Goal: Information Seeking & Learning: Learn about a topic

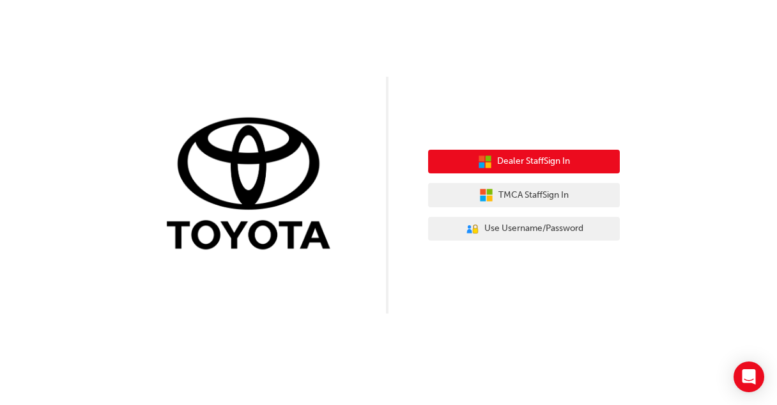
click at [530, 156] on span "Dealer Staff Sign In" at bounding box center [533, 161] width 73 height 15
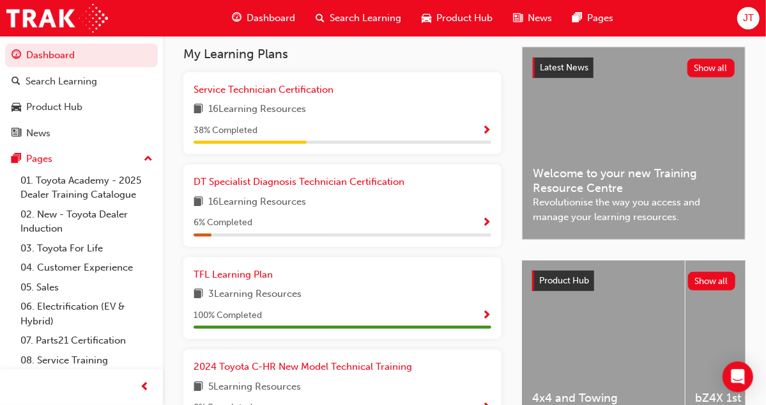
scroll to position [282, 0]
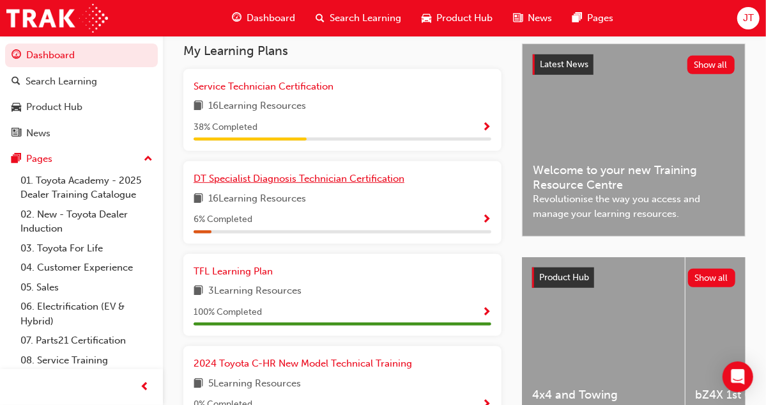
click at [343, 184] on span "DT Specialist Diagnosis Technician Certification" at bounding box center [299, 179] width 211 height 12
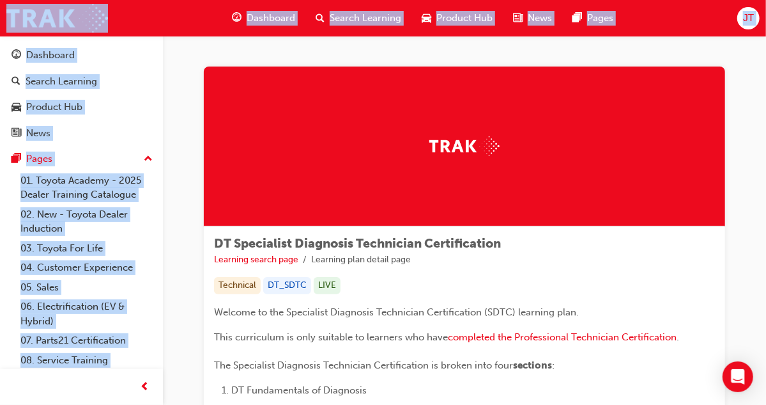
click at [465, 266] on div "DT Specialist Diagnosis Technician Certification Learning search page Learning …" at bounding box center [464, 251] width 501 height 30
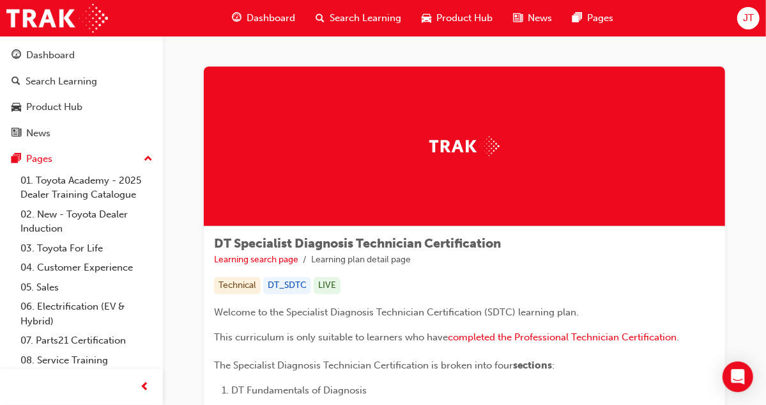
scroll to position [1, 0]
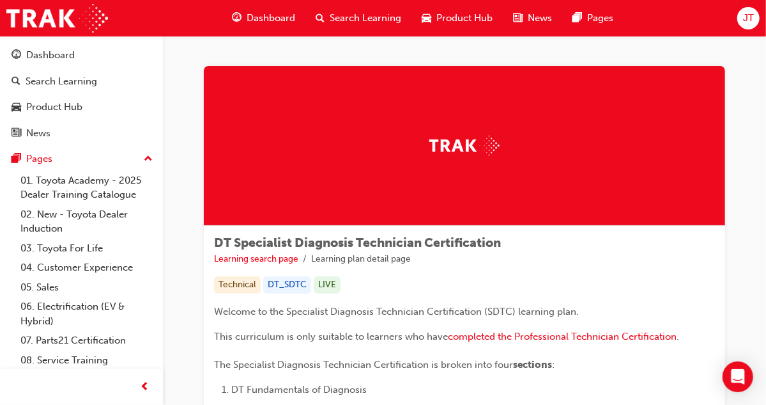
click at [0, 0] on link "Electrification Introduction & Safety" at bounding box center [0, 0] width 0 height 0
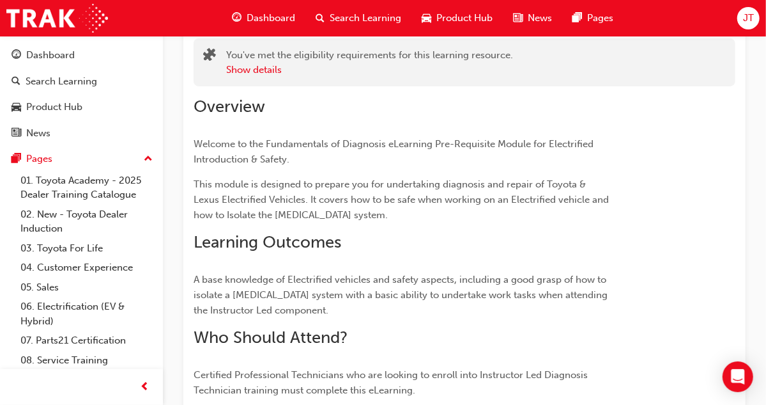
scroll to position [88, 0]
click at [255, 196] on span "This module is designed to prepare you for undertaking diagnosis and repair of …" at bounding box center [403, 199] width 418 height 42
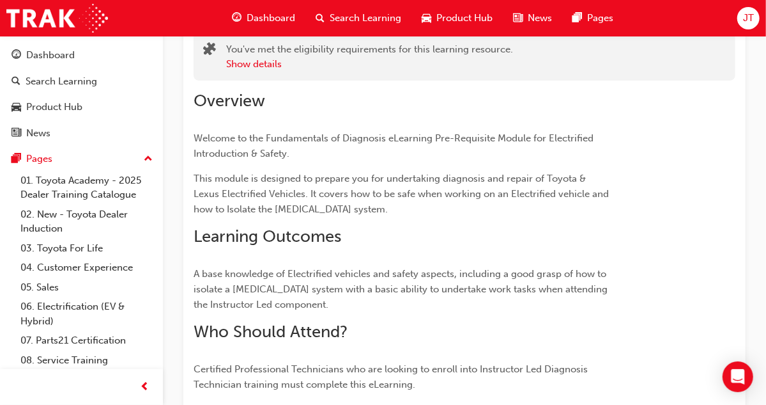
scroll to position [100, 0]
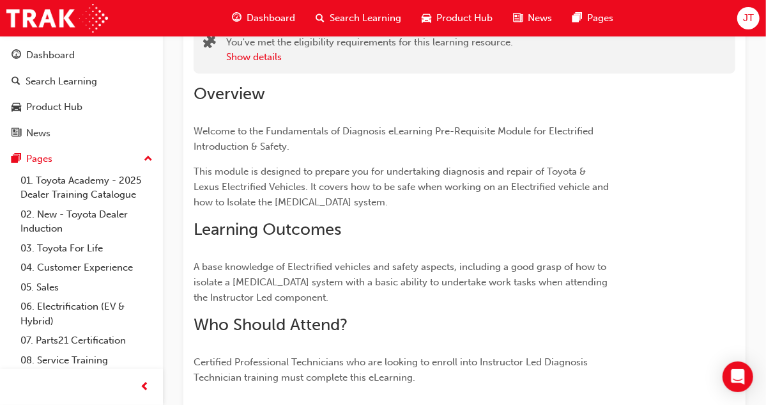
click at [409, 210] on p "This module is designed to prepare you for undertaking diagnosis and repair of …" at bounding box center [401, 187] width 415 height 46
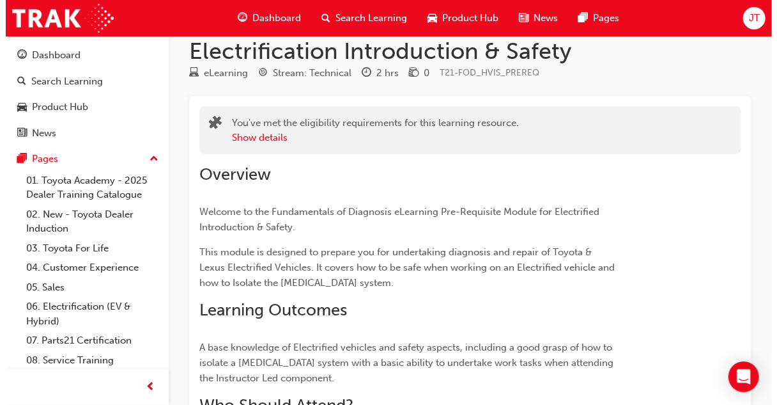
scroll to position [0, 0]
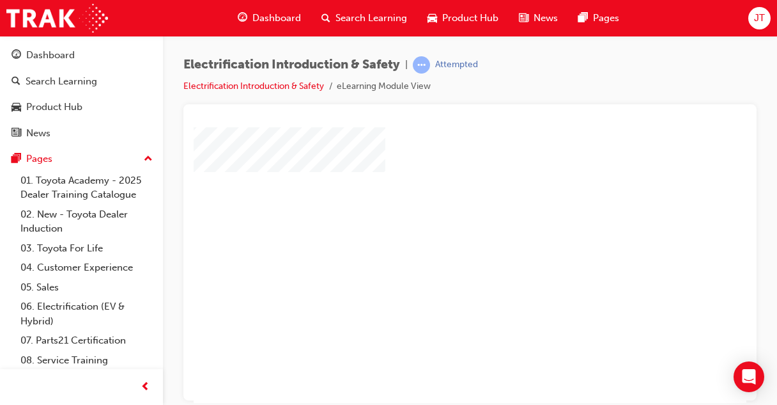
scroll to position [50, 0]
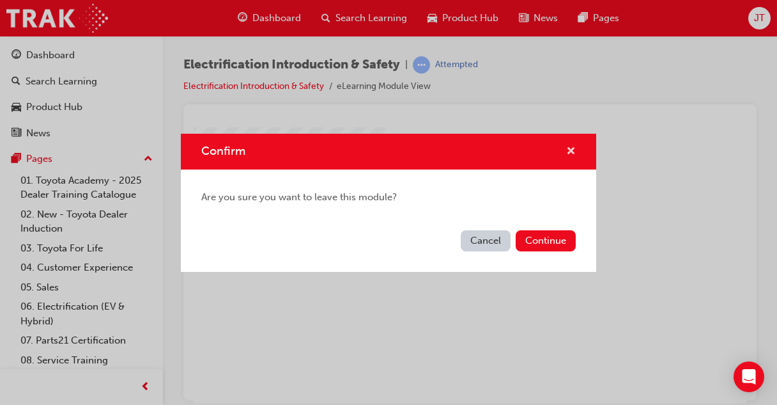
click at [573, 148] on span "cross-icon" at bounding box center [571, 152] width 10 height 12
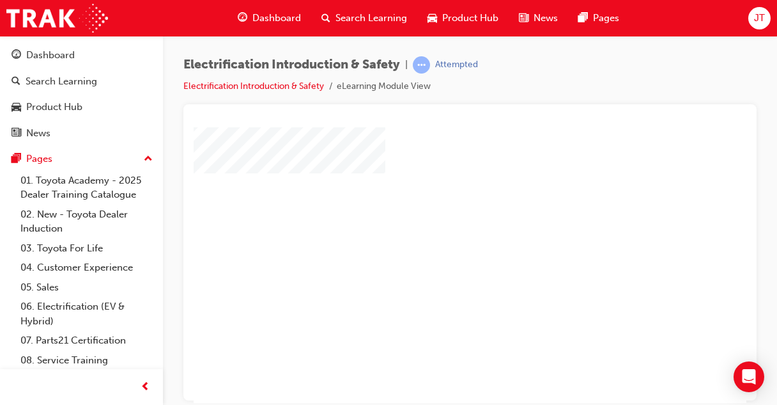
click at [433, 178] on div "play" at bounding box center [433, 178] width 0 height 0
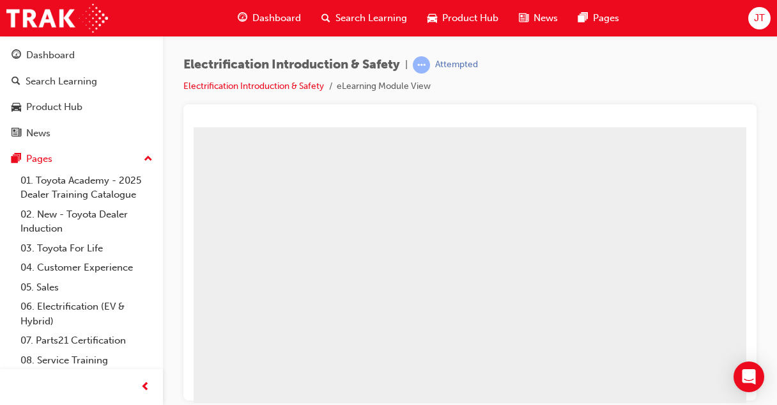
scroll to position [224, 327]
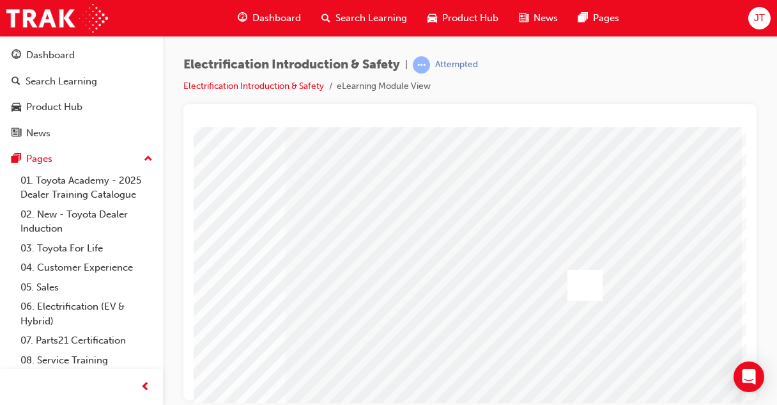
scroll to position [92, 327]
click at [571, 276] on div at bounding box center [579, 284] width 35 height 31
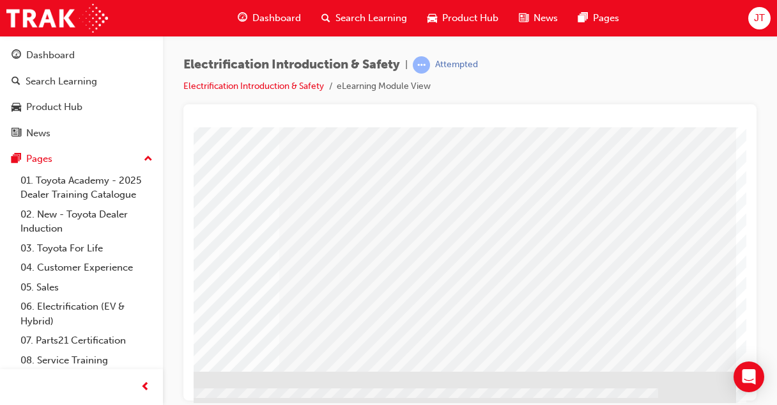
scroll to position [224, 327]
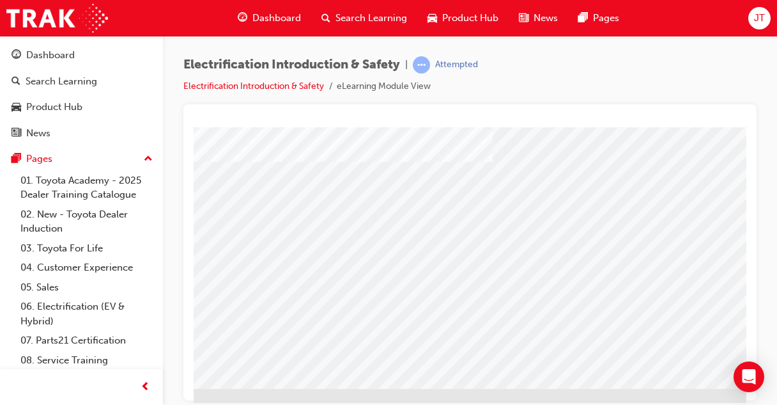
scroll to position [199, 327]
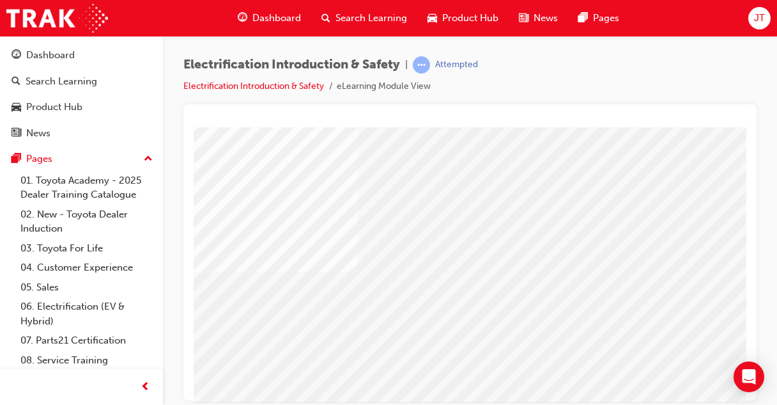
scroll to position [175, 0]
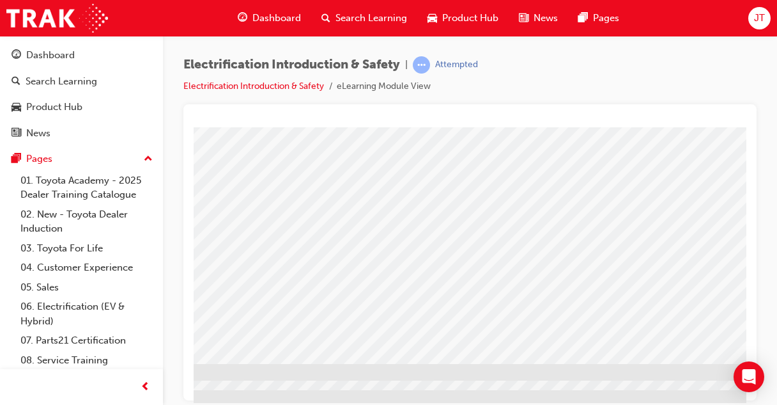
scroll to position [224, 327]
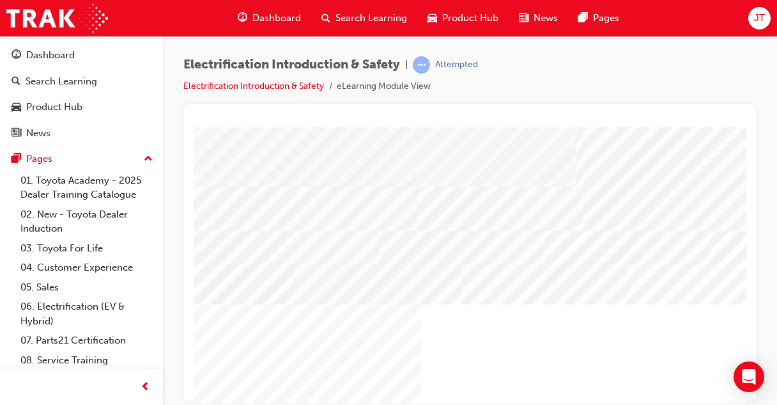
scroll to position [224, 0]
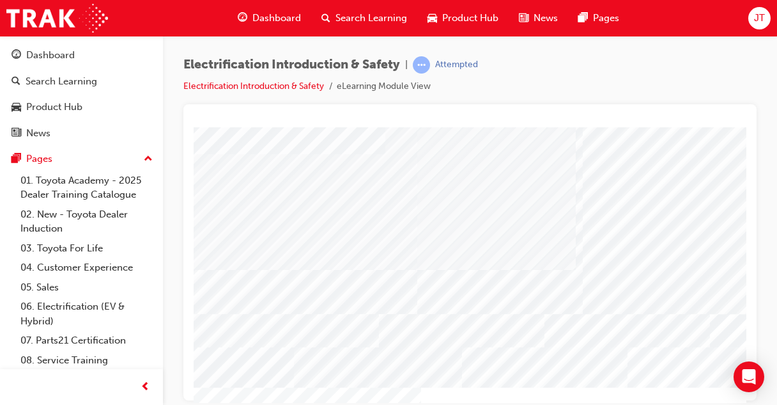
scroll to position [69, 0]
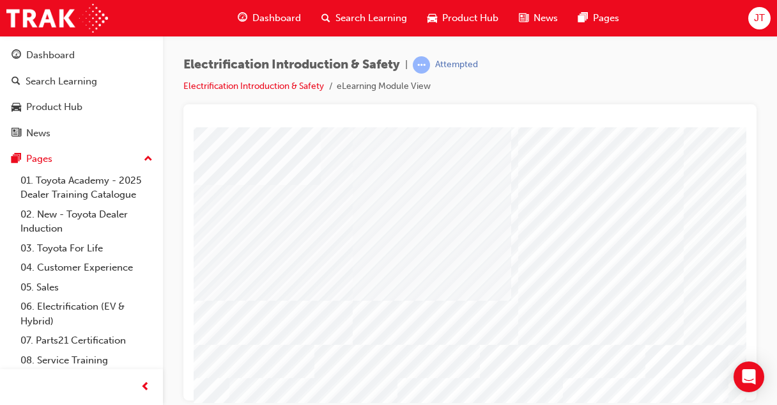
scroll to position [38, 69]
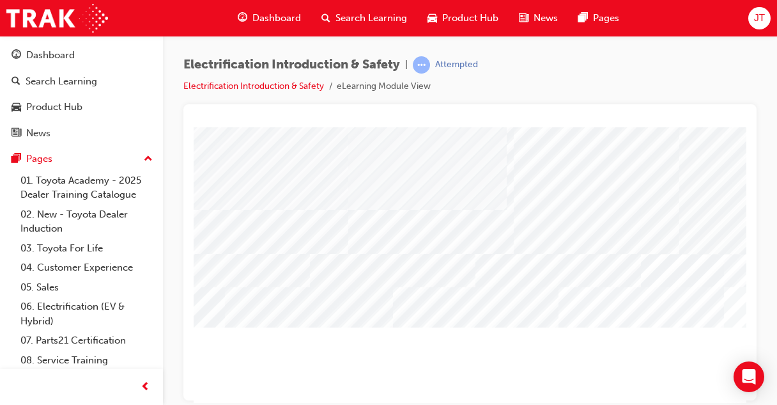
scroll to position [135, 69]
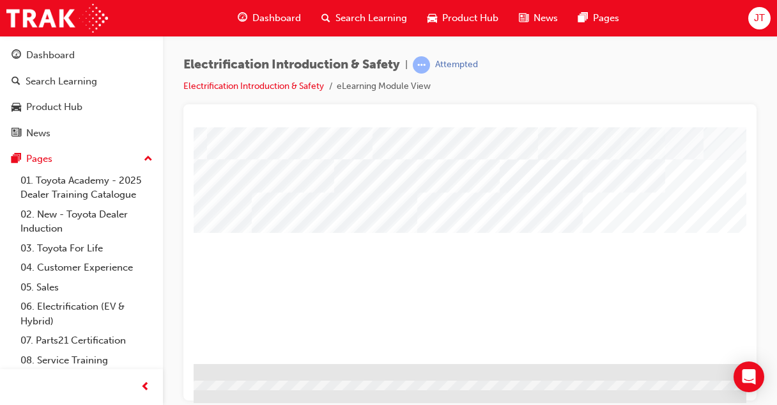
scroll to position [224, 327]
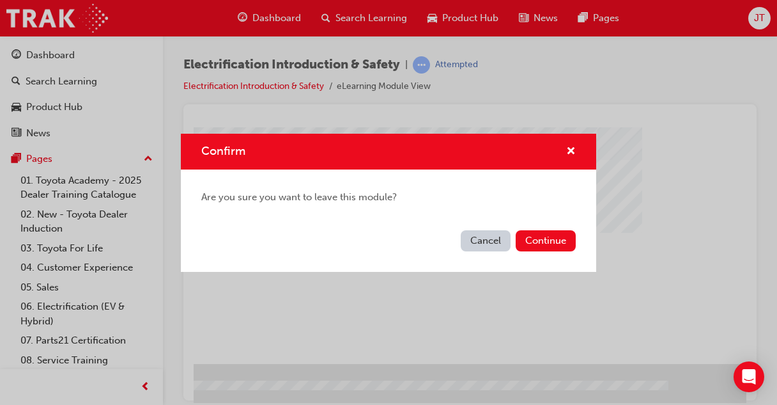
click at [564, 150] on div "Confirm" at bounding box center [566, 152] width 20 height 16
click at [570, 150] on span "cross-icon" at bounding box center [571, 152] width 10 height 12
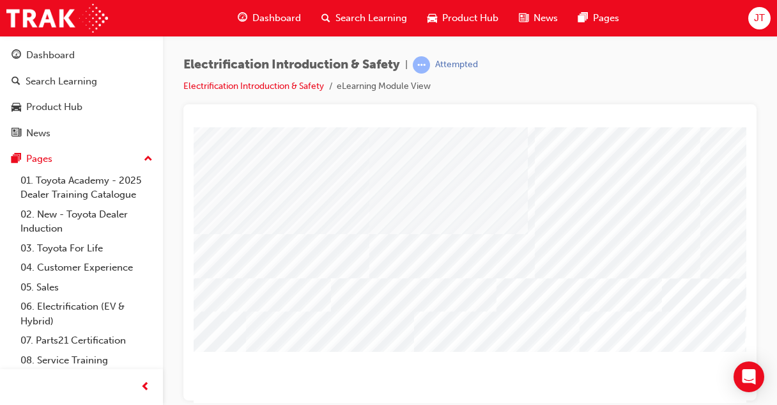
scroll to position [105, 42]
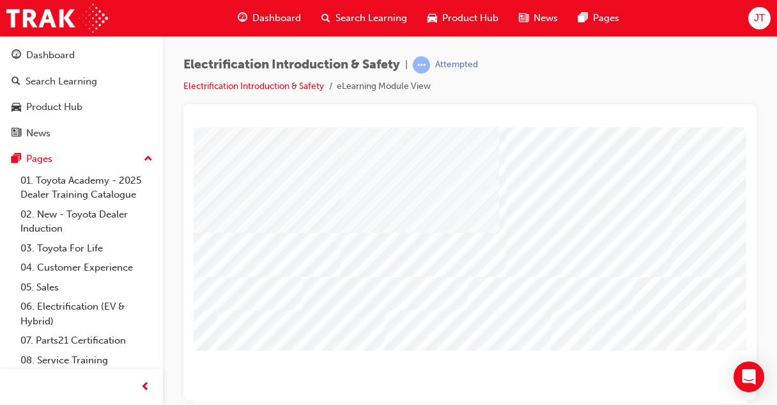
scroll to position [102, 77]
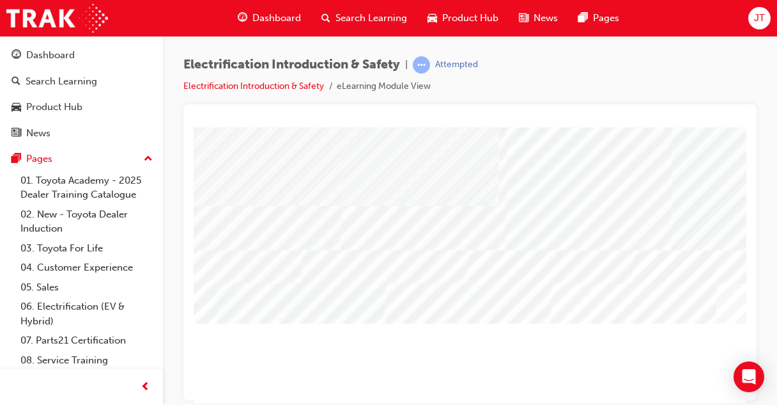
scroll to position [132, 77]
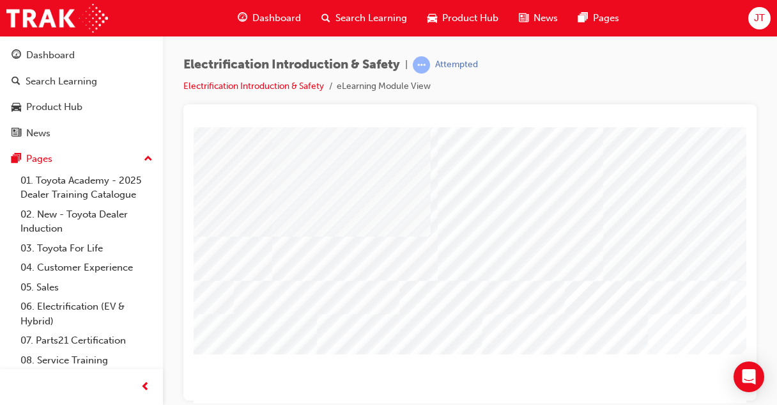
scroll to position [102, 156]
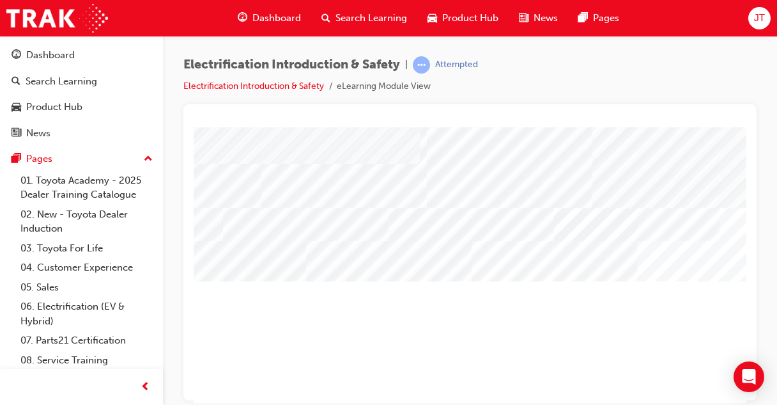
scroll to position [175, 156]
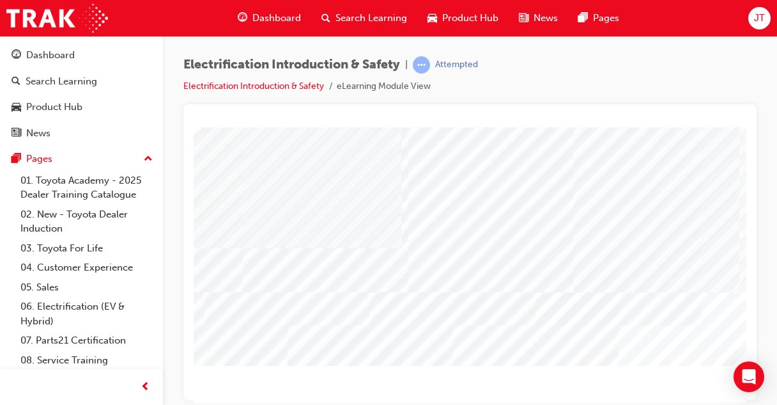
scroll to position [89, 174]
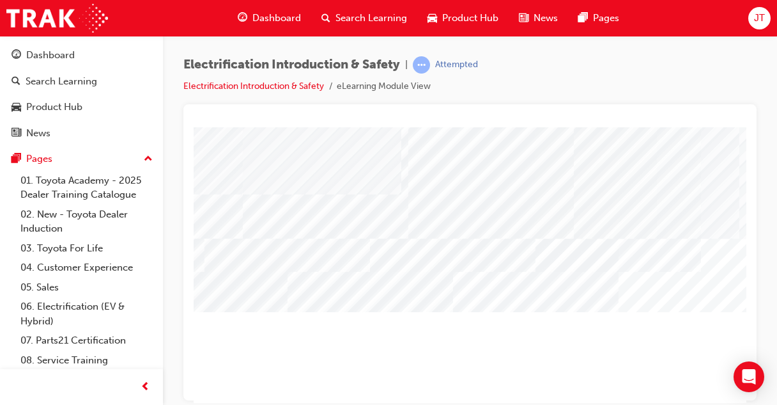
scroll to position [143, 174]
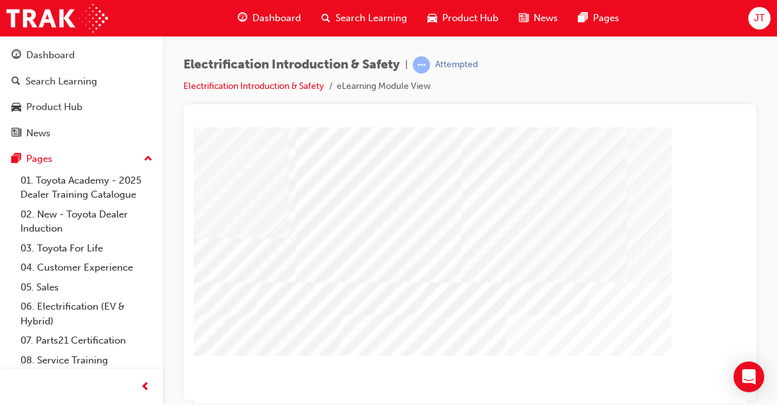
scroll to position [101, 286]
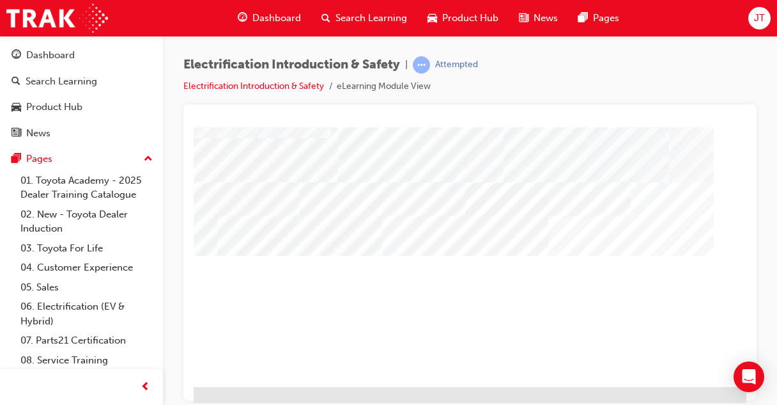
scroll to position [190, 245]
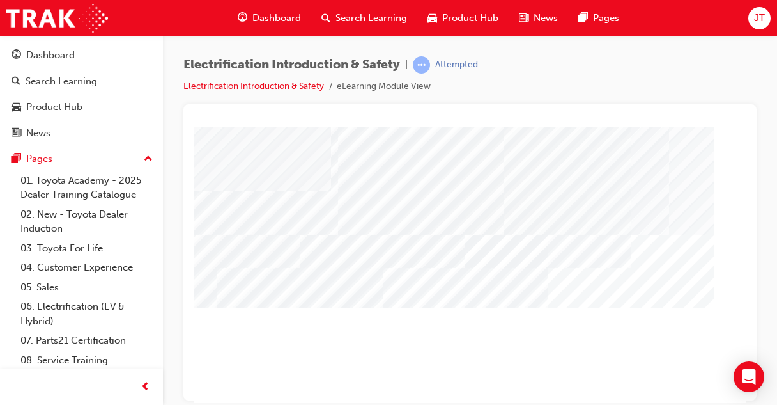
scroll to position [144, 245]
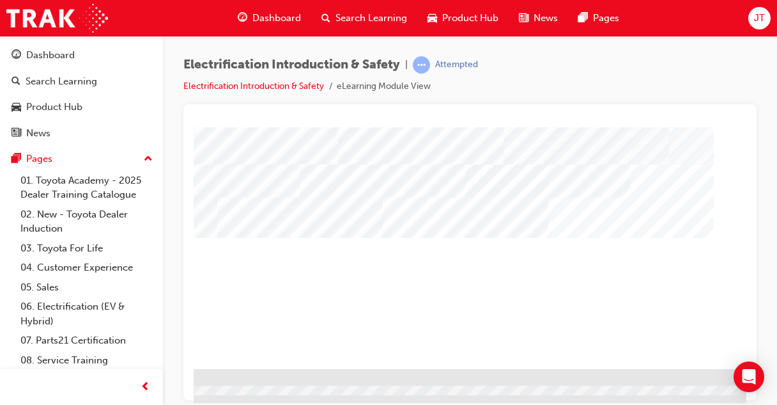
scroll to position [224, 245]
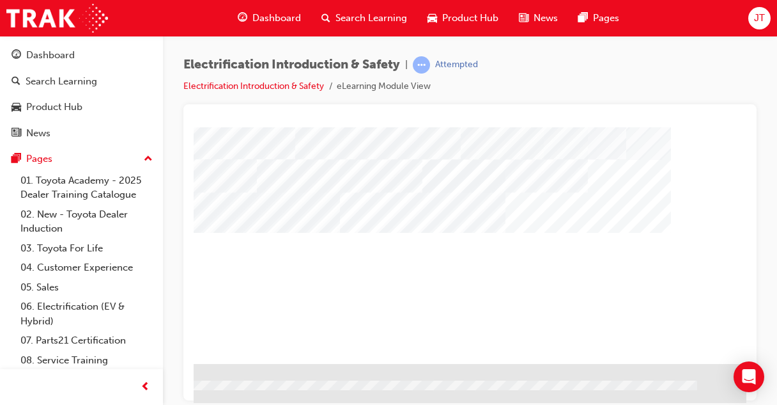
scroll to position [224, 288]
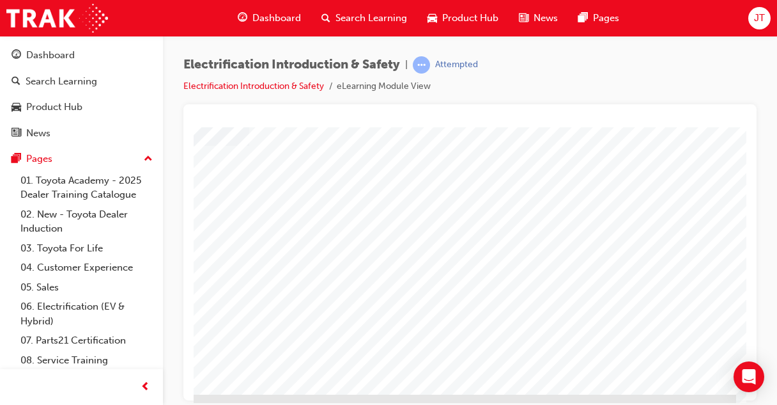
scroll to position [194, 327]
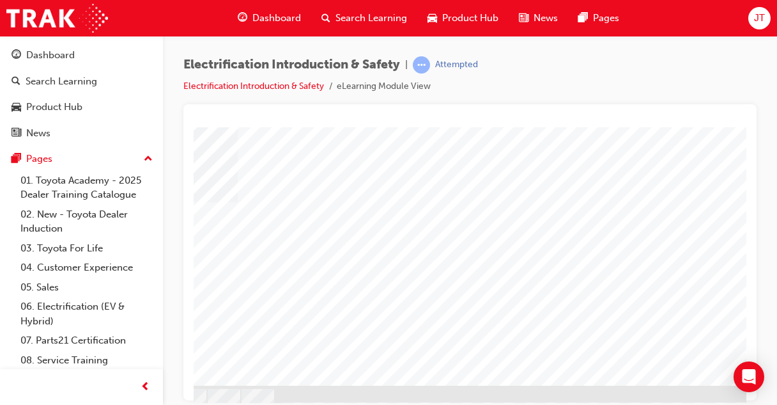
scroll to position [224, 111]
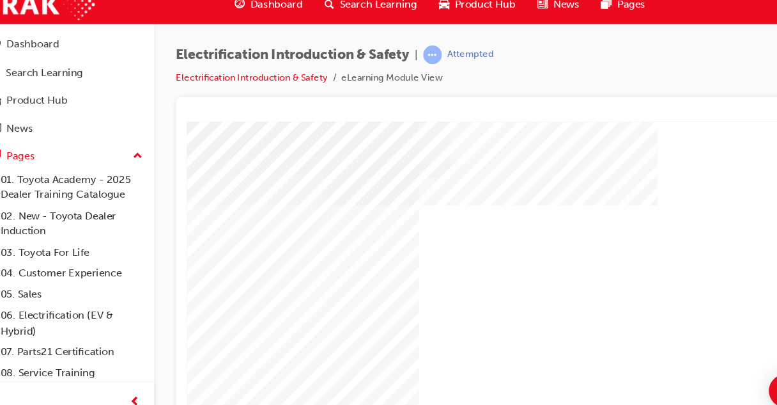
scroll to position [70, 327]
click at [500, 139] on div "Play" at bounding box center [502, 139] width 375 height 0
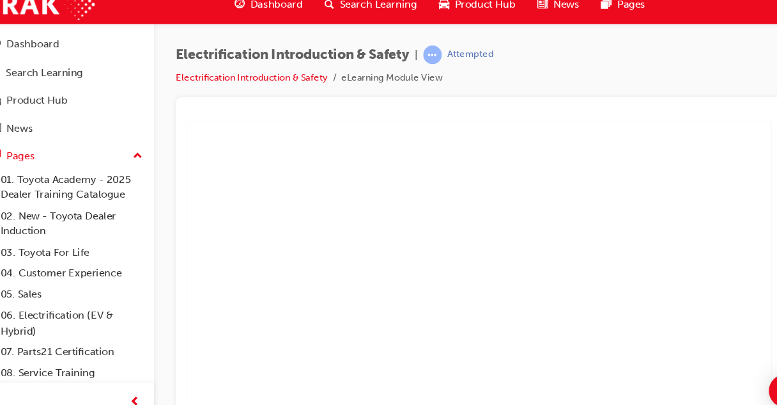
scroll to position [188, 327]
drag, startPoint x: 675, startPoint y: 222, endPoint x: 900, endPoint y: 406, distance: 291.1
click at [675, 20] on div "Full Screen" at bounding box center [502, 20] width 375 height 0
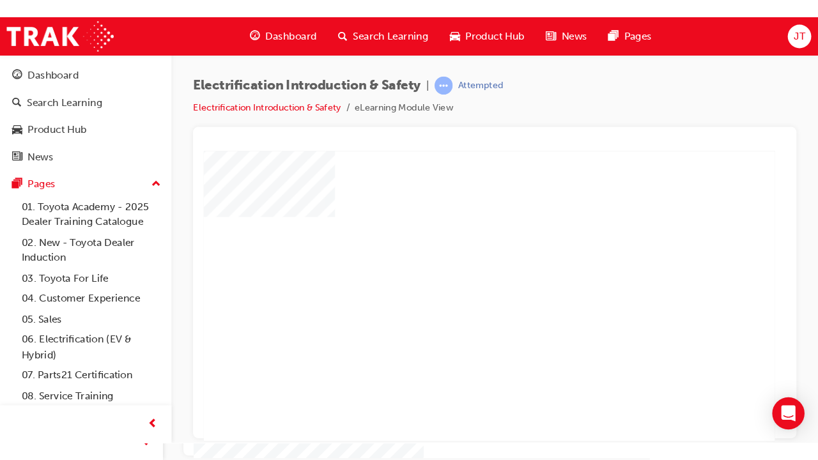
scroll to position [86, 327]
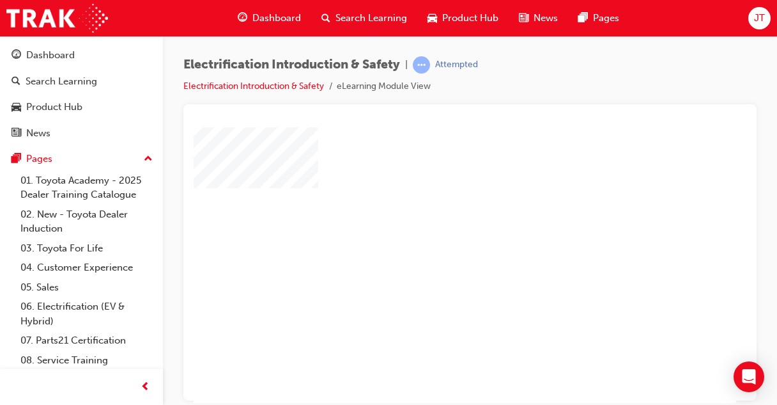
click at [681, 127] on div "Full Screen" at bounding box center [509, 127] width 375 height 0
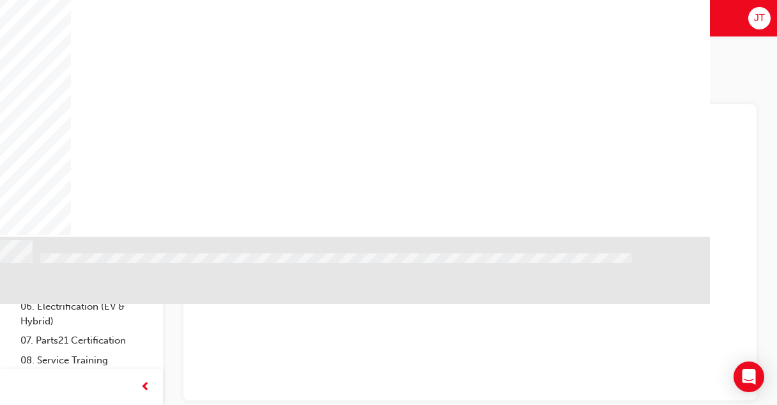
scroll to position [224, 327]
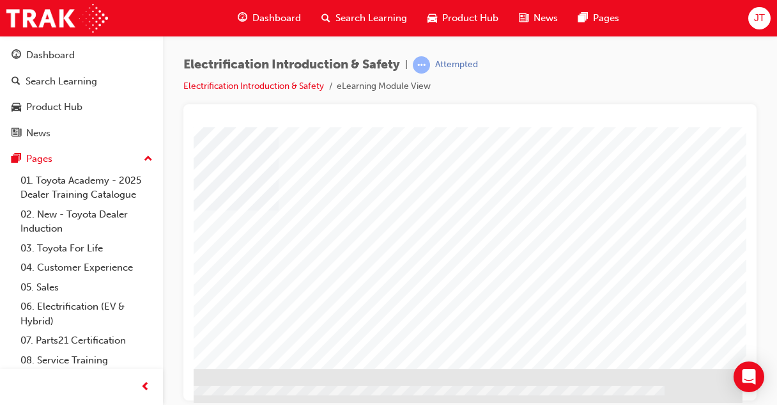
scroll to position [219, 327]
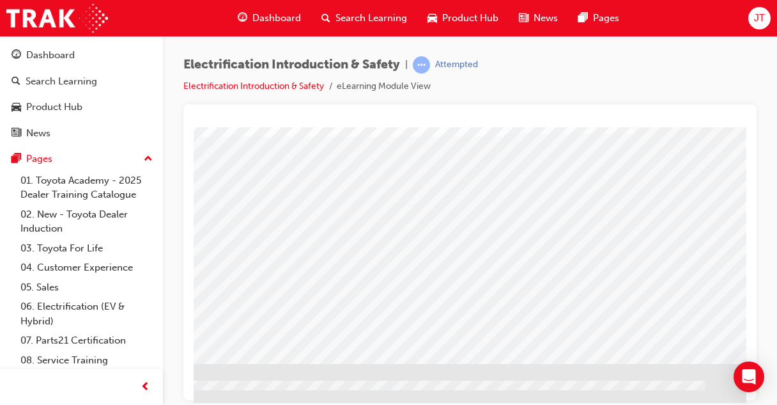
scroll to position [224, 327]
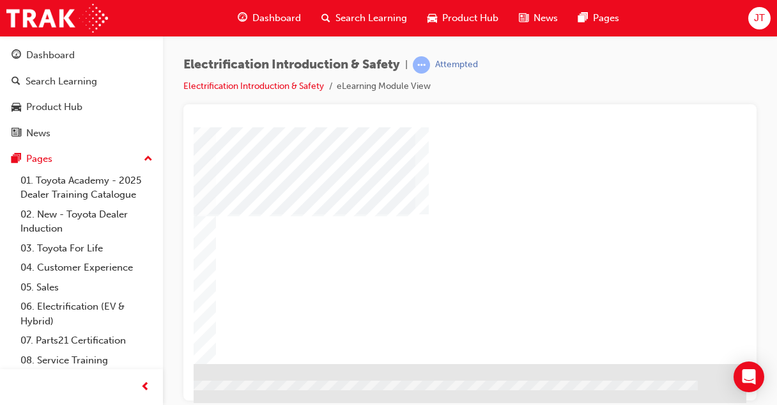
scroll to position [224, 288]
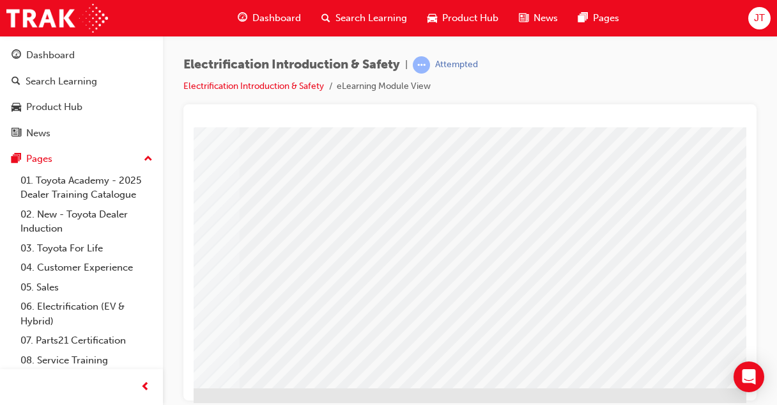
scroll to position [199, 327]
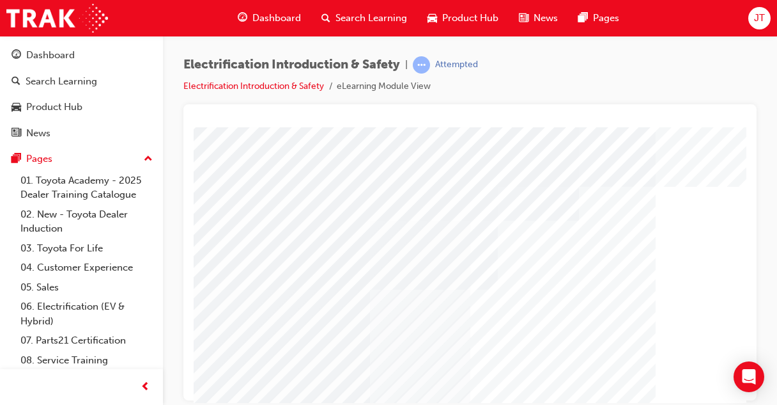
scroll to position [8, 33]
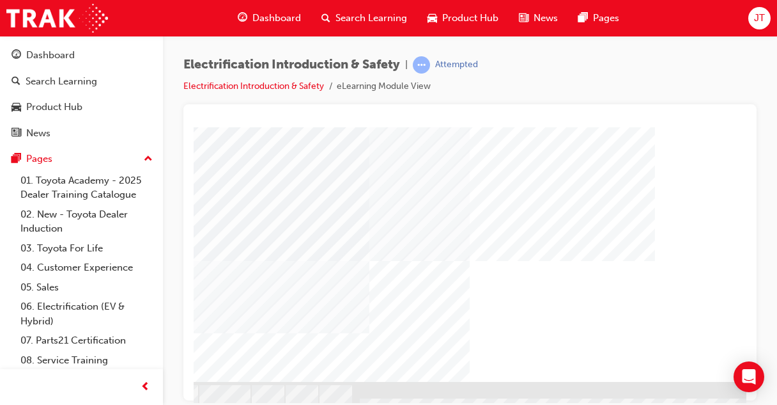
scroll to position [206, 327]
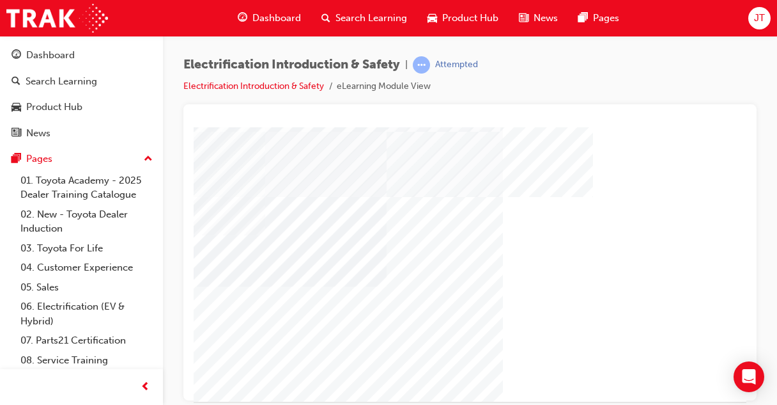
scroll to position [187, 0]
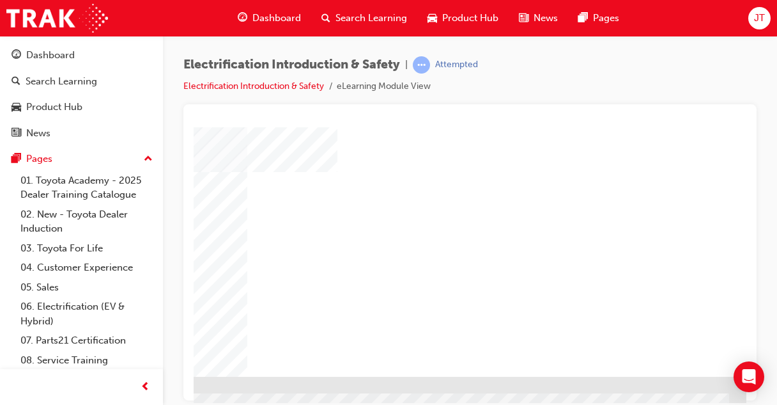
scroll to position [211, 327]
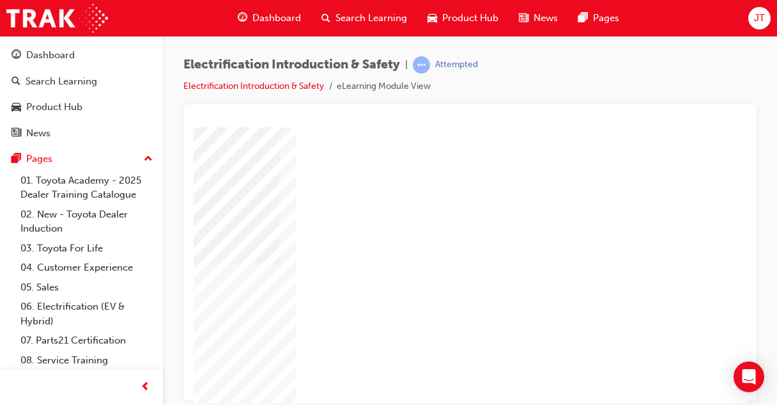
scroll to position [224, 327]
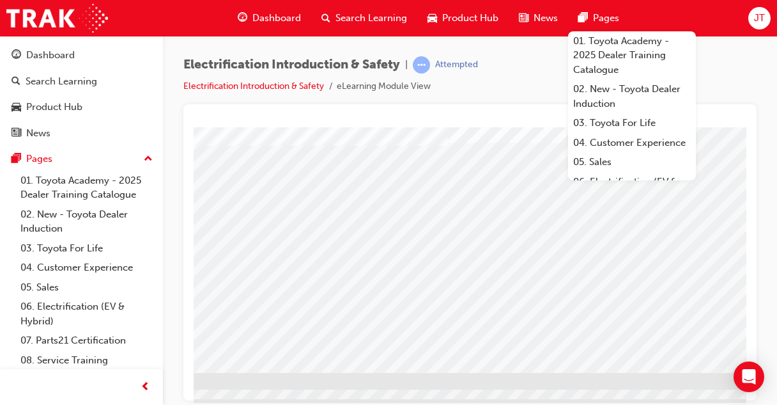
click at [516, 84] on div "Electrification Introduction & Safety | Attempted Electrification Introduction …" at bounding box center [469, 80] width 573 height 48
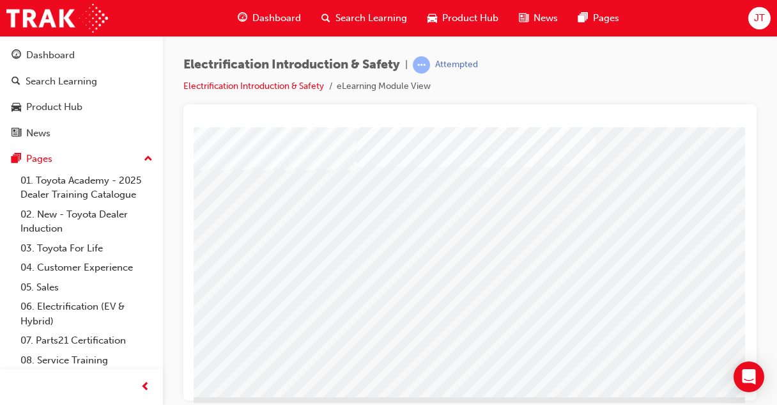
scroll to position [190, 323]
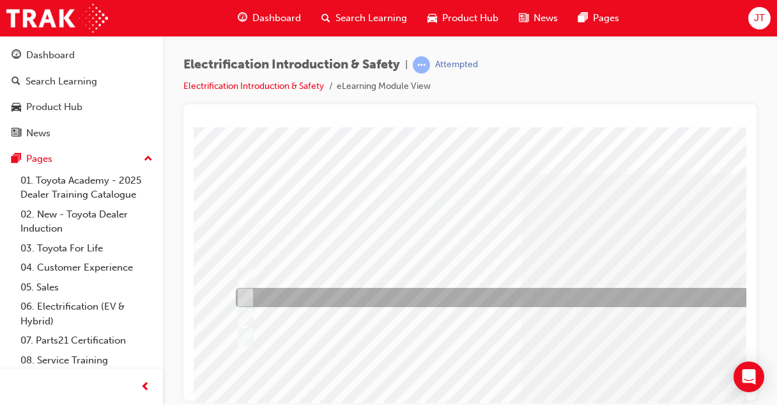
click at [284, 297] on div at bounding box center [502, 297] width 539 height 19
radio input "true"
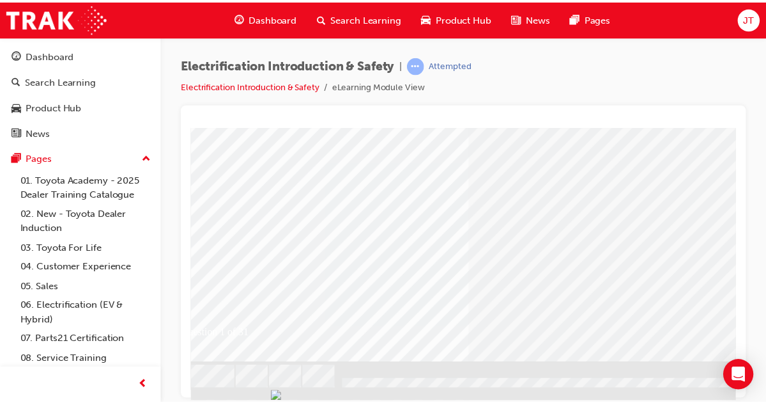
scroll to position [224, 45]
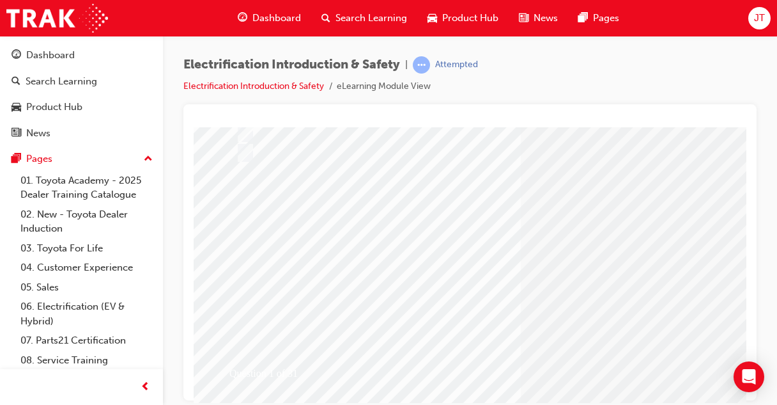
scroll to position [224, 0]
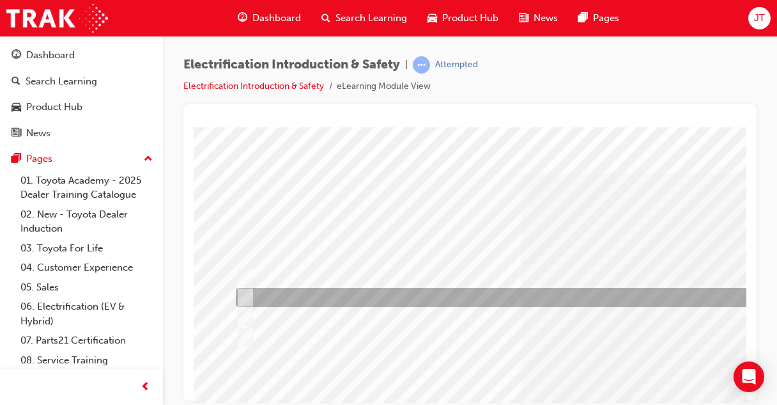
click at [634, 295] on div at bounding box center [501, 297] width 536 height 19
radio input "true"
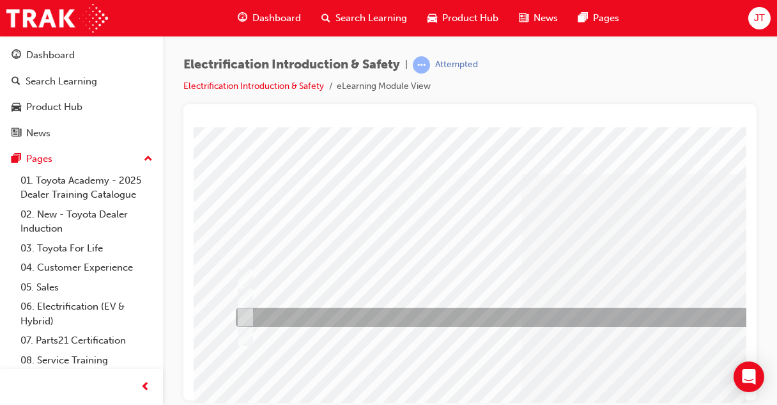
click at [247, 313] on input "Orange" at bounding box center [243, 317] width 14 height 14
radio input "true"
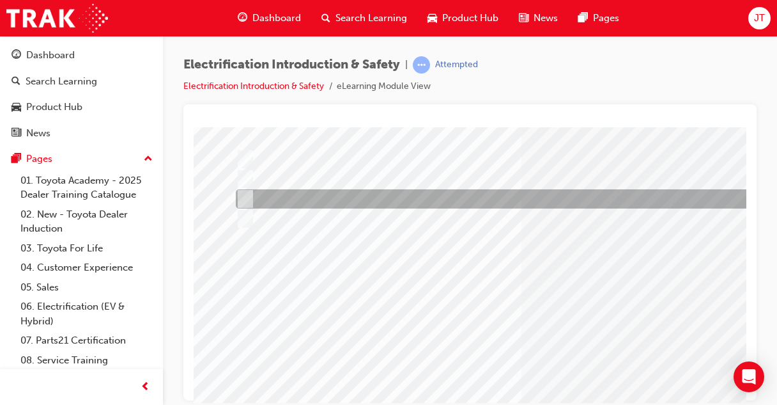
scroll to position [224, 0]
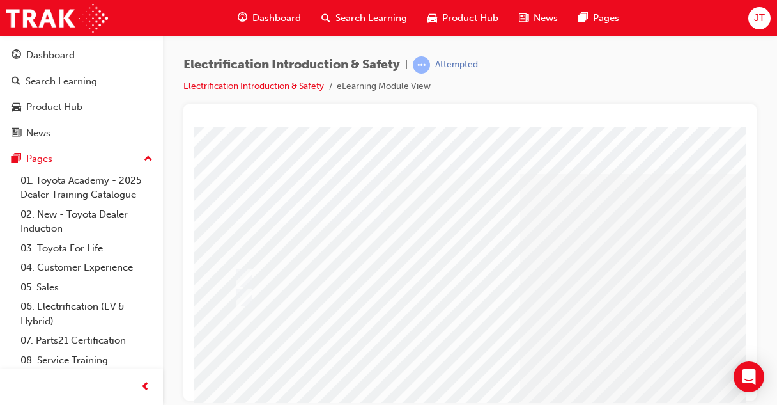
scroll to position [0, 0]
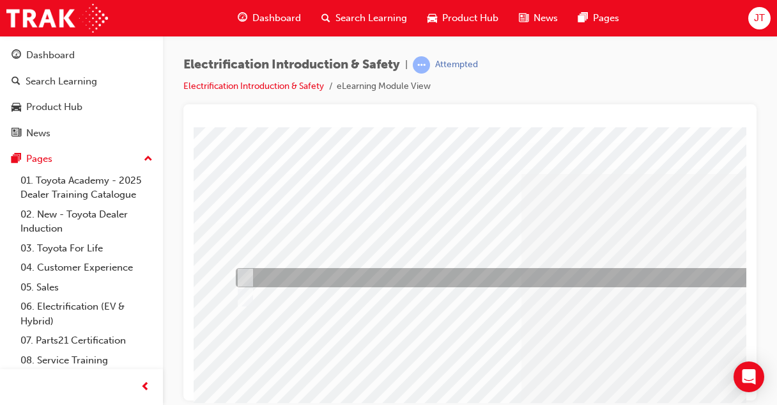
click at [245, 272] on input "True" at bounding box center [243, 277] width 14 height 14
radio input "true"
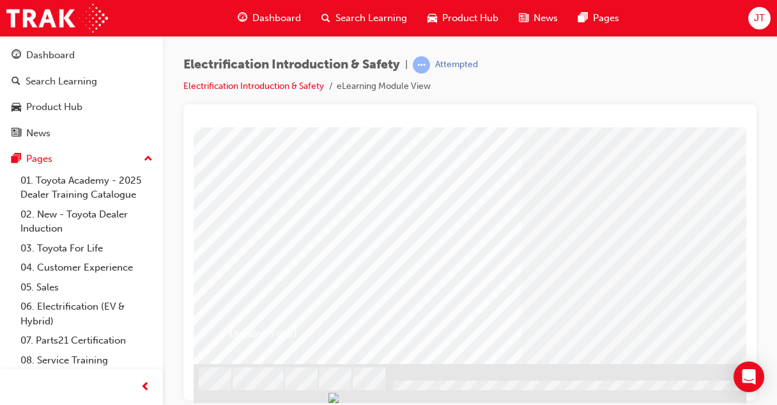
scroll to position [224, 0]
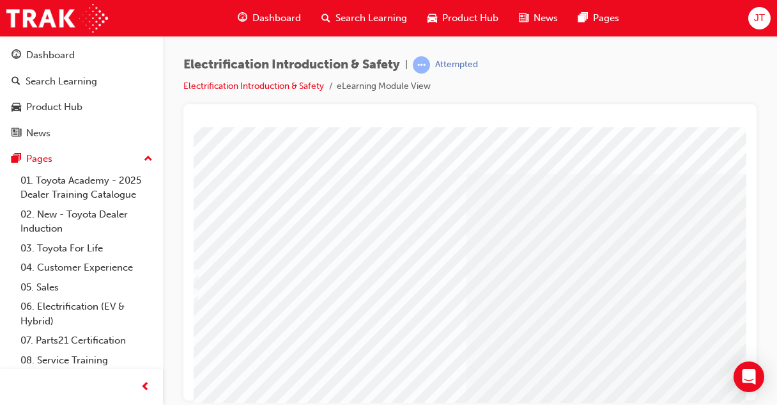
scroll to position [0, 0]
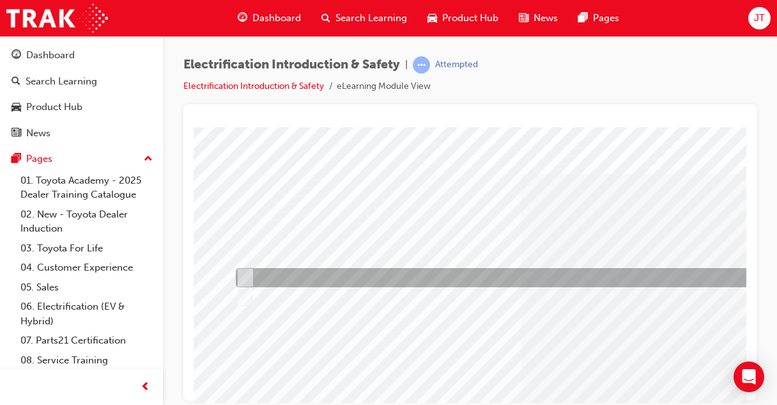
click at [247, 272] on input "True" at bounding box center [243, 277] width 14 height 14
radio input "true"
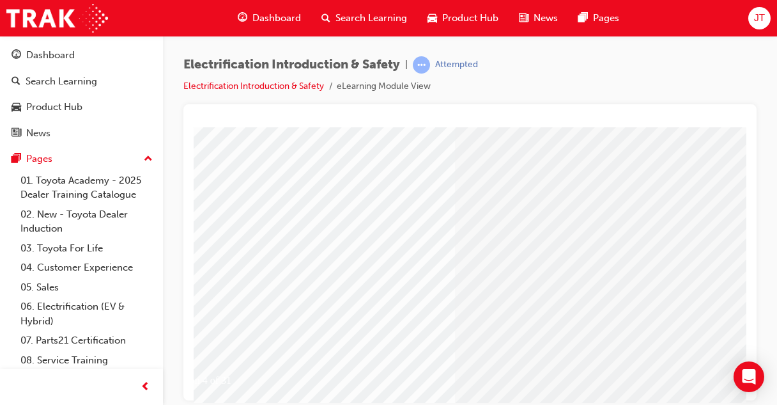
scroll to position [173, 89]
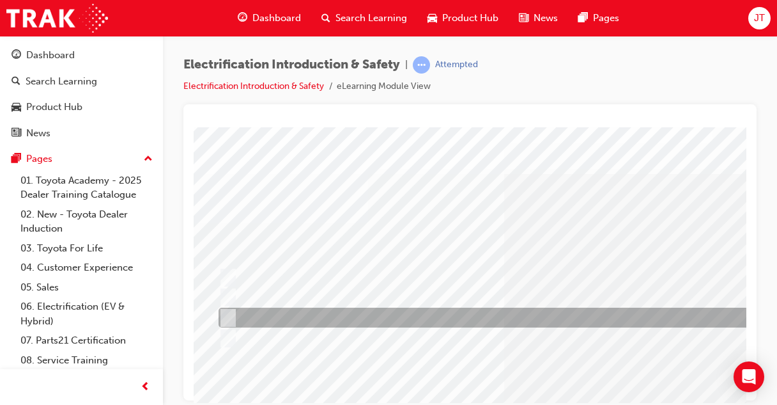
click at [230, 315] on input "HV Inverter present under bonnet, READY light on Dash & Hybrid Battery monitor …" at bounding box center [225, 318] width 14 height 14
checkbox input "true"
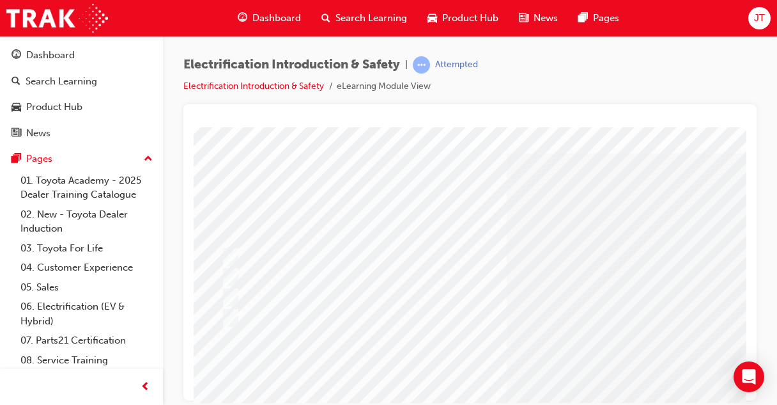
scroll to position [21, 15]
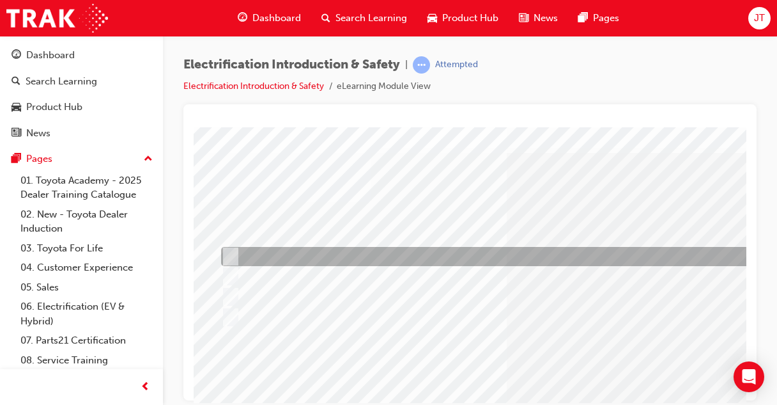
click at [233, 257] on input "Blue ‘Halo’ badge on body, wheel style & Hybrid sticker on number plate." at bounding box center [227, 256] width 14 height 14
checkbox input "true"
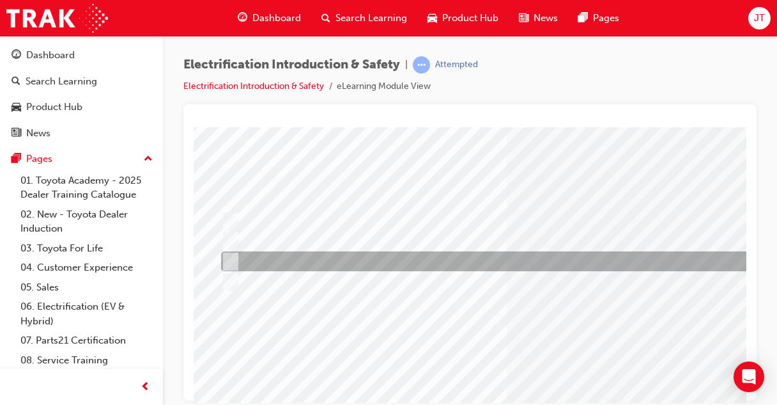
scroll to position [72, 15]
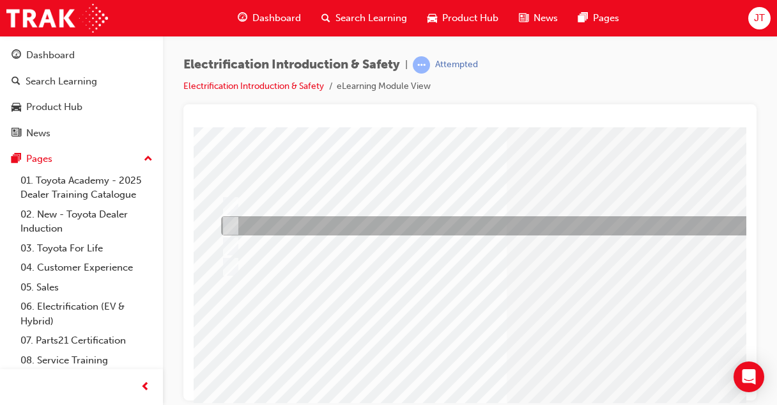
click at [229, 224] on input "Blue ‘Halo’ badge on engine cover, no initial engine start, single exhaust tip." at bounding box center [227, 226] width 14 height 14
checkbox input "true"
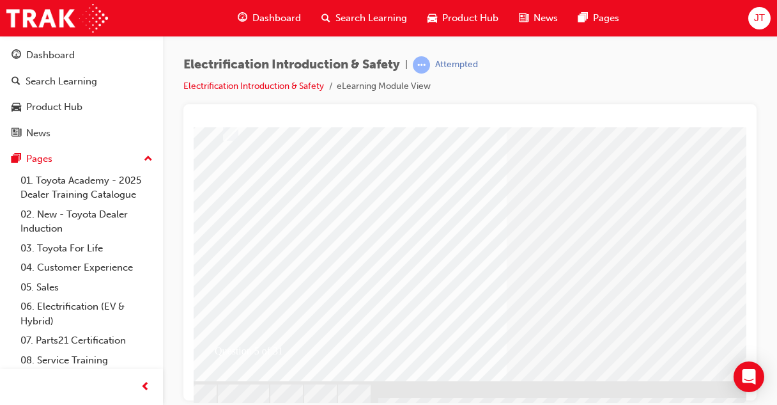
scroll to position [208, 15]
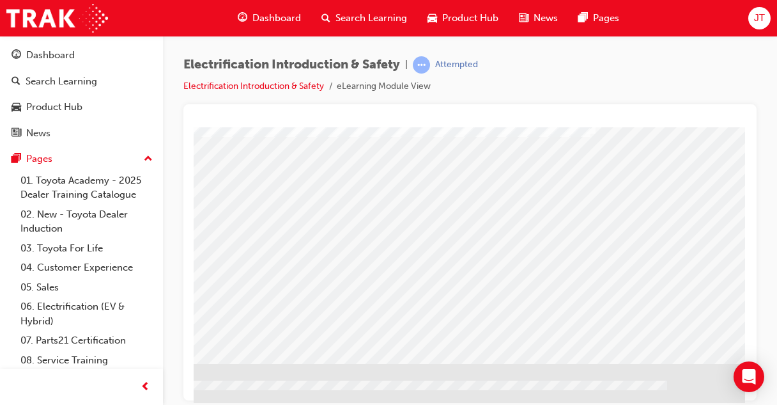
scroll to position [224, 325]
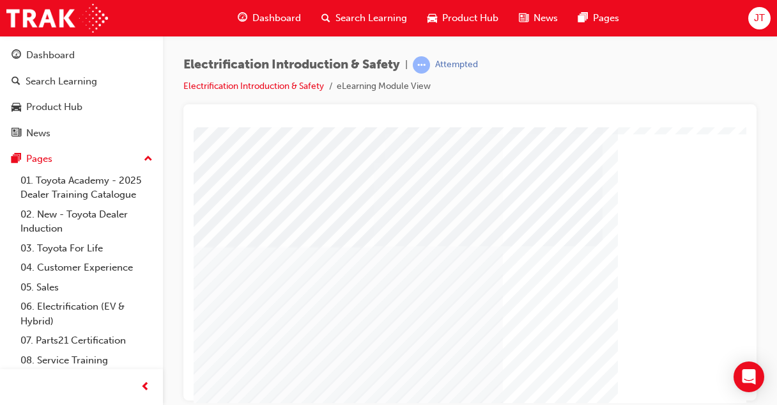
scroll to position [58, 0]
drag, startPoint x: 584, startPoint y: 255, endPoint x: 450, endPoint y: 265, distance: 134.6
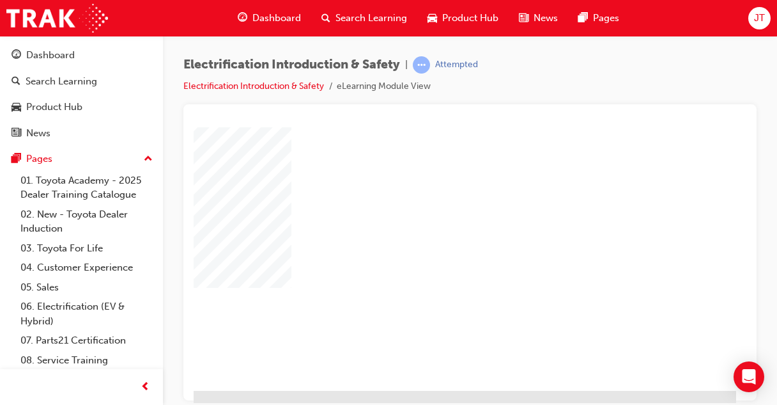
scroll to position [206, 327]
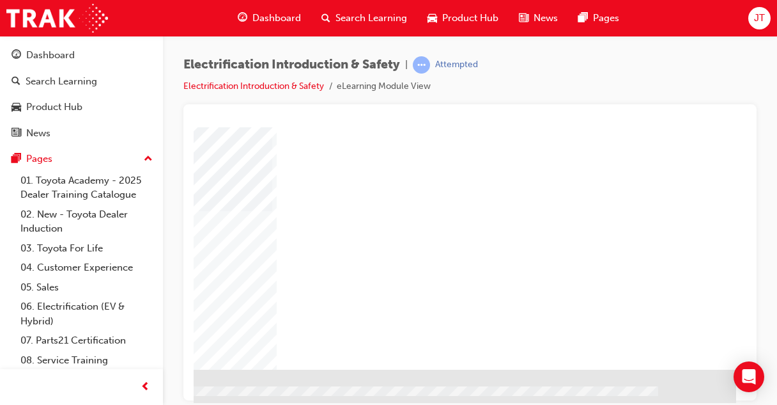
scroll to position [224, 327]
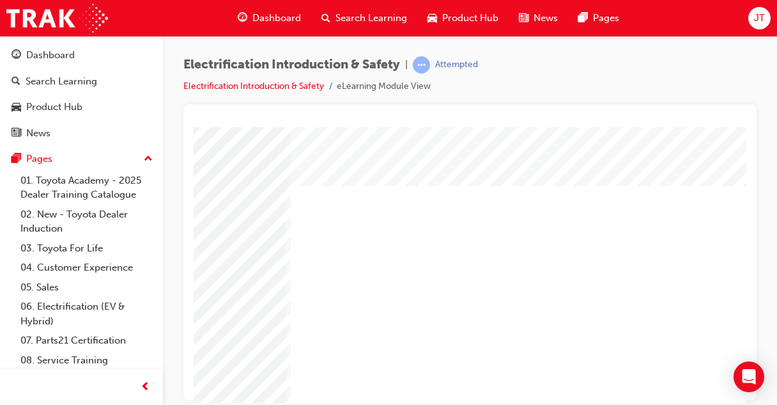
scroll to position [0, 313]
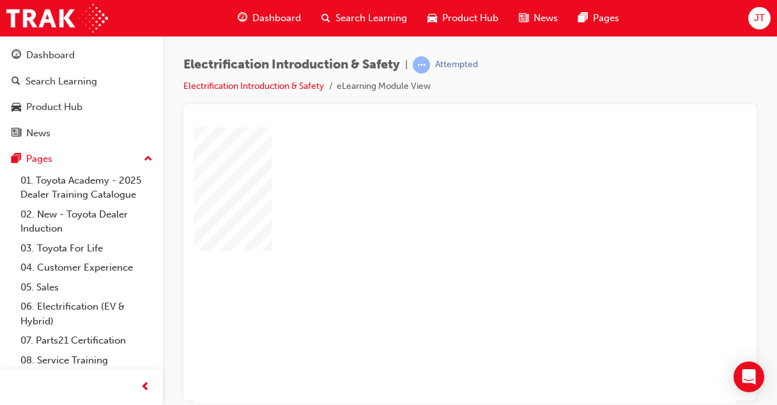
scroll to position [179, 327]
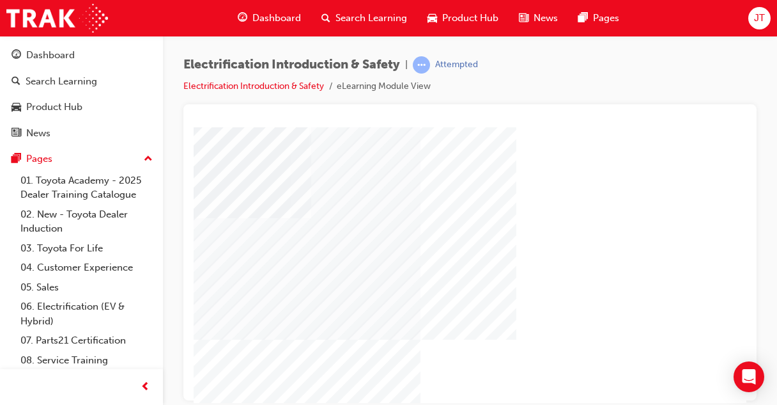
scroll to position [89, 83]
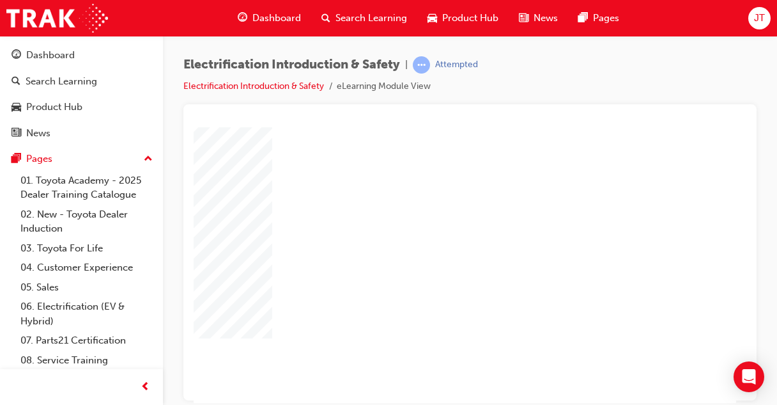
scroll to position [224, 327]
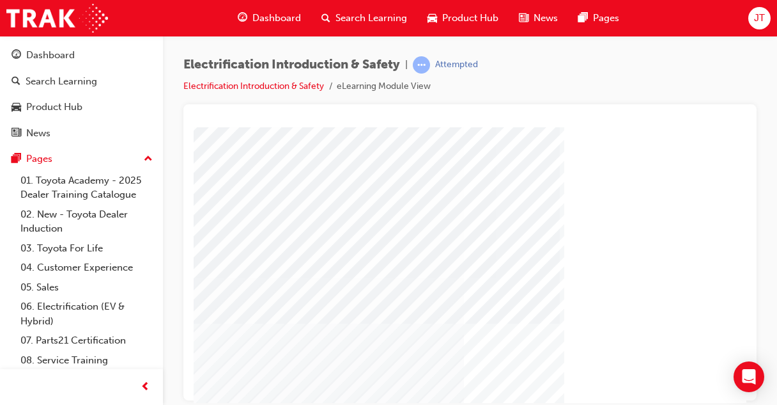
scroll to position [110, 39]
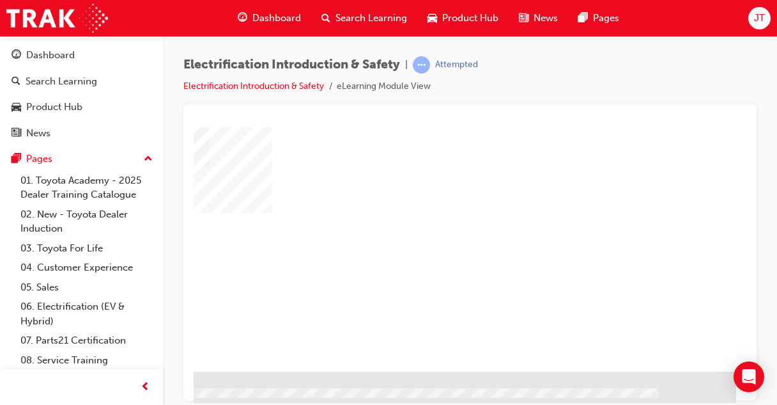
scroll to position [224, 327]
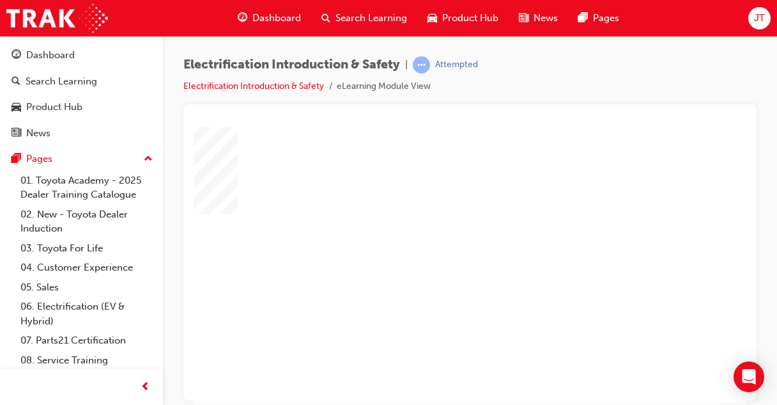
scroll to position [183, 318]
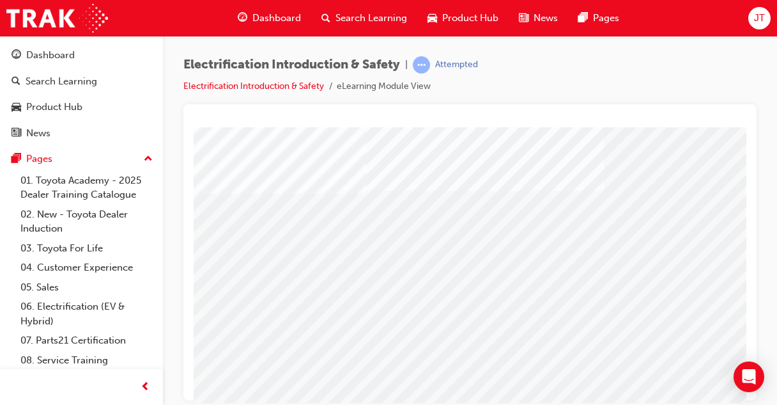
scroll to position [167, 327]
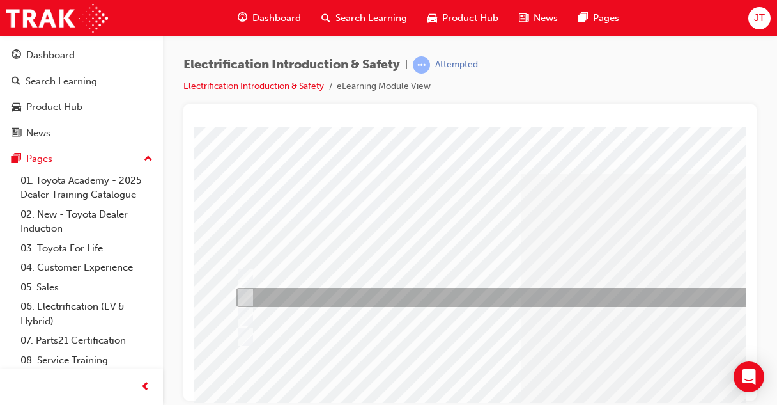
click at [325, 295] on div at bounding box center [501, 297] width 536 height 19
radio input "true"
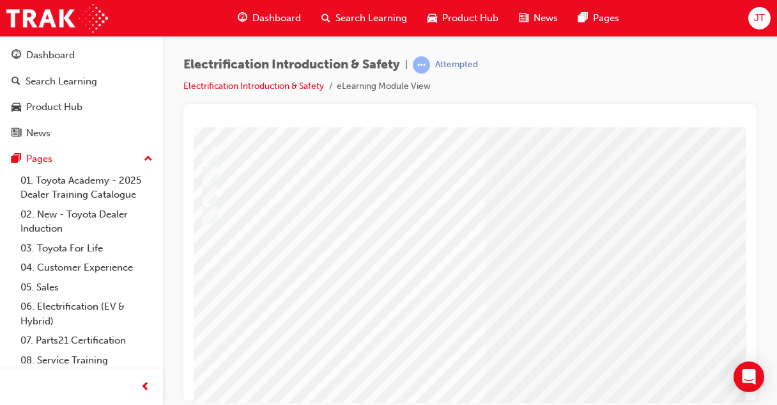
scroll to position [122, 40]
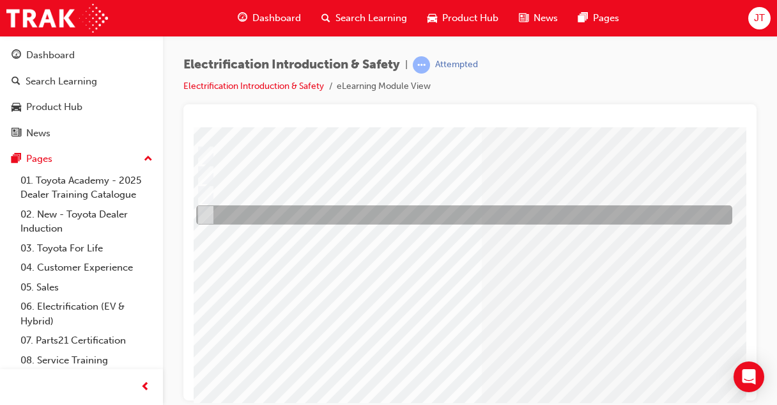
click at [202, 211] on input "Bucket of sand" at bounding box center [203, 215] width 14 height 14
radio input "true"
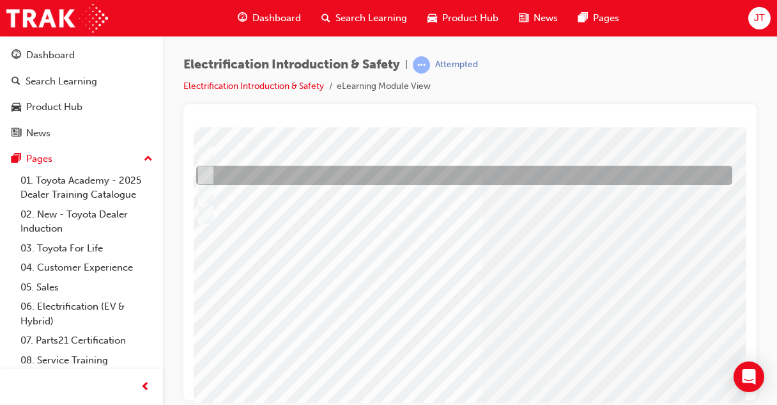
click at [203, 171] on input "CO2 type extinguisher" at bounding box center [203, 175] width 14 height 14
radio input "true"
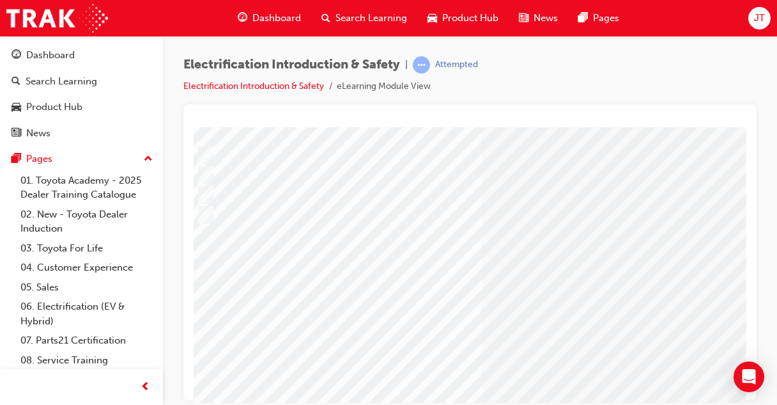
scroll to position [160, 40]
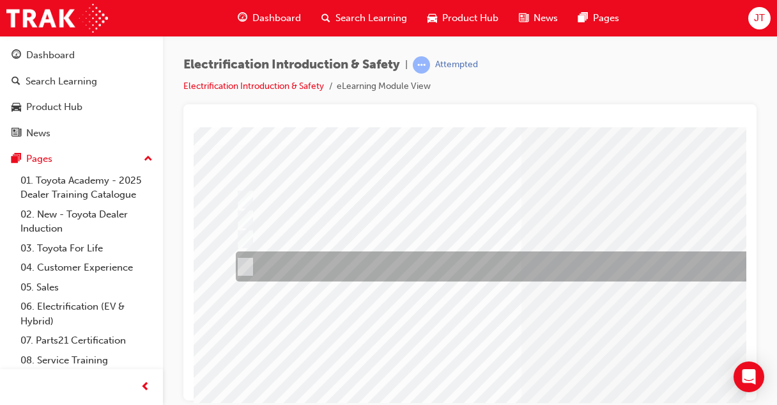
click at [247, 266] on input "Alkaline Resistant Goggles & Gloves, Non-Ground Boots, 5000 volt insulated Rubb…" at bounding box center [243, 266] width 14 height 14
radio input "true"
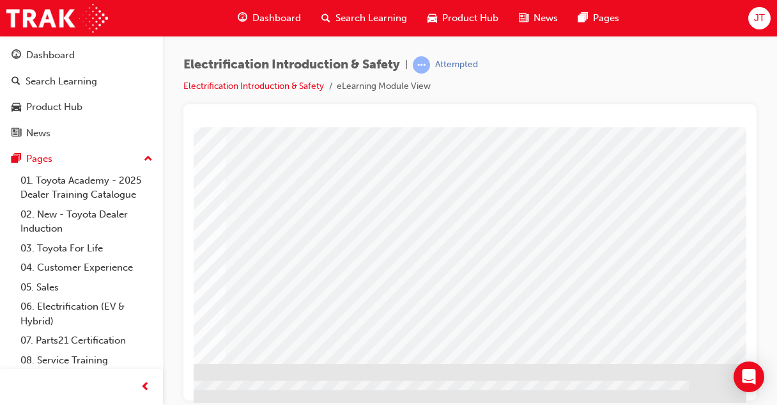
scroll to position [224, 288]
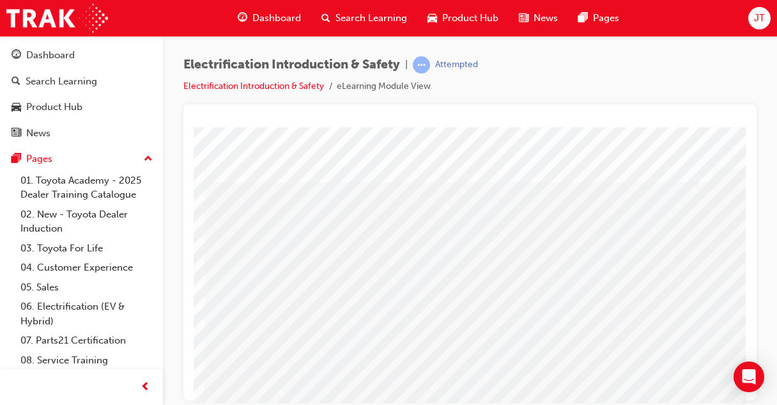
scroll to position [0, 0]
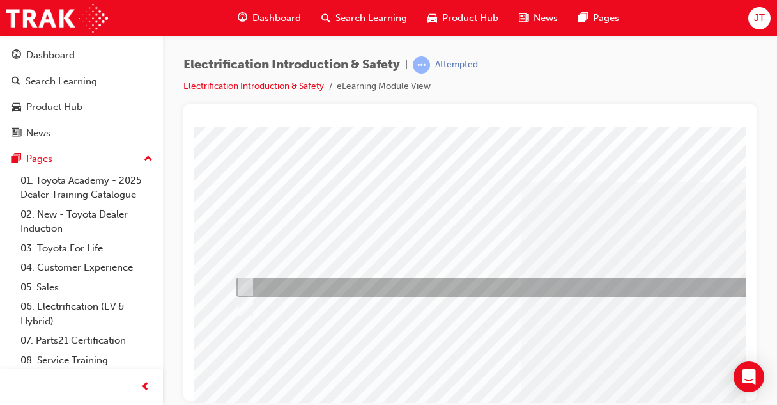
click at [249, 279] on div at bounding box center [501, 286] width 536 height 19
radio input "true"
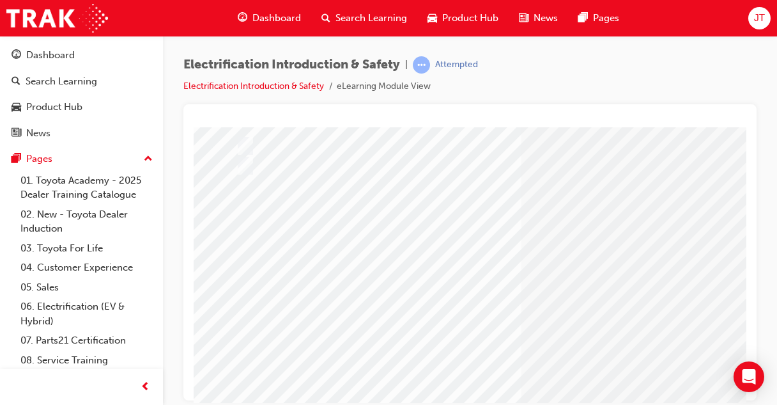
scroll to position [142, 0]
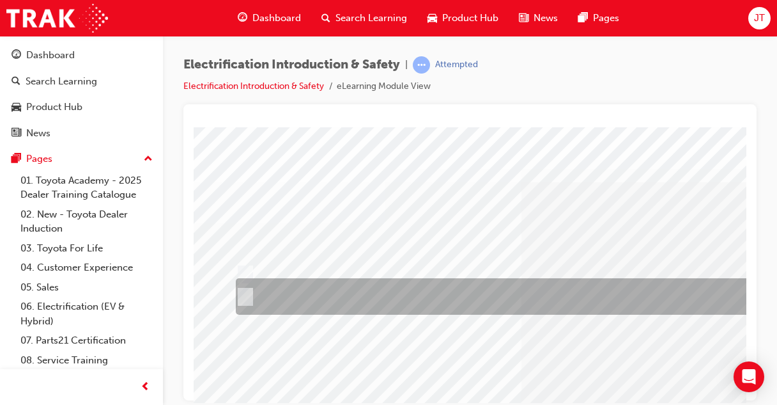
click at [247, 294] on input "Dissolve 800 grams of powdered boric acid into a clean vessel containing 20 lit…" at bounding box center [243, 296] width 14 height 14
radio input "true"
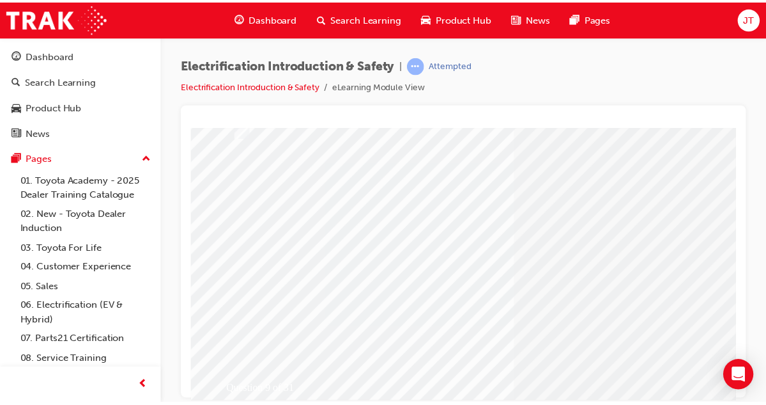
scroll to position [168, 0]
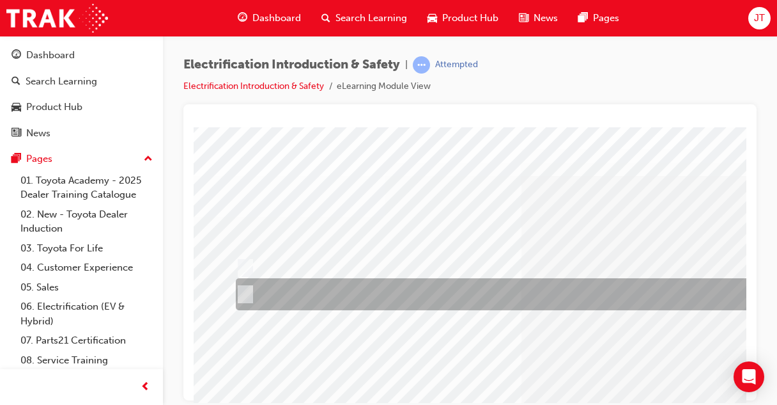
click at [240, 294] on input "False" at bounding box center [243, 294] width 14 height 14
radio input "true"
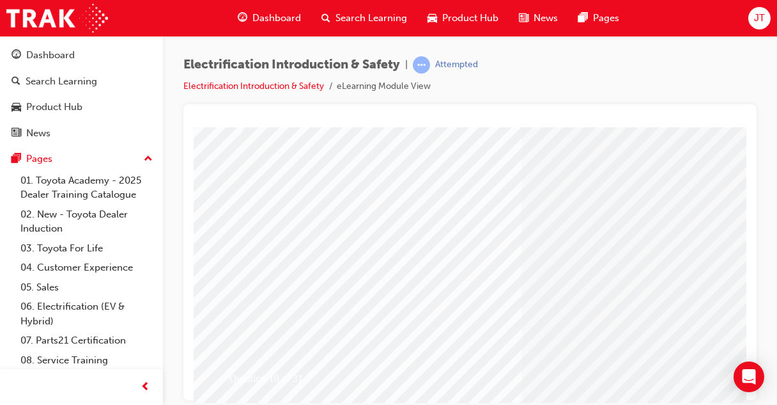
scroll to position [185, 0]
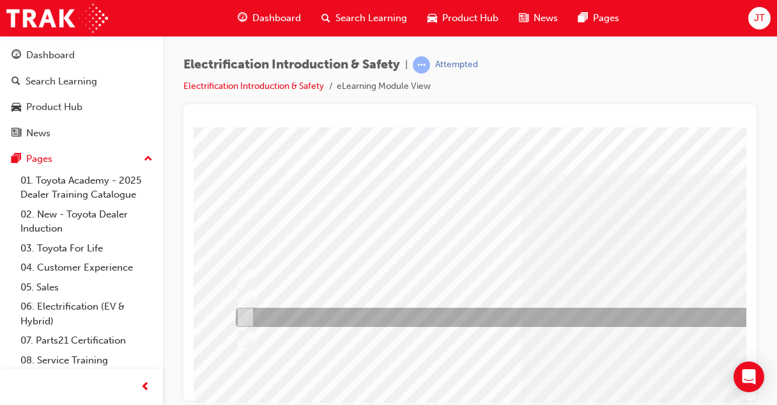
click at [251, 313] on div at bounding box center [501, 316] width 536 height 19
radio input "true"
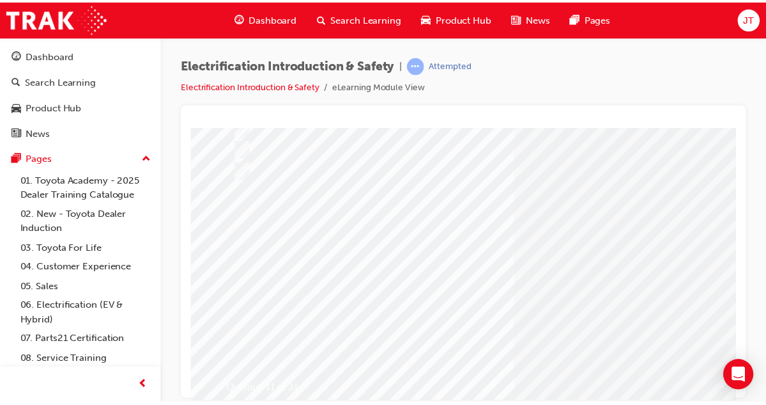
scroll to position [169, 0]
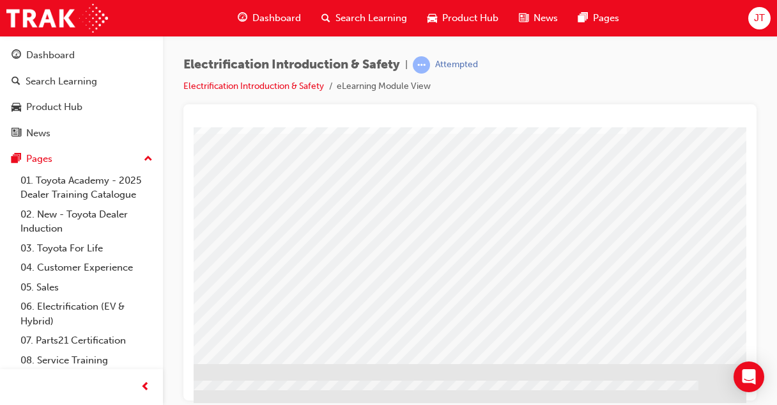
scroll to position [224, 327]
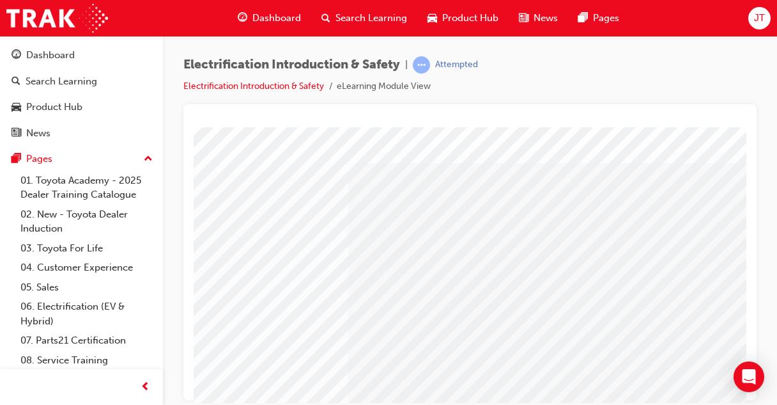
scroll to position [50, 25]
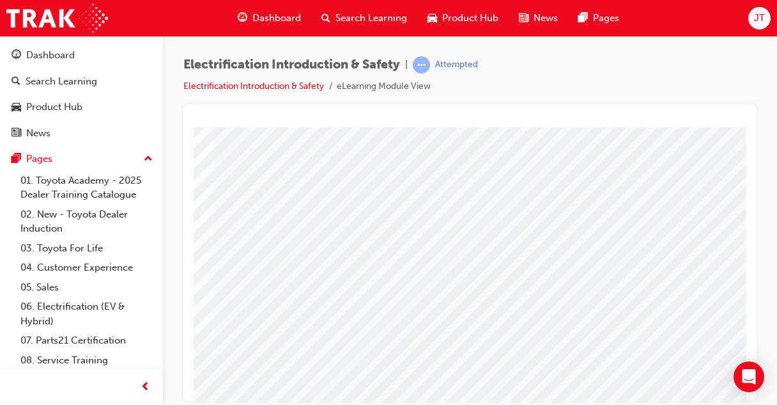
scroll to position [161, 157]
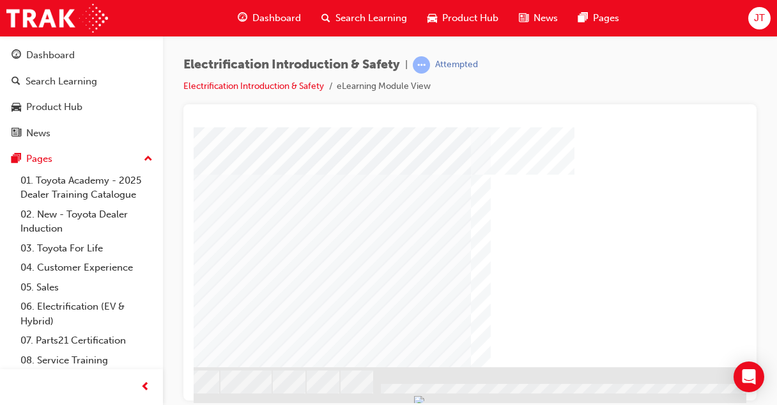
scroll to position [224, 0]
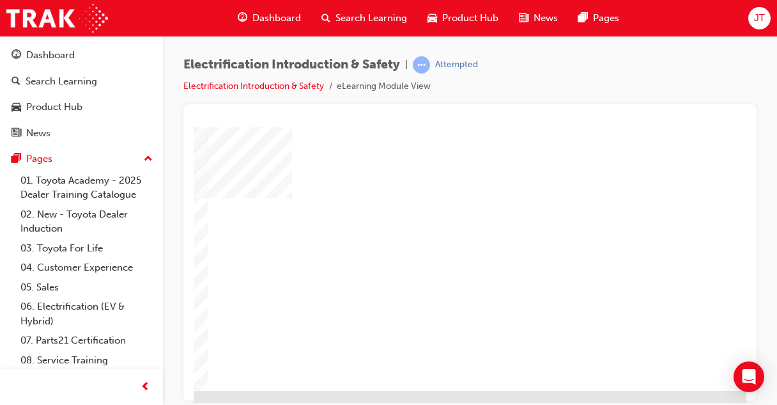
scroll to position [197, 295]
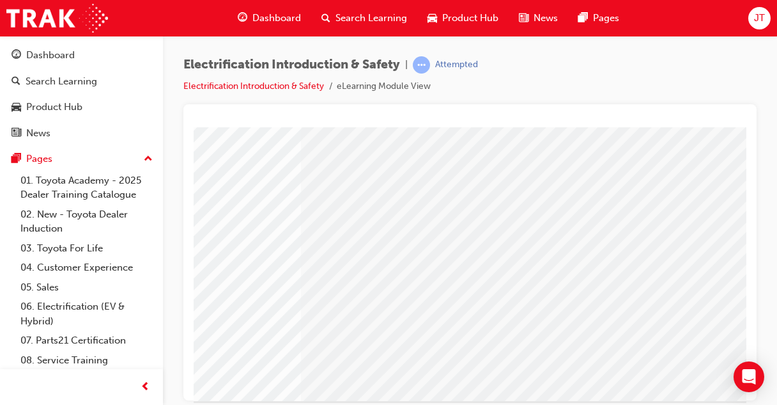
scroll to position [189, 327]
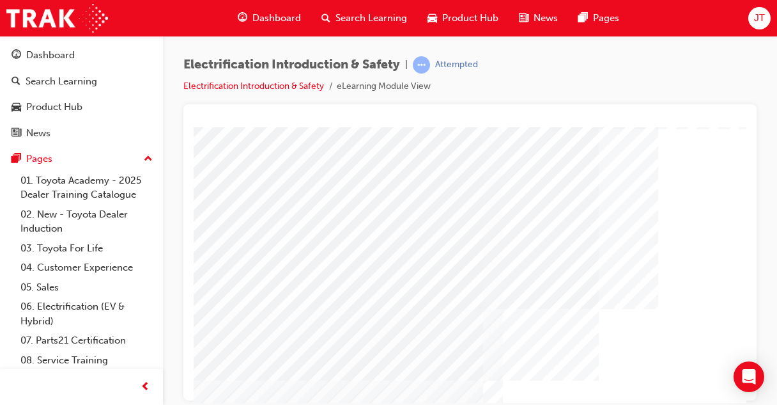
scroll to position [68, 0]
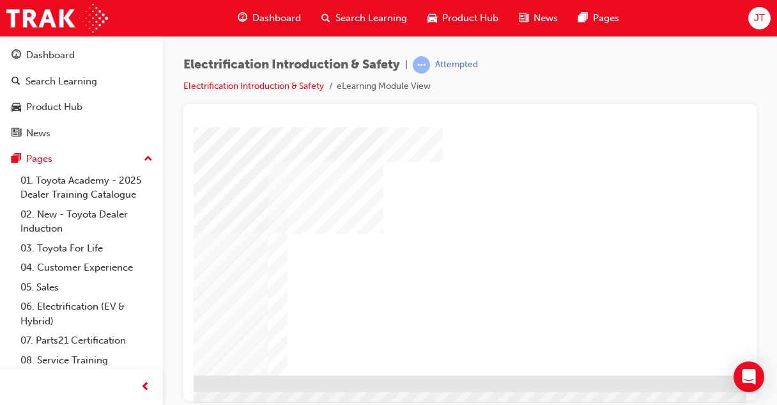
scroll to position [212, 327]
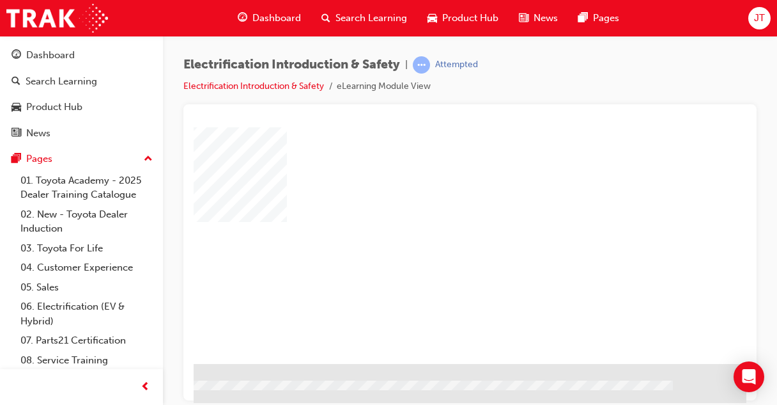
scroll to position [224, 327]
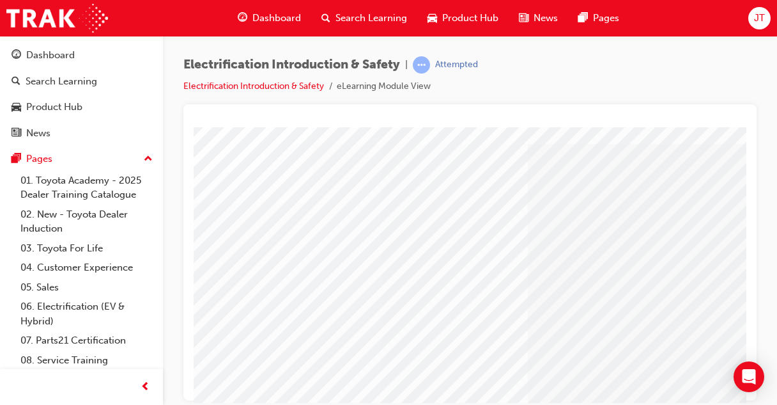
scroll to position [50, 122]
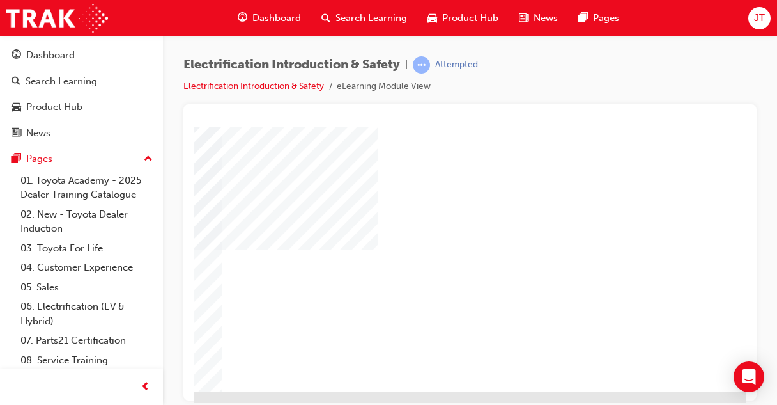
scroll to position [197, 326]
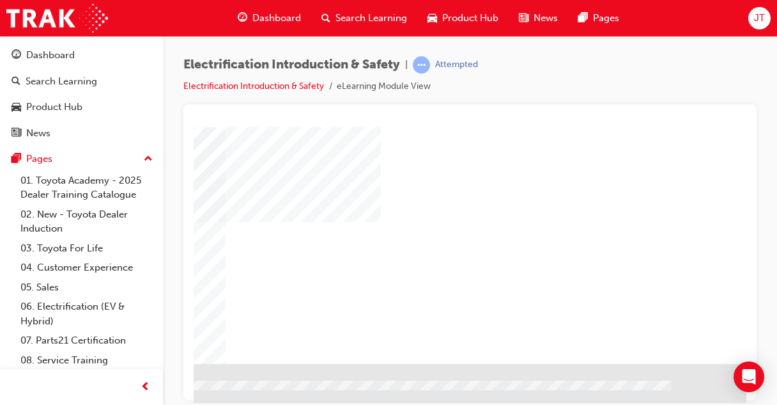
scroll to position [224, 327]
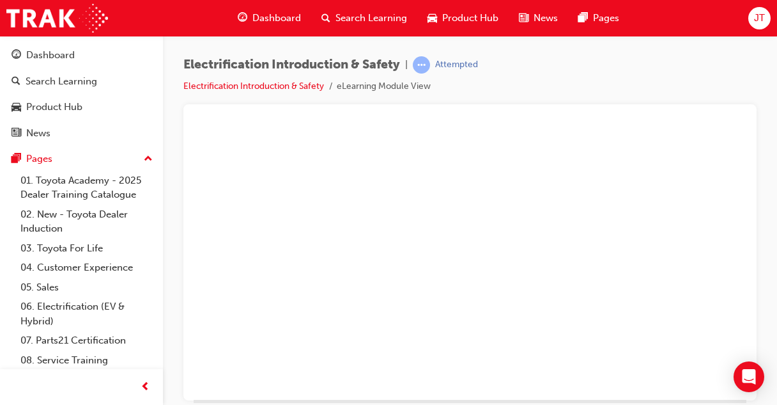
scroll to position [188, 327]
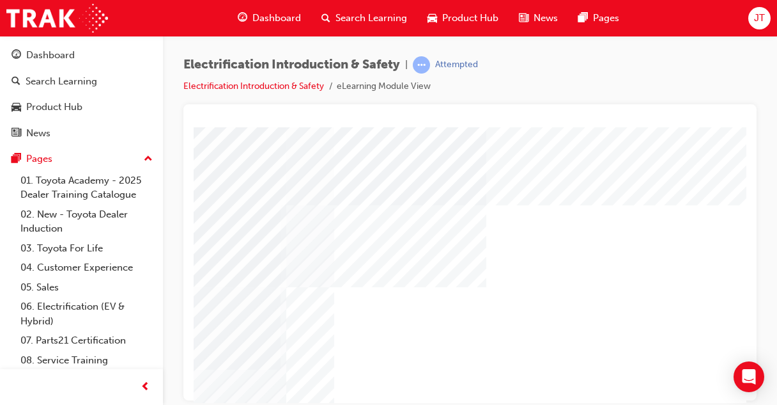
scroll to position [0, 327]
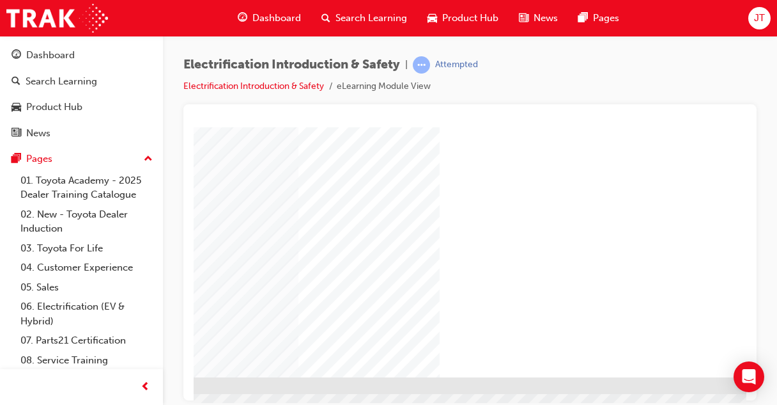
scroll to position [210, 249]
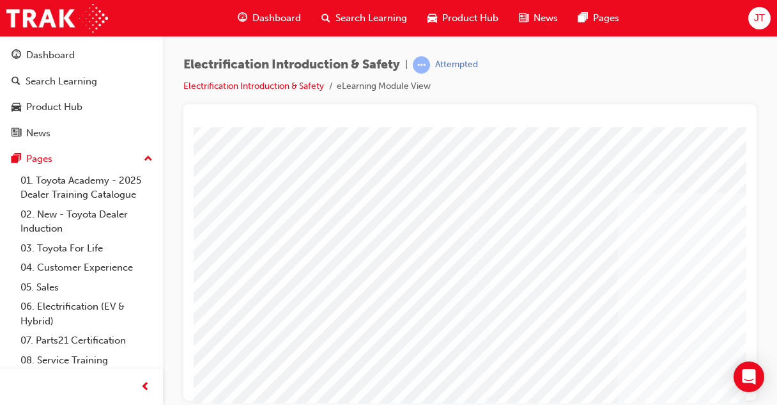
scroll to position [17, 13]
drag, startPoint x: 718, startPoint y: 343, endPoint x: 668, endPoint y: 372, distance: 57.3
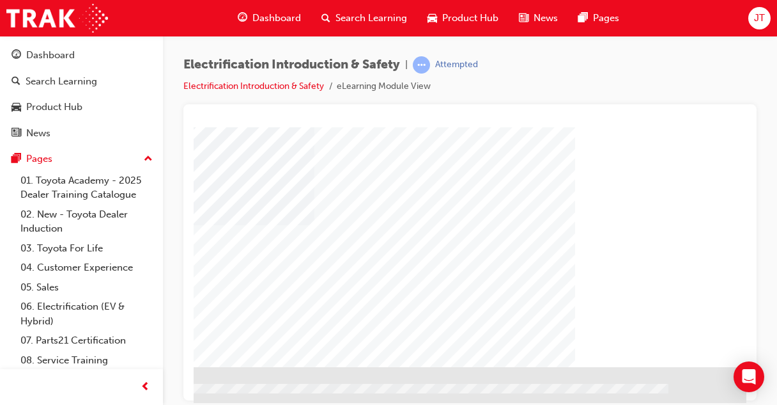
scroll to position [222, 327]
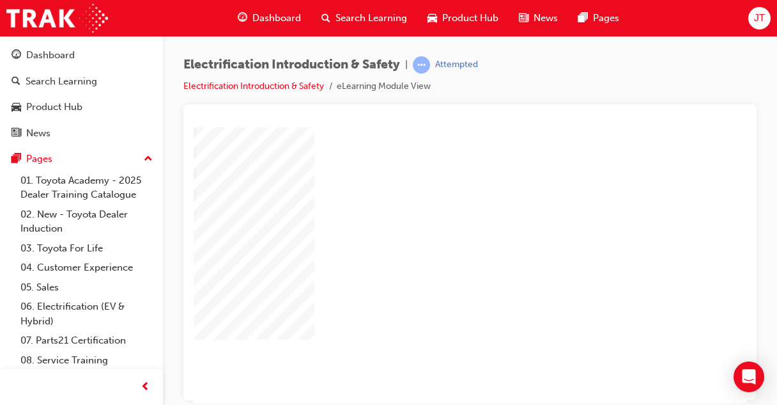
scroll to position [104, 327]
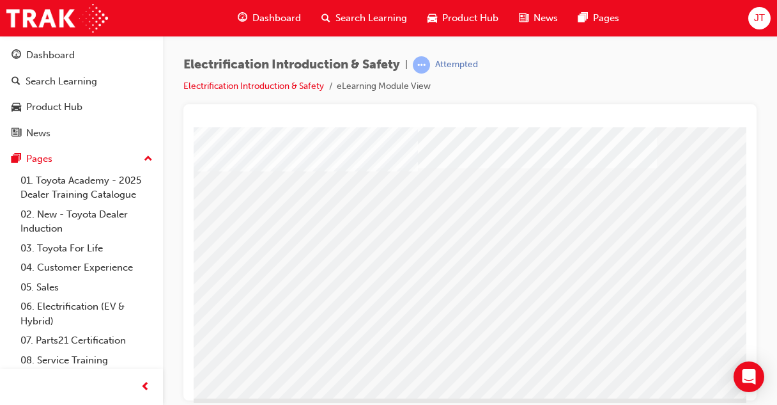
scroll to position [224, 256]
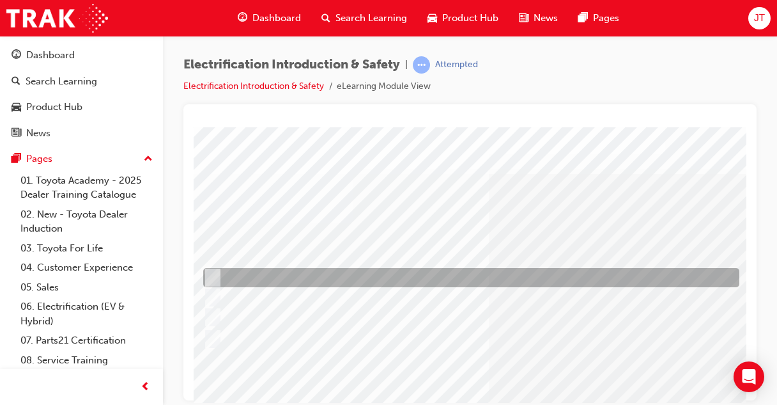
scroll to position [0, 31]
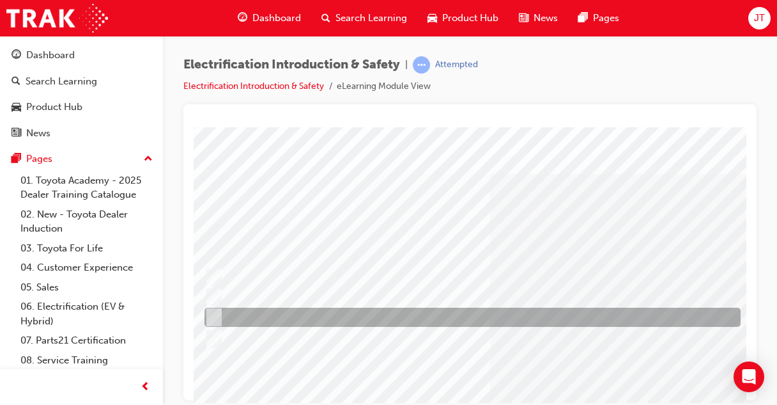
click at [311, 320] on div at bounding box center [469, 316] width 536 height 19
radio input "true"
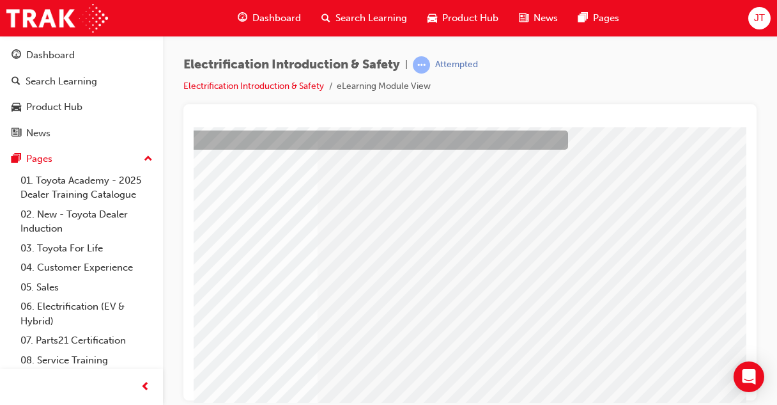
scroll to position [179, 204]
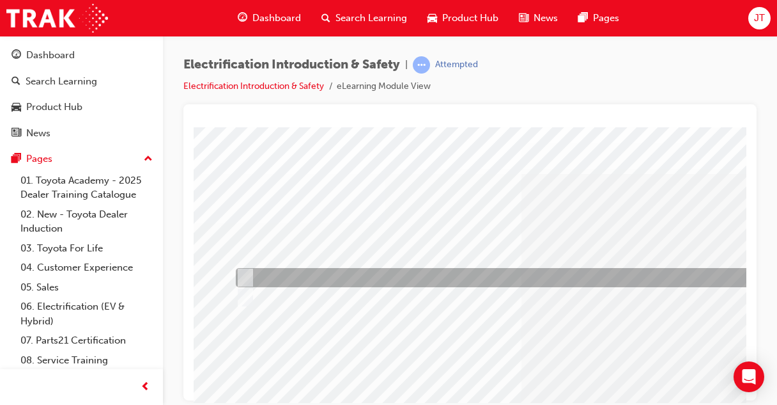
click at [277, 269] on div at bounding box center [501, 277] width 536 height 19
radio input "true"
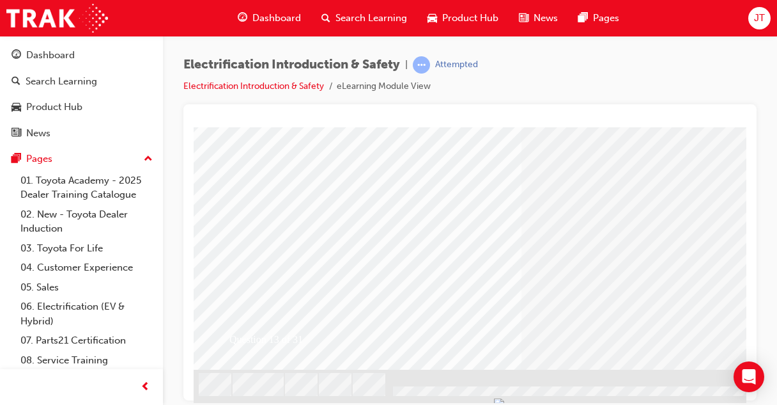
scroll to position [220, 0]
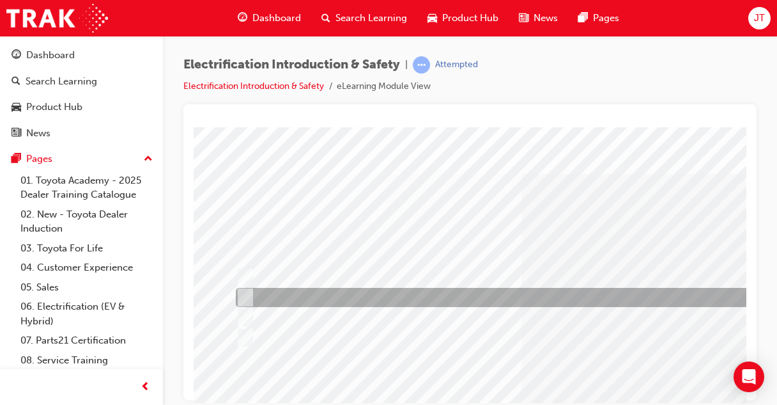
scroll to position [0, 0]
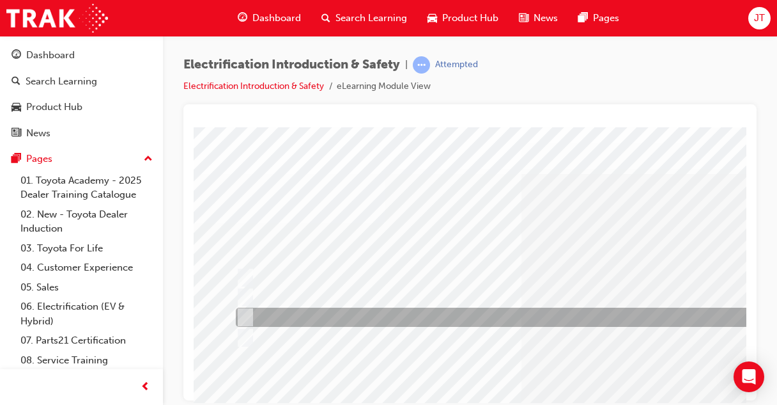
click at [290, 313] on div at bounding box center [501, 316] width 536 height 19
radio input "true"
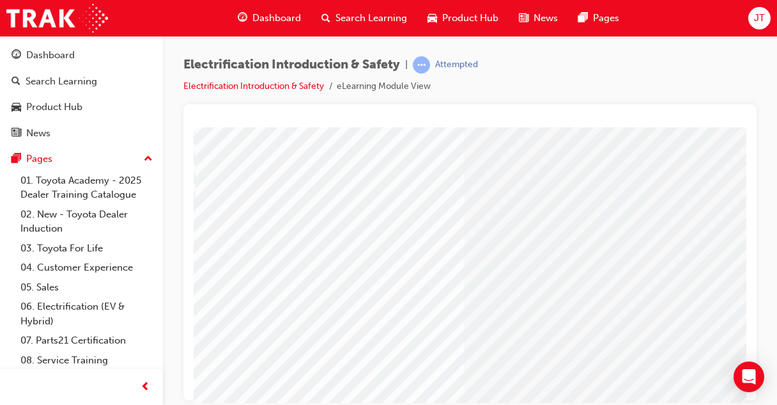
scroll to position [224, 58]
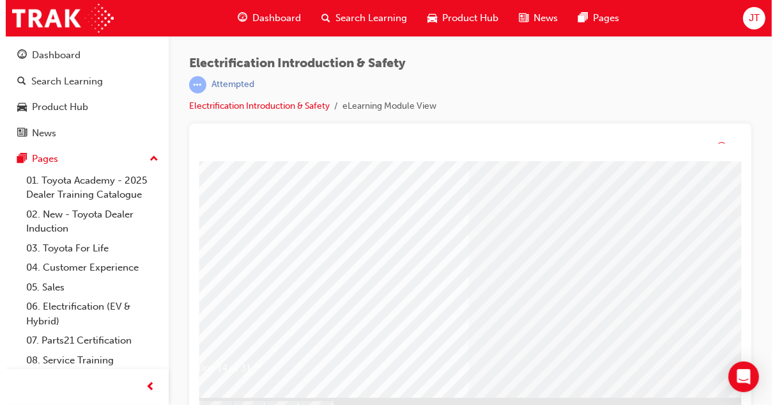
scroll to position [0, 0]
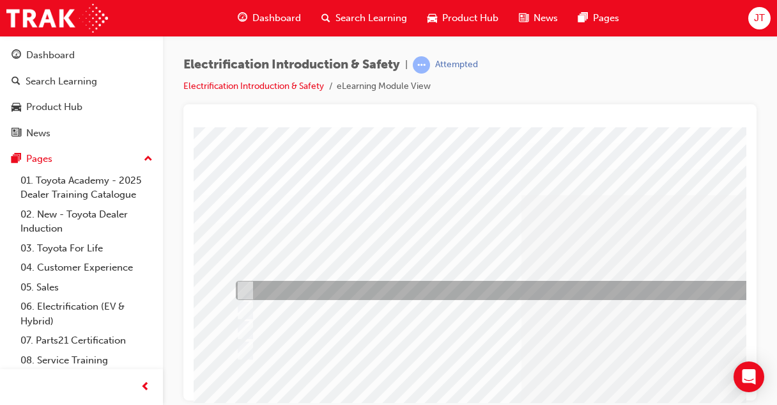
click at [325, 288] on div at bounding box center [501, 290] width 536 height 19
checkbox input "true"
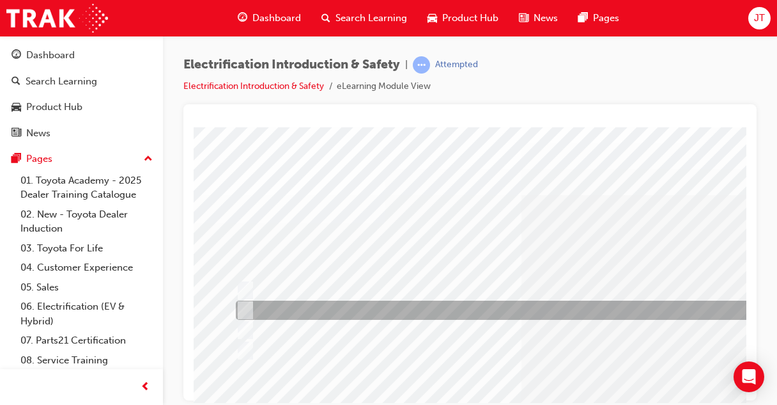
drag, startPoint x: 282, startPoint y: 311, endPoint x: 264, endPoint y: 306, distance: 19.1
click at [264, 306] on div at bounding box center [501, 309] width 536 height 19
checkbox input "false"
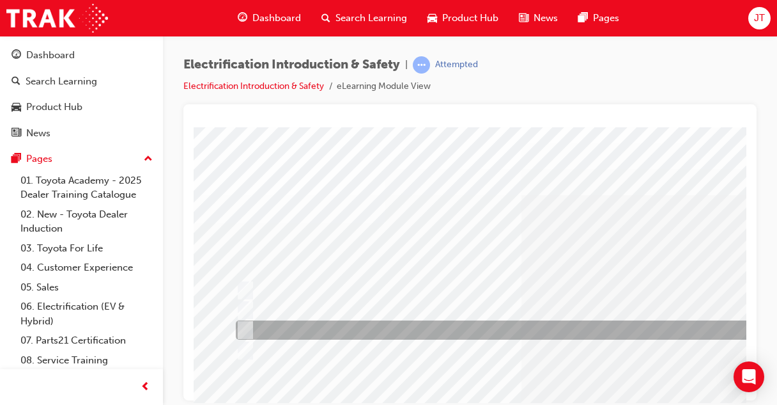
click at [289, 332] on div at bounding box center [501, 329] width 536 height 19
checkbox input "true"
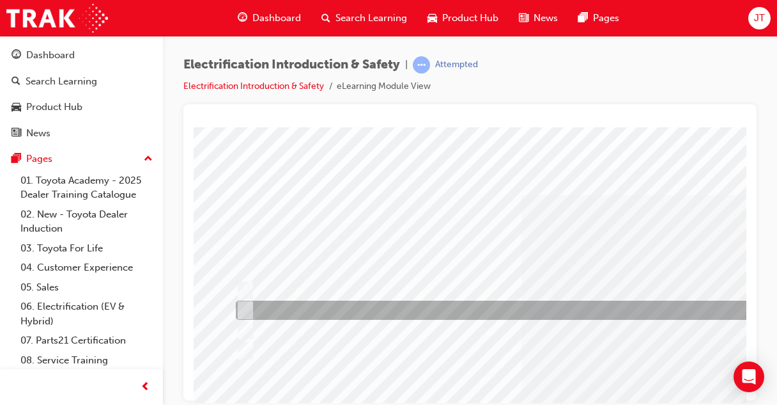
click at [293, 313] on div at bounding box center [501, 309] width 536 height 19
checkbox input "true"
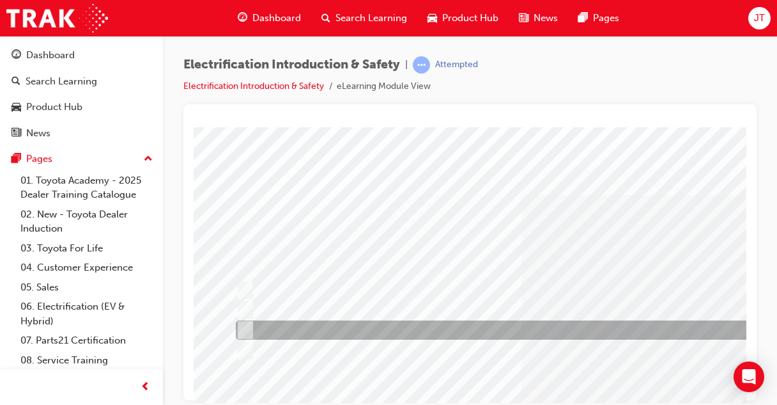
click at [271, 323] on div at bounding box center [501, 329] width 536 height 19
checkbox input "false"
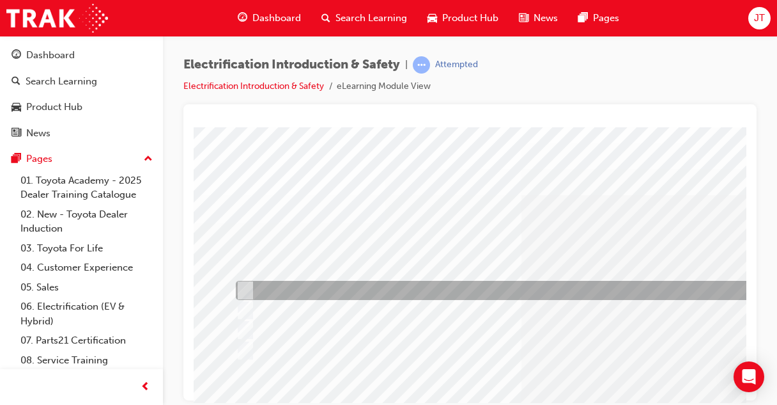
click at [314, 287] on div at bounding box center [501, 290] width 536 height 19
checkbox input "false"
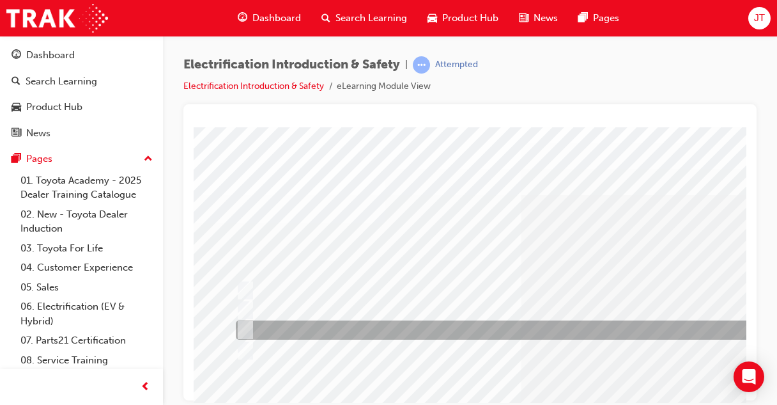
click at [292, 325] on div at bounding box center [501, 329] width 536 height 19
checkbox input "true"
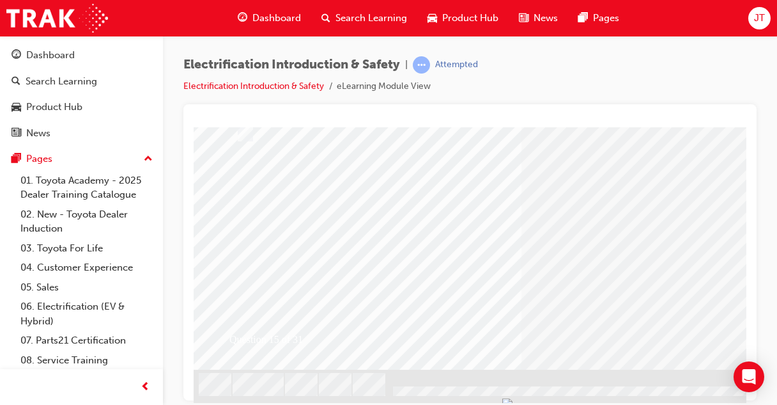
scroll to position [224, 0]
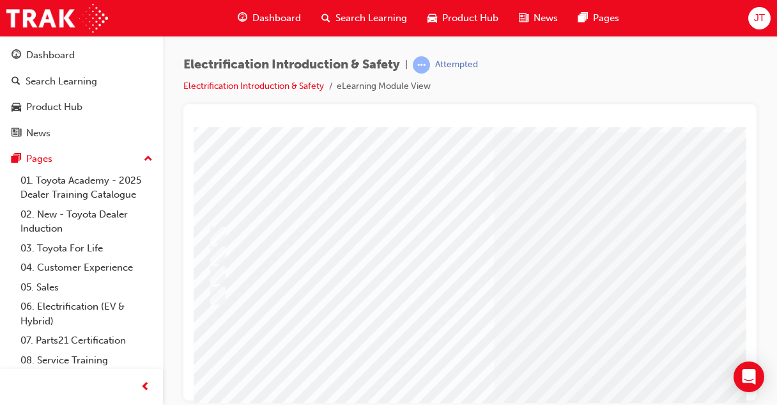
scroll to position [42, 26]
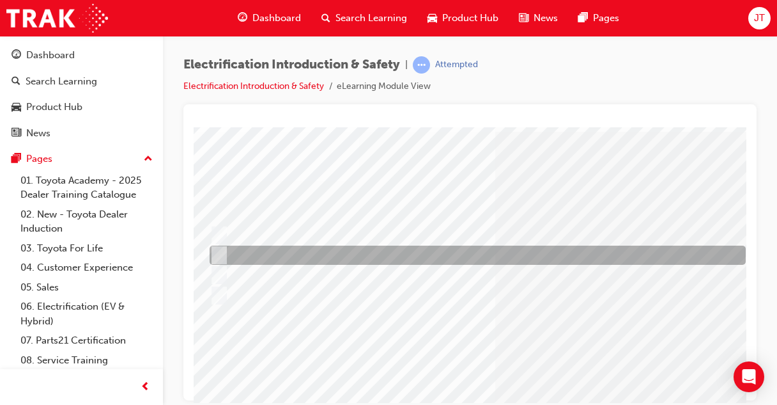
click at [331, 253] on div at bounding box center [474, 254] width 536 height 19
radio input "true"
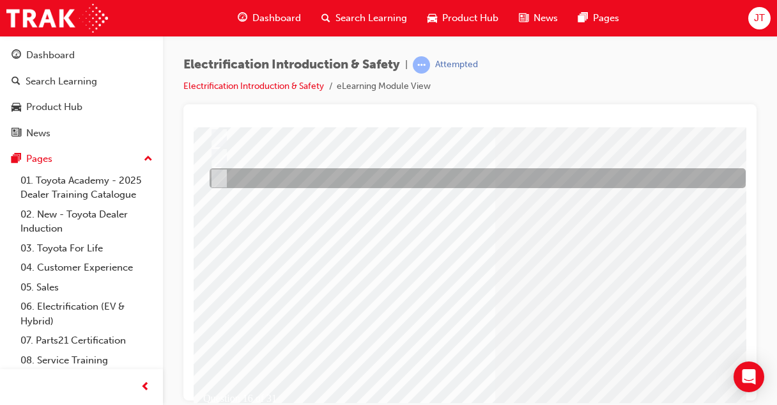
scroll to position [165, 26]
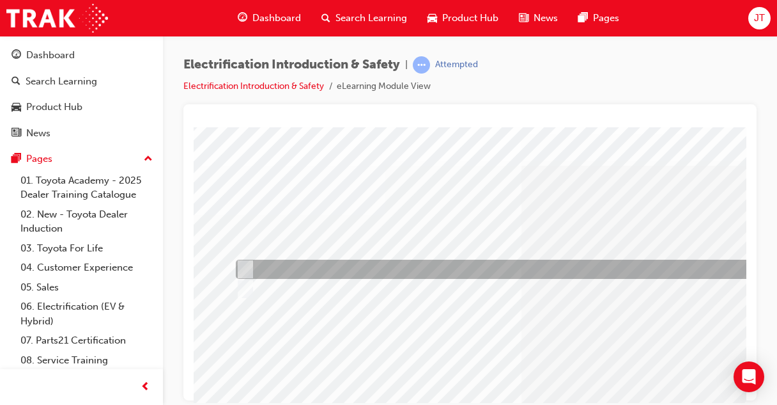
click at [286, 268] on div at bounding box center [501, 268] width 536 height 19
radio input "true"
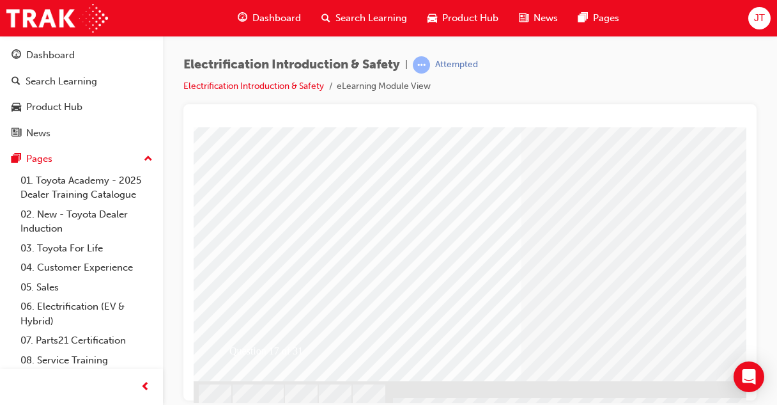
scroll to position [207, 0]
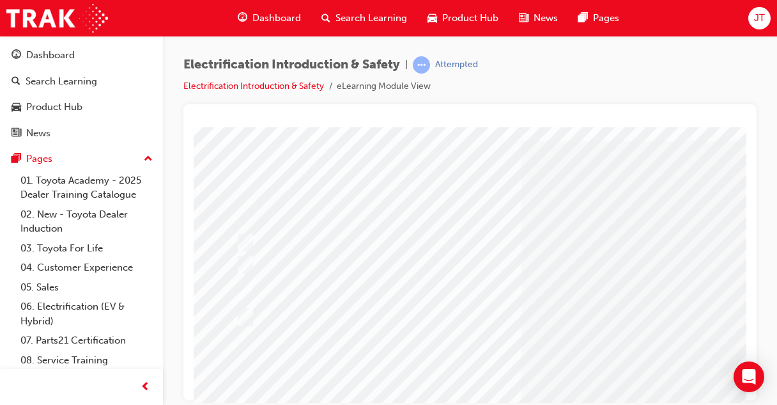
scroll to position [31, 0]
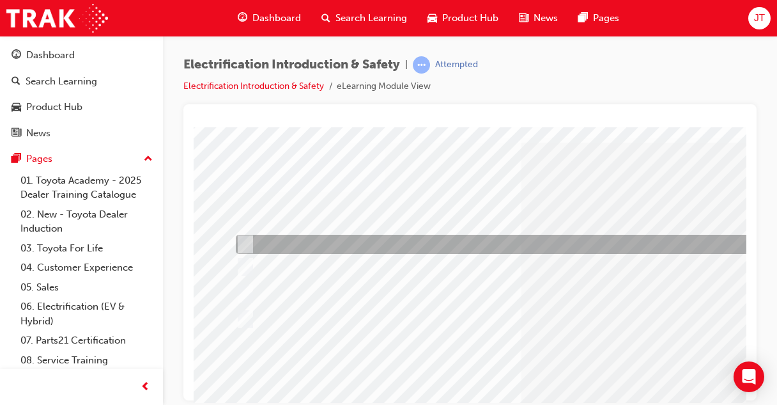
click at [362, 251] on div at bounding box center [501, 244] width 536 height 19
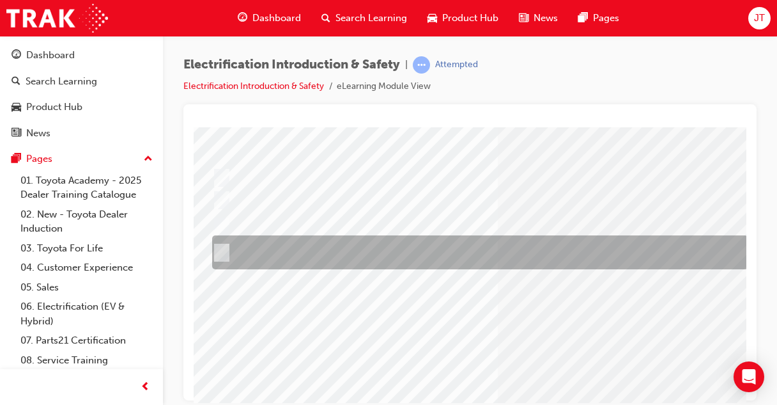
scroll to position [98, 23]
click at [436, 261] on div at bounding box center [478, 252] width 536 height 34
radio input "false"
radio input "true"
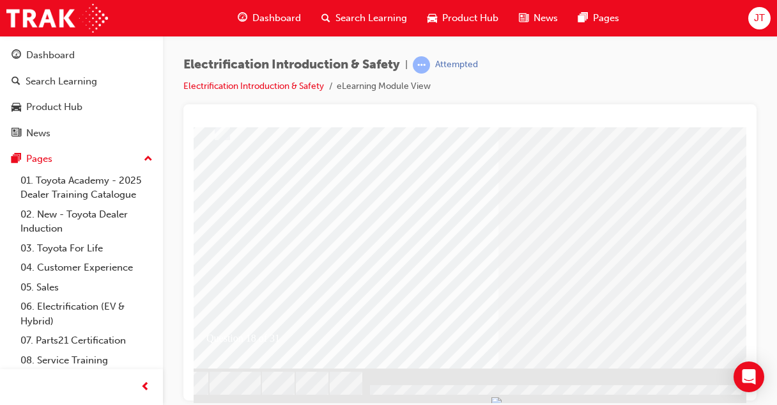
scroll to position [224, 23]
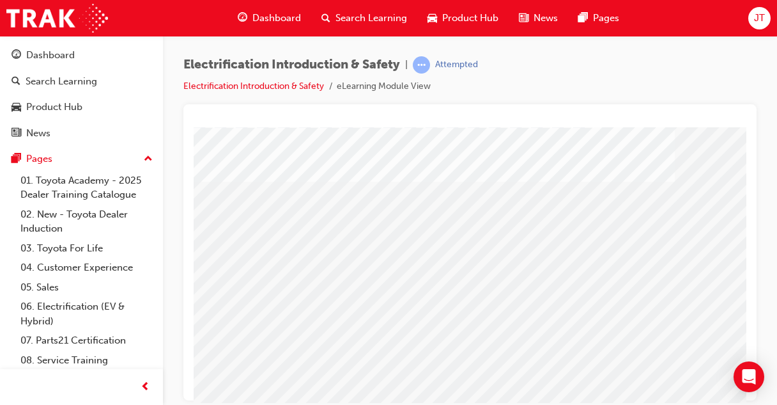
scroll to position [176, 327]
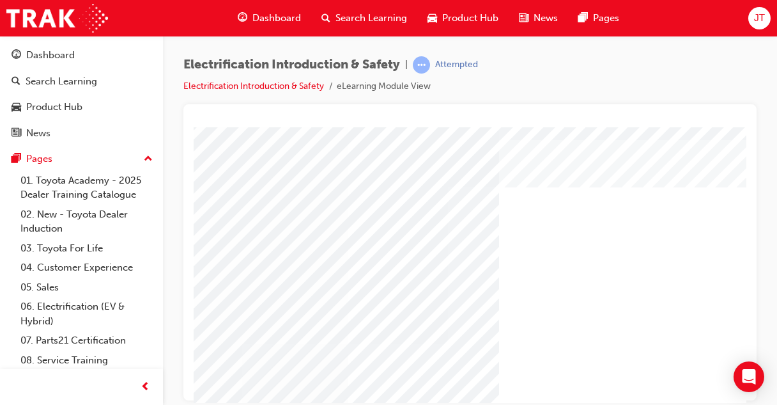
scroll to position [58, 155]
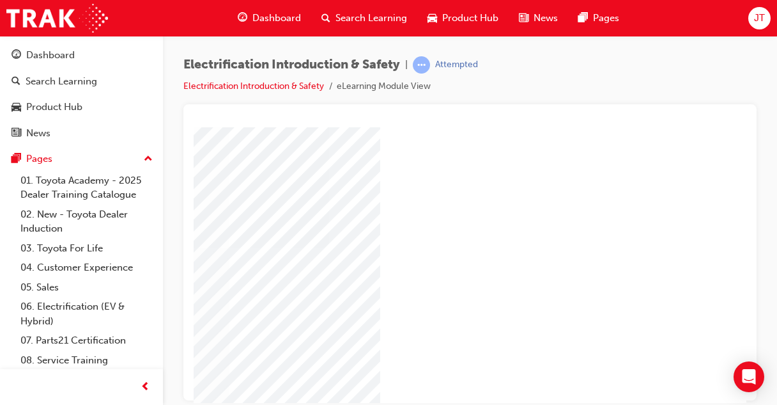
scroll to position [162, 283]
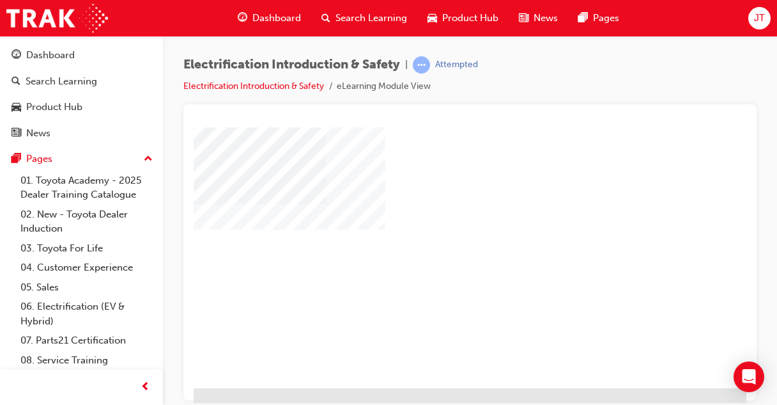
scroll to position [198, 325]
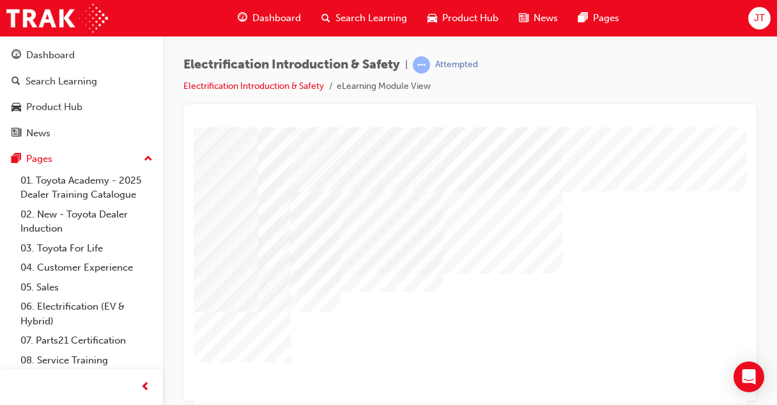
scroll to position [224, 327]
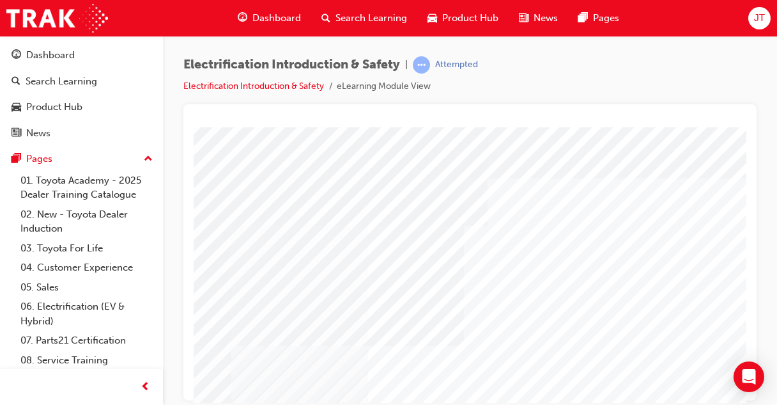
scroll to position [27, 135]
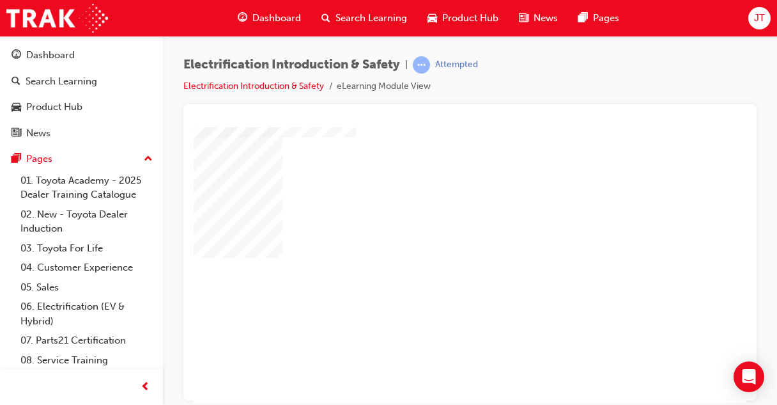
scroll to position [121, 326]
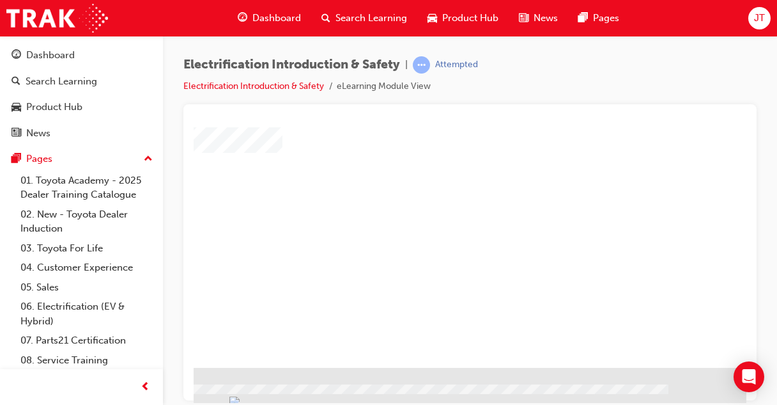
scroll to position [224, 327]
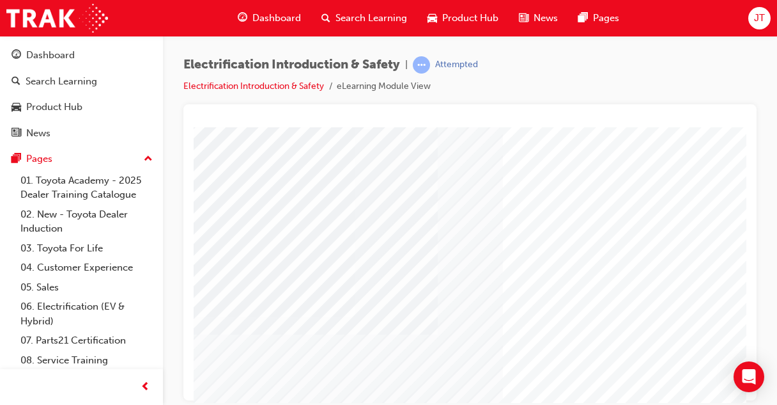
scroll to position [224, 0]
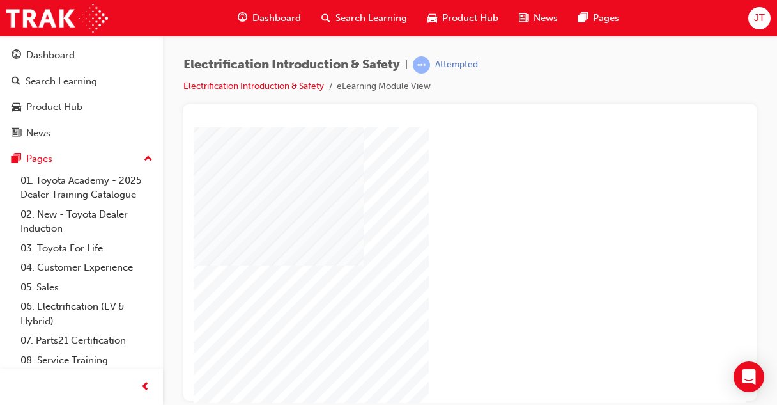
scroll to position [164, 73]
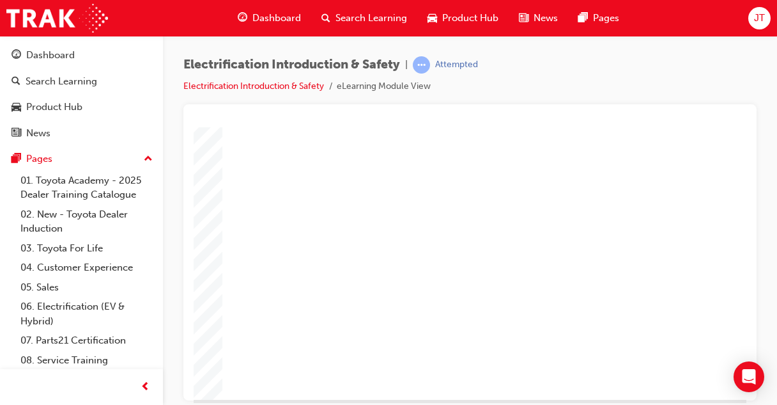
scroll to position [188, 327]
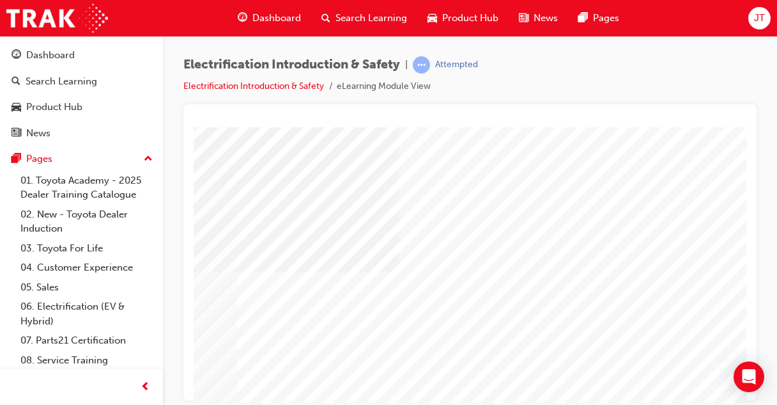
scroll to position [121, 262]
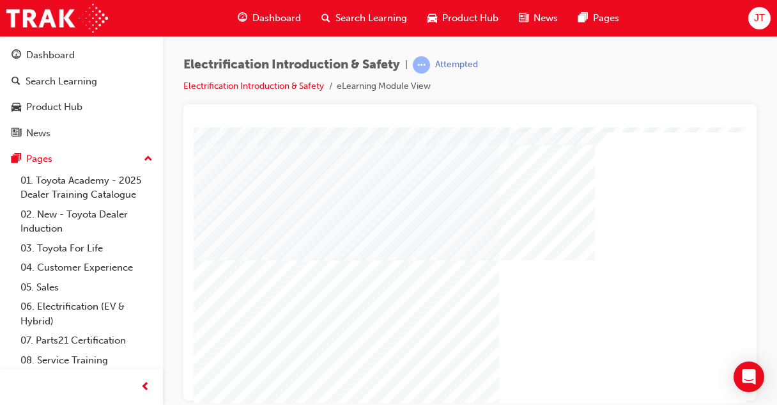
scroll to position [169, 327]
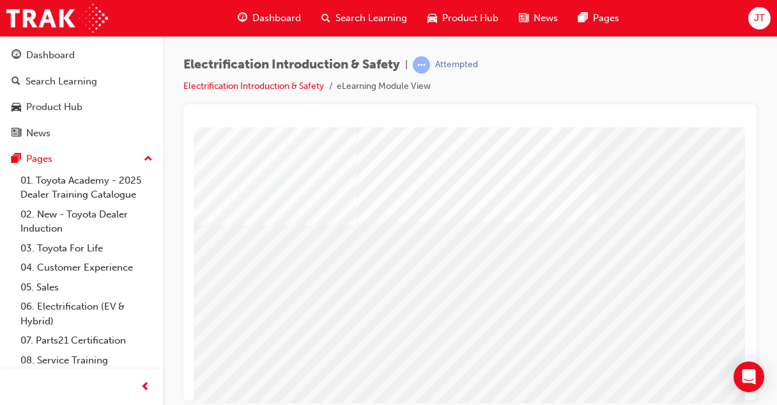
scroll to position [224, 327]
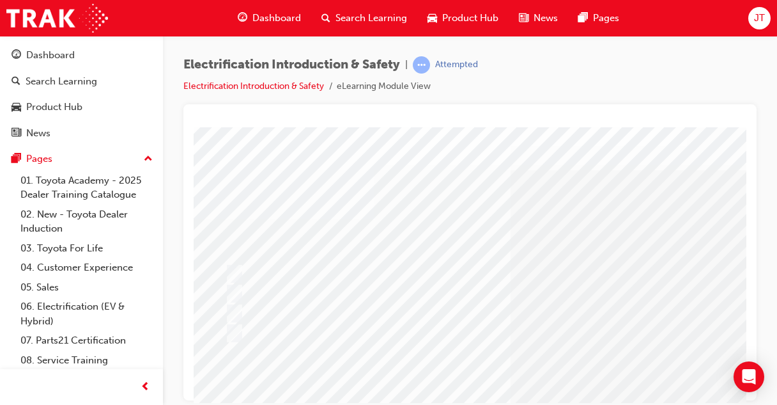
scroll to position [4, 10]
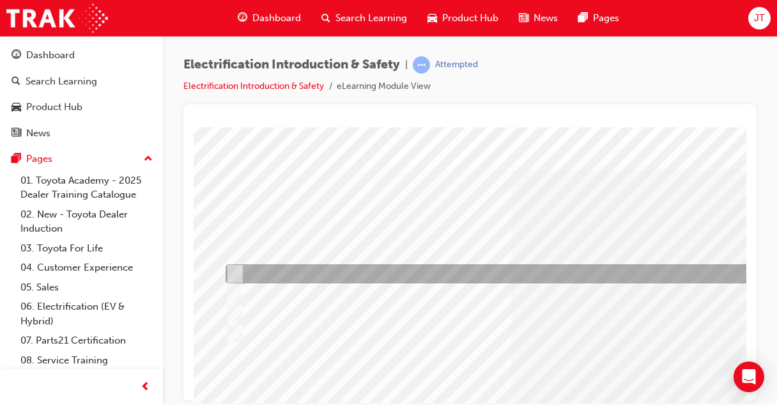
click at [335, 275] on div at bounding box center [490, 273] width 536 height 19
radio input "true"
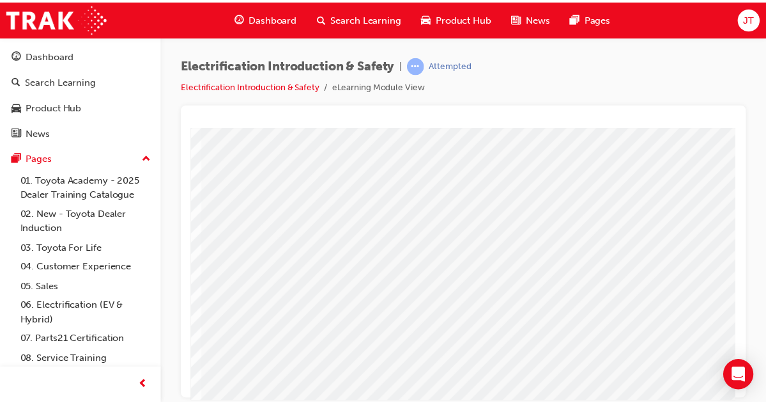
scroll to position [181, 327]
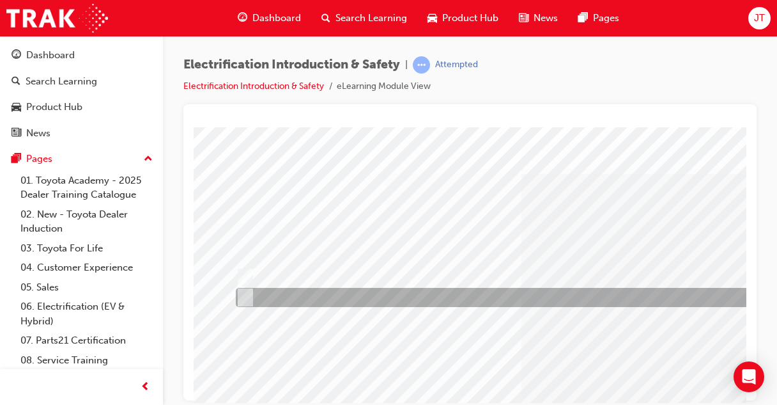
click at [282, 289] on div at bounding box center [501, 297] width 536 height 19
radio input "true"
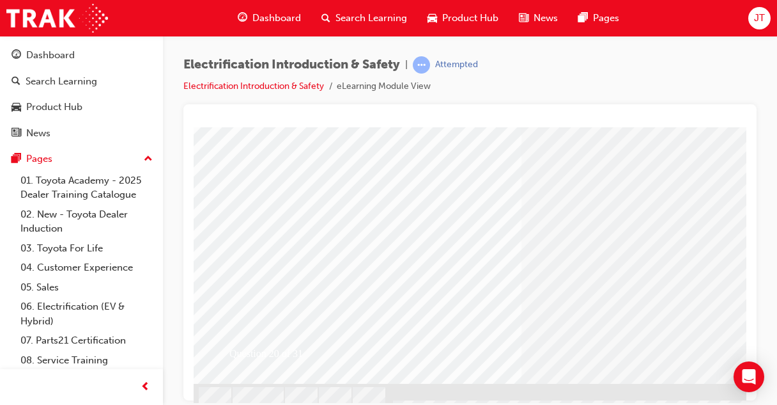
scroll to position [204, 0]
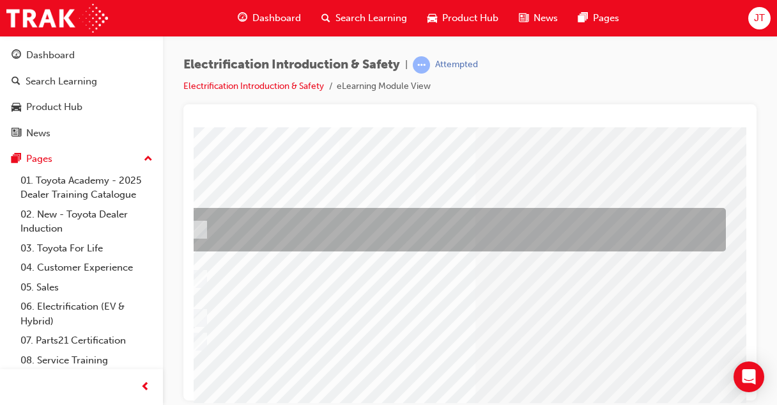
scroll to position [60, 47]
click at [302, 229] on div at bounding box center [454, 229] width 536 height 43
radio input "true"
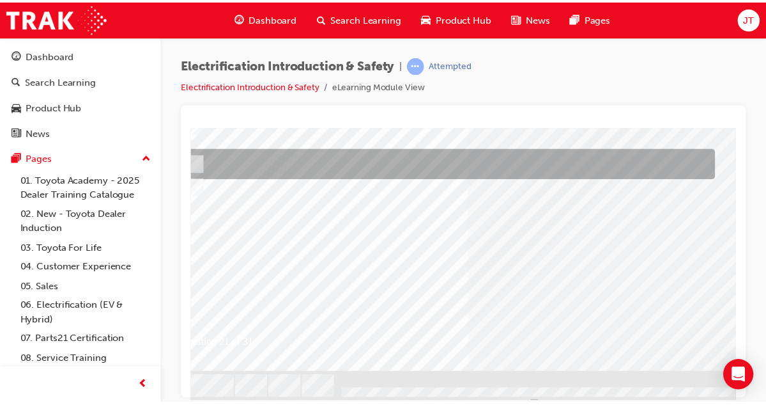
scroll to position [224, 47]
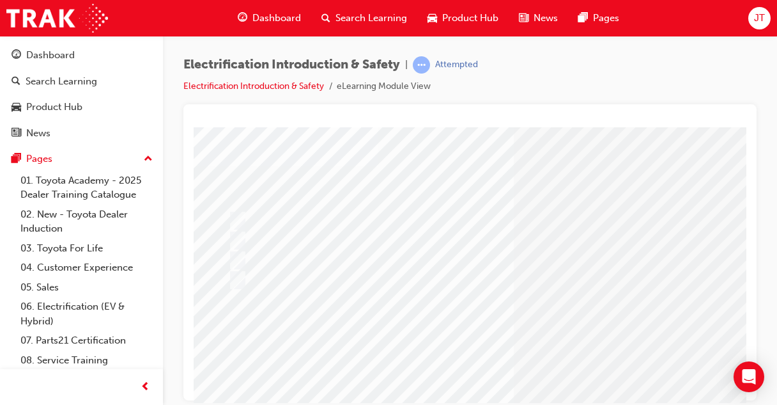
scroll to position [65, 7]
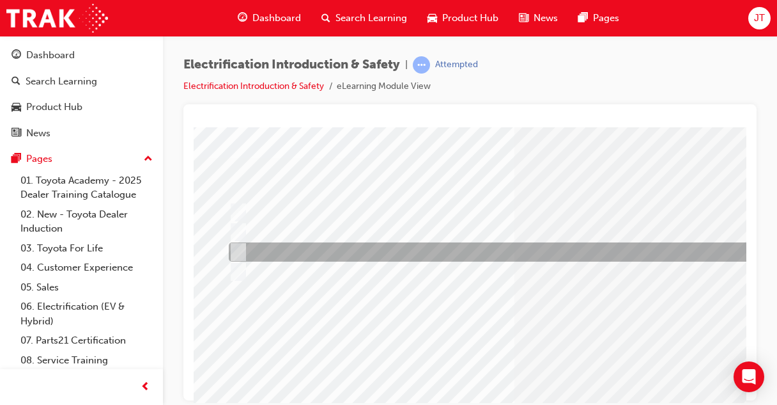
click at [469, 251] on div at bounding box center [494, 251] width 536 height 19
radio input "true"
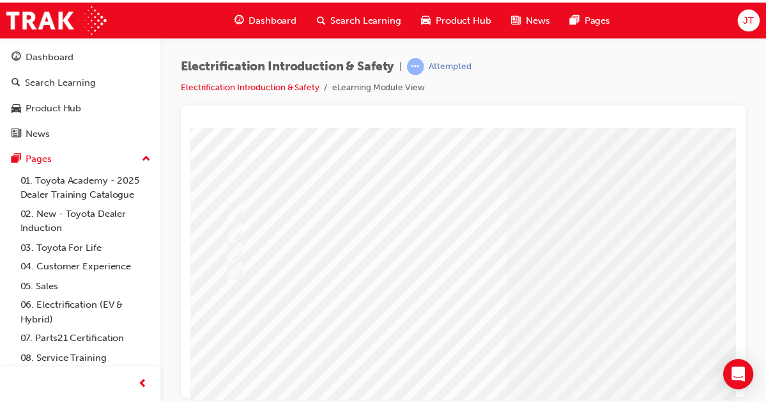
scroll to position [224, 7]
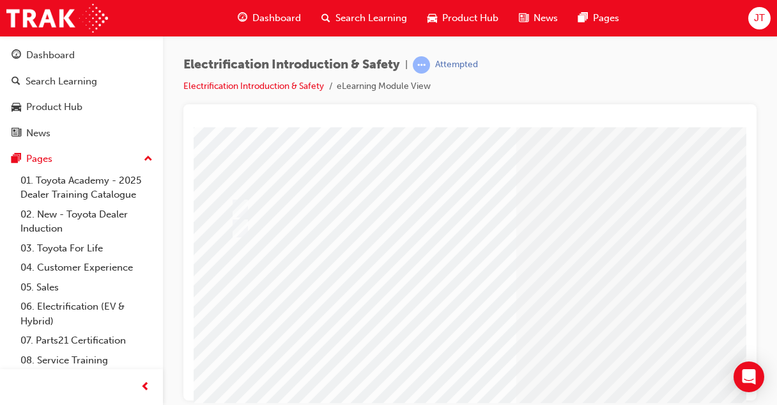
scroll to position [69, 4]
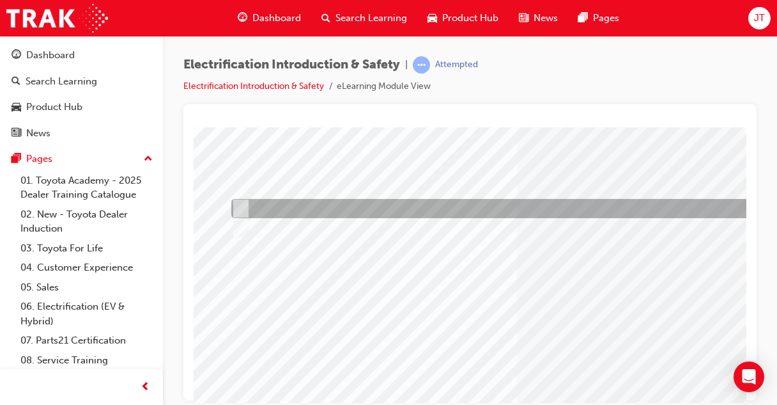
click at [263, 204] on div at bounding box center [496, 208] width 536 height 19
radio input "true"
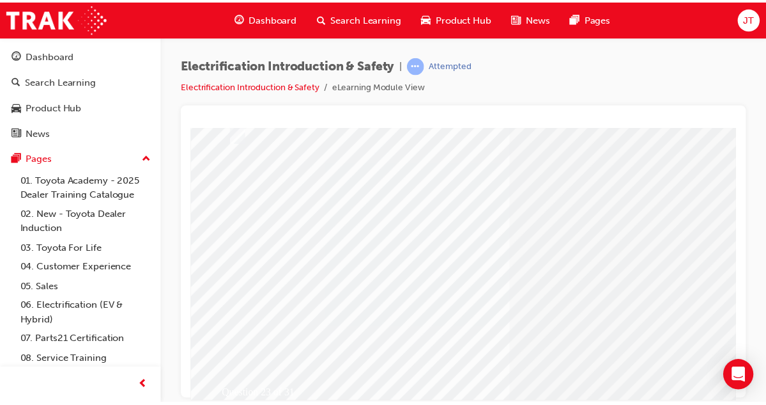
scroll to position [164, 4]
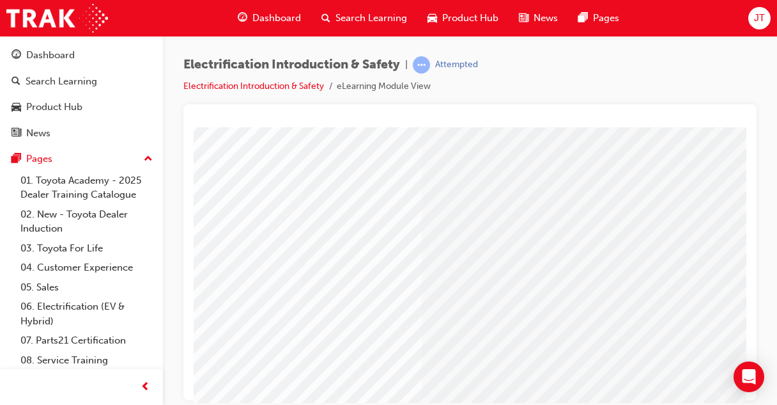
scroll to position [77, 203]
drag, startPoint x: 652, startPoint y: 362, endPoint x: 698, endPoint y: 345, distance: 48.9
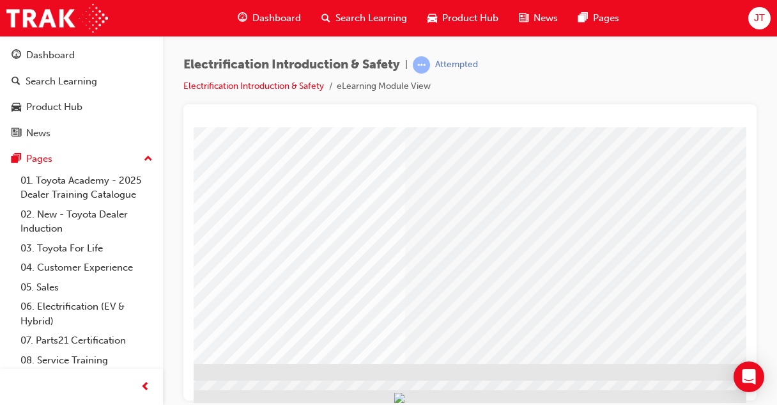
scroll to position [224, 327]
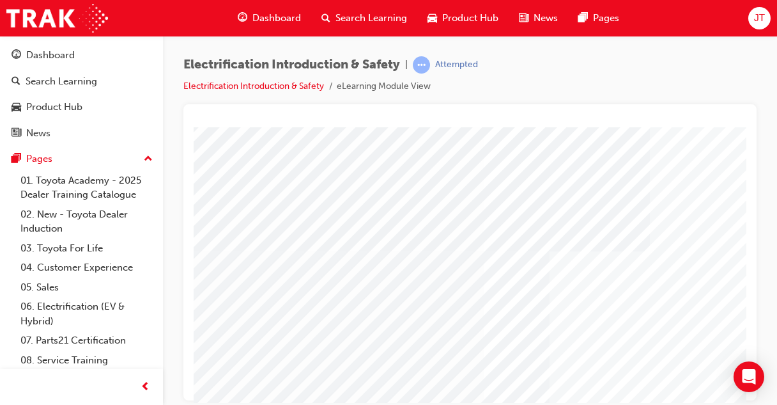
scroll to position [182, 19]
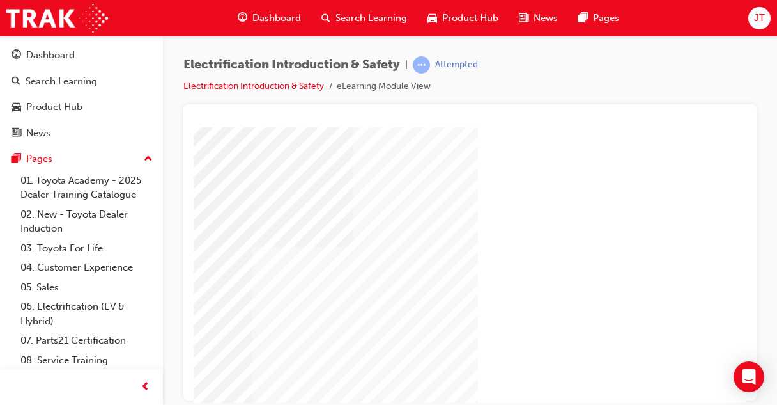
scroll to position [224, 327]
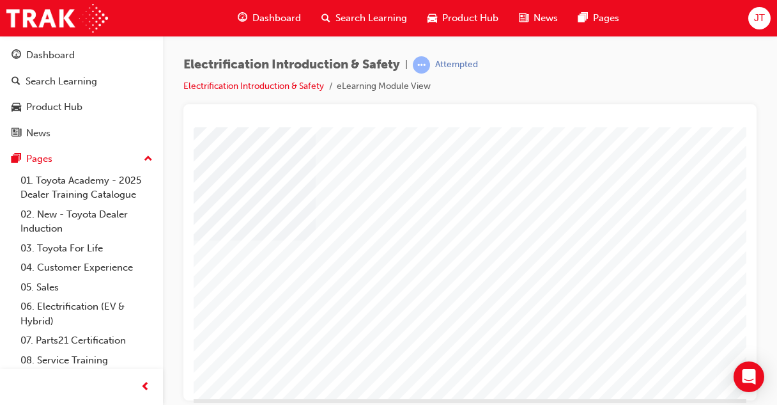
scroll to position [189, 327]
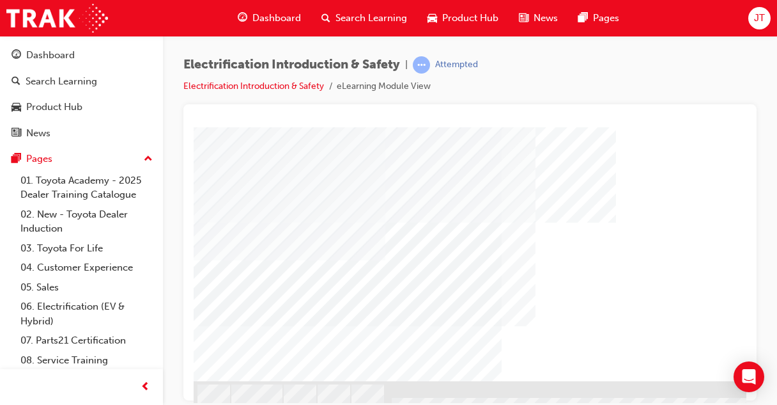
scroll to position [203, 1]
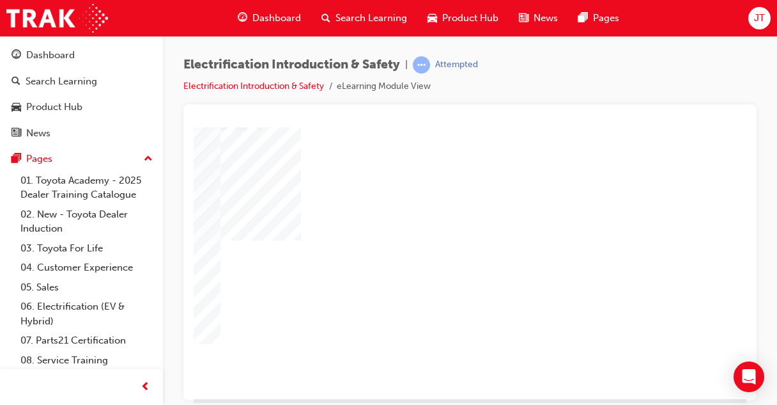
scroll to position [224, 322]
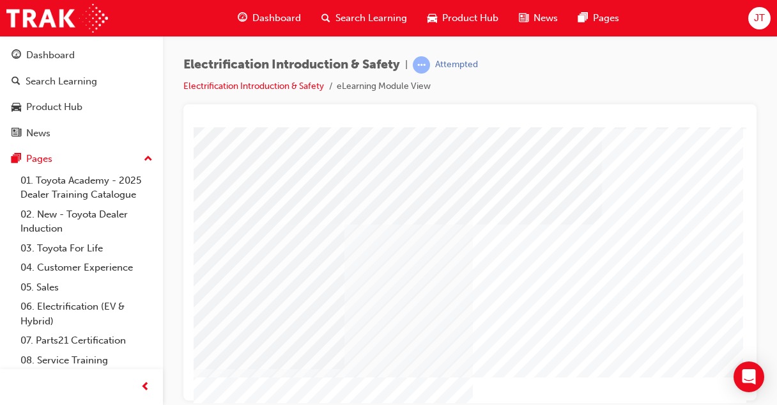
scroll to position [78, 30]
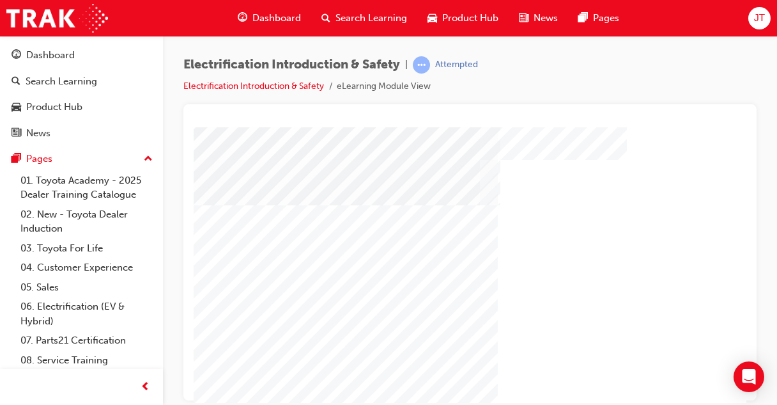
scroll to position [145, 5]
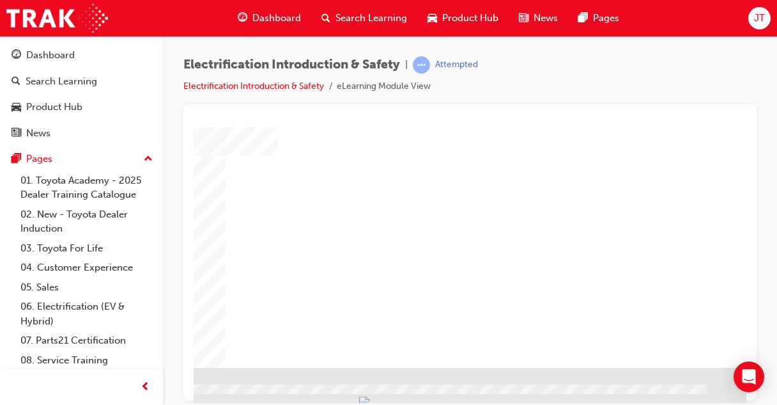
scroll to position [220, 282]
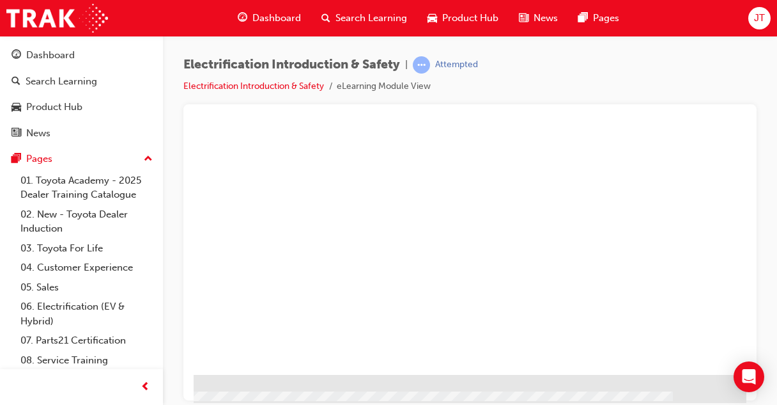
scroll to position [213, 313]
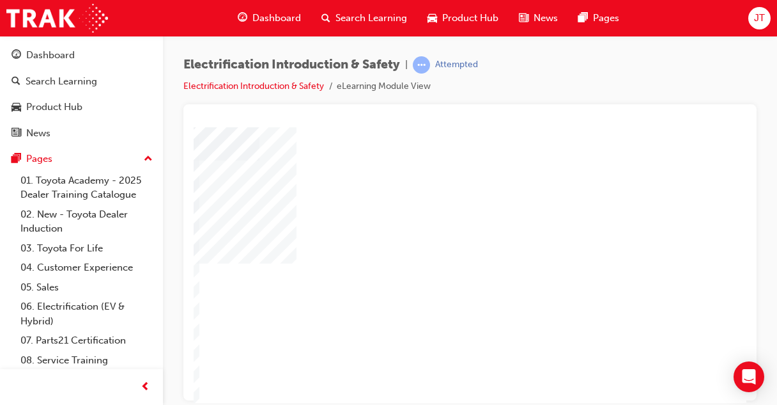
scroll to position [224, 327]
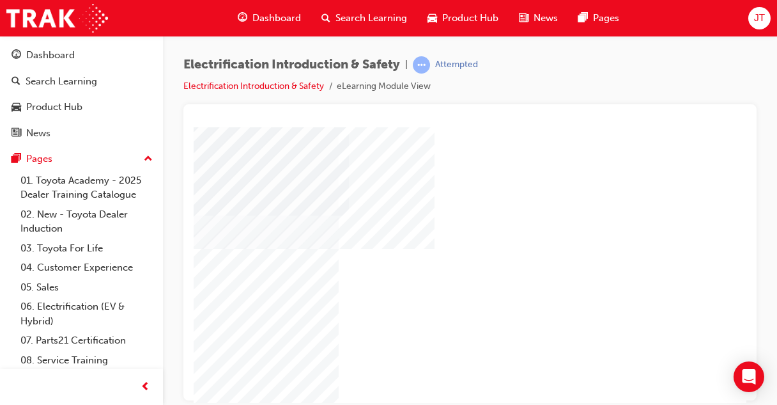
scroll to position [180, 176]
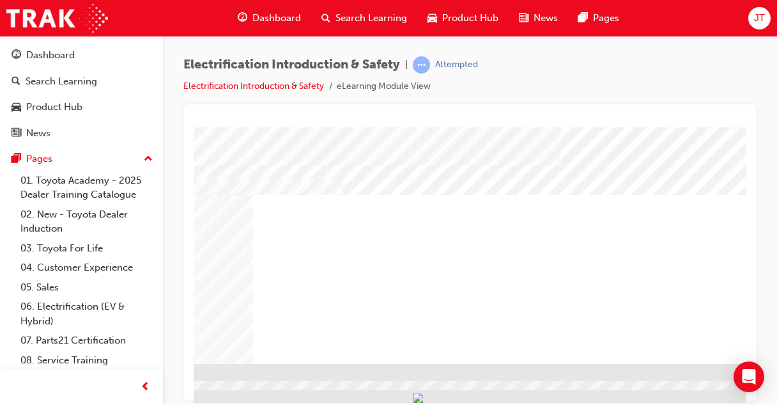
scroll to position [224, 327]
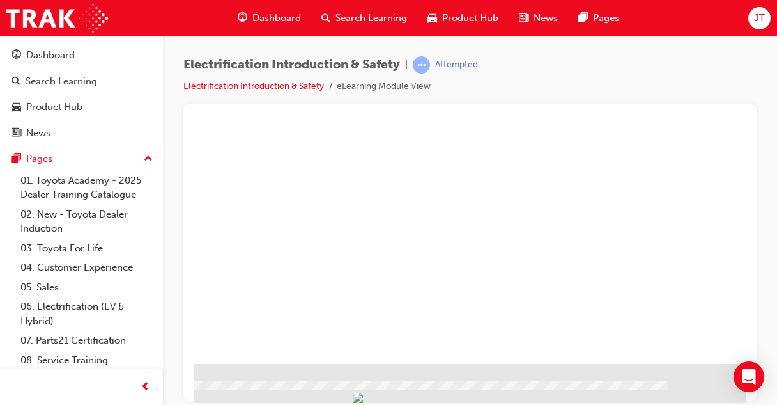
scroll to position [0, 0]
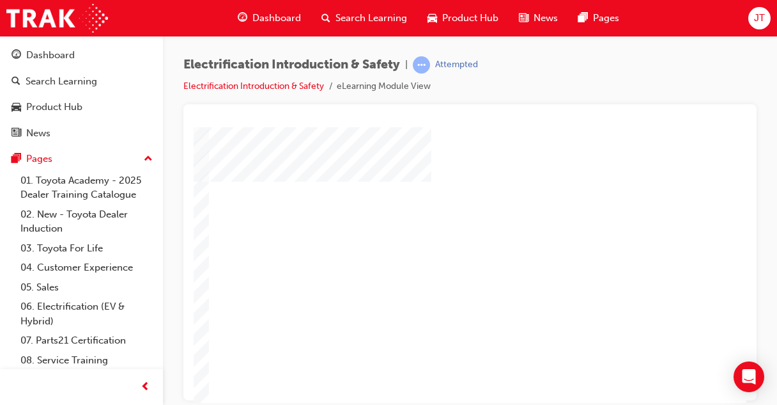
scroll to position [100, 295]
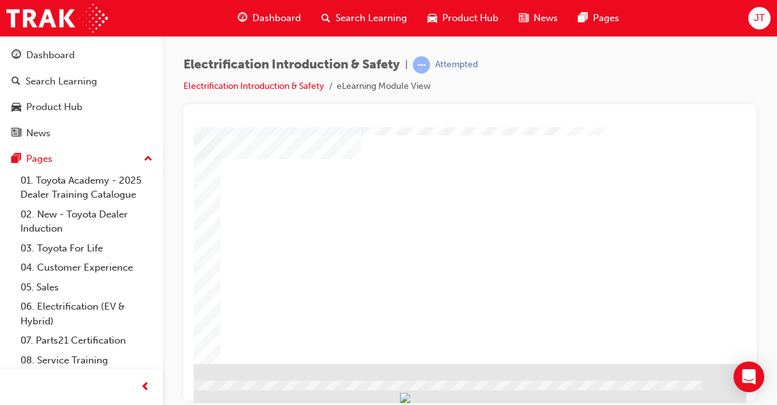
scroll to position [224, 327]
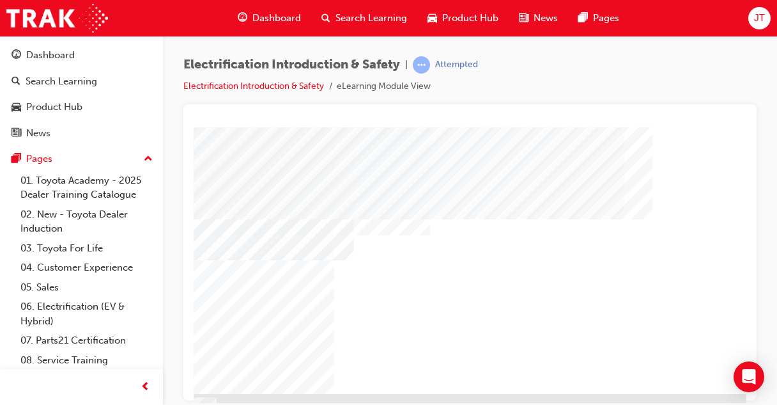
scroll to position [194, 327]
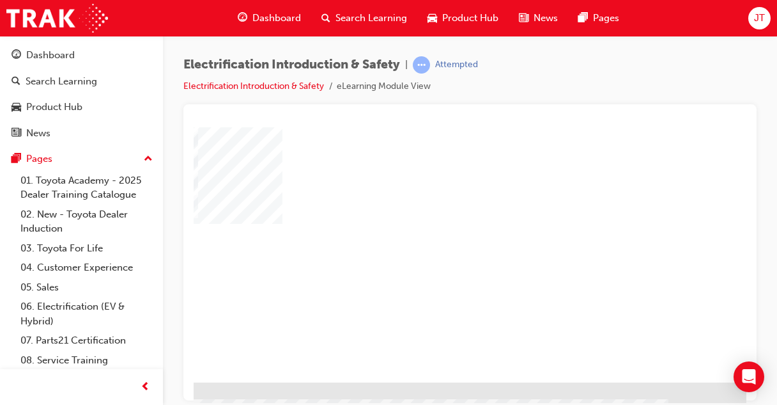
scroll to position [224, 327]
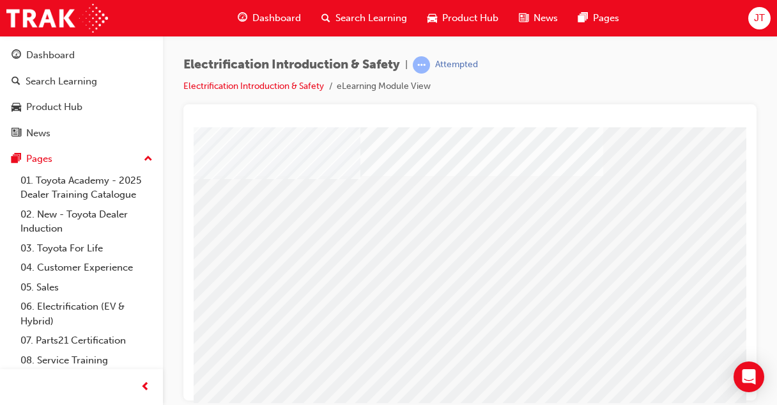
scroll to position [181, 327]
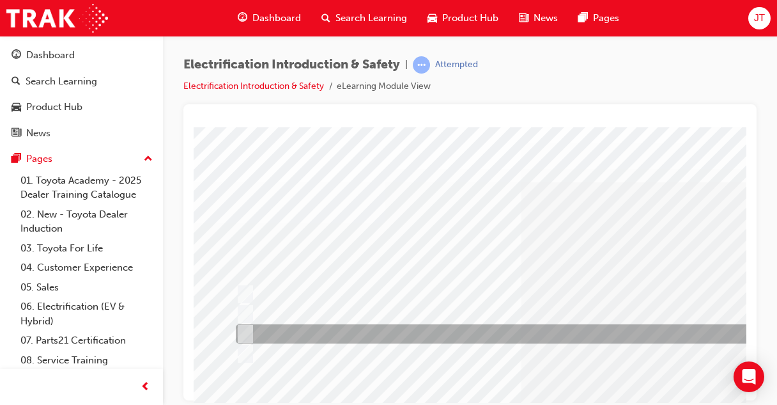
click at [304, 331] on div at bounding box center [501, 333] width 536 height 19
radio input "true"
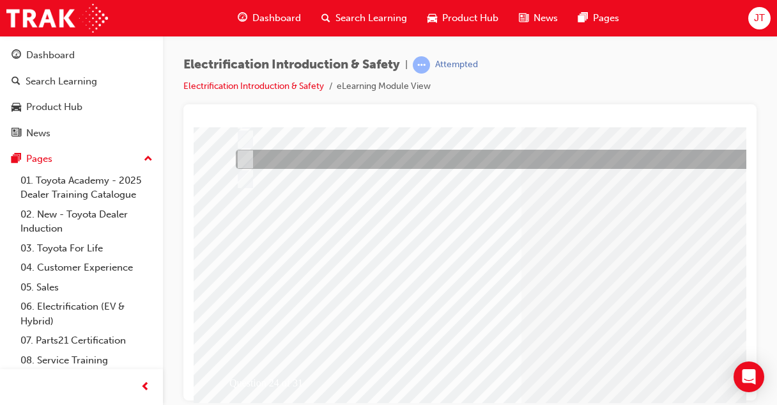
scroll to position [176, 0]
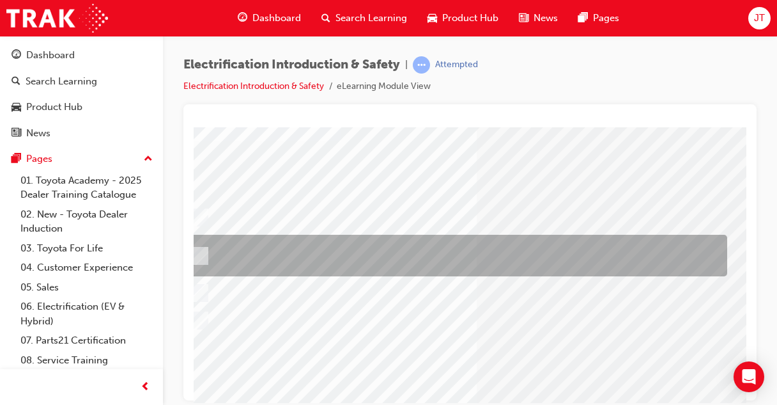
scroll to position [82, 43]
click at [598, 246] on div at bounding box center [457, 256] width 536 height 42
radio input "true"
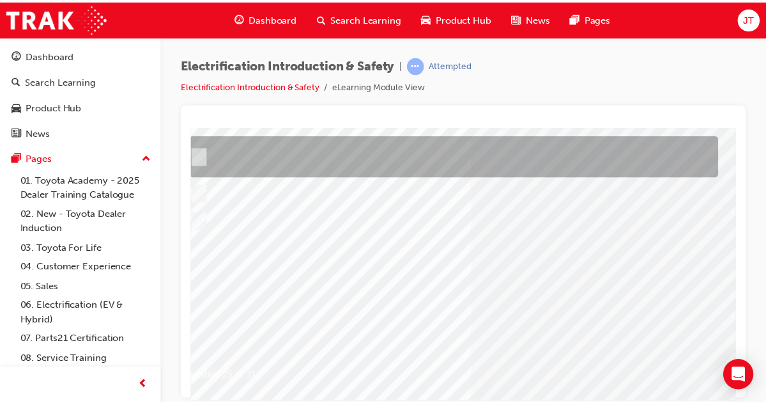
scroll to position [181, 43]
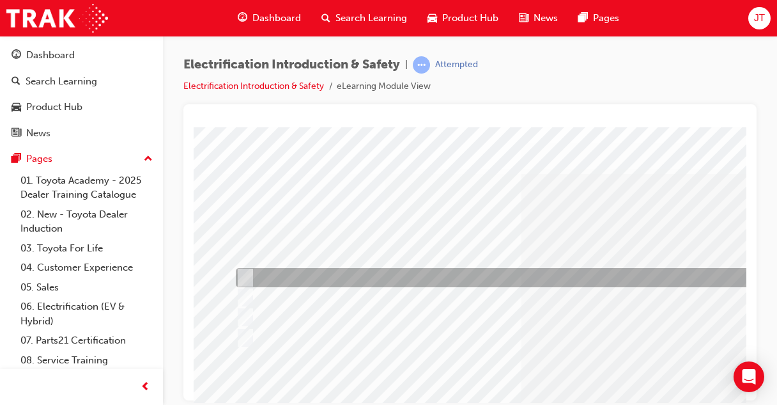
click at [377, 272] on div at bounding box center [501, 277] width 536 height 19
radio input "true"
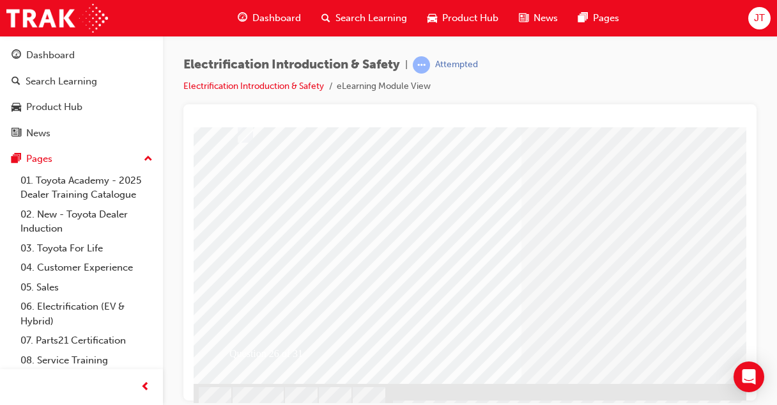
scroll to position [207, 0]
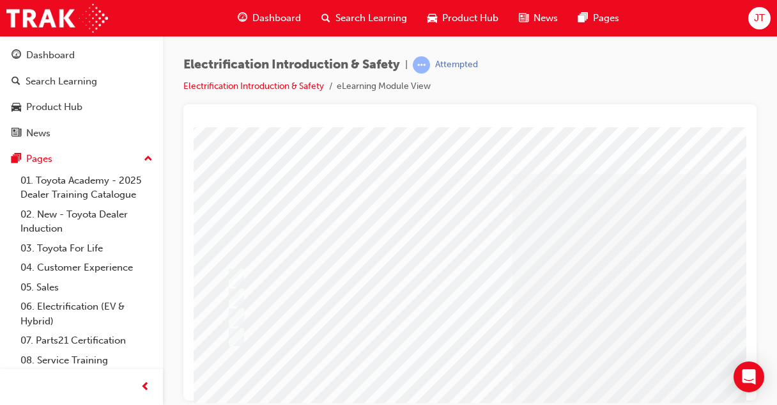
scroll to position [0, 6]
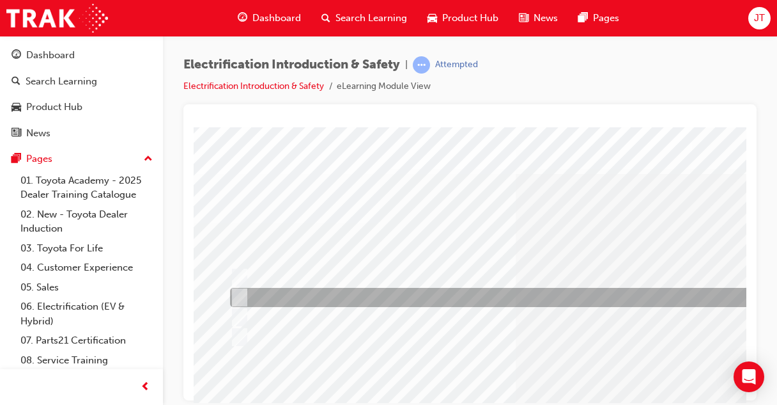
click at [386, 298] on div at bounding box center [495, 297] width 536 height 19
radio input "true"
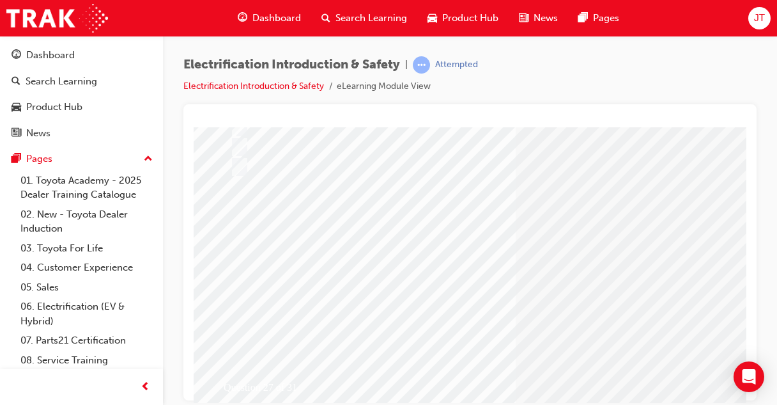
scroll to position [171, 6]
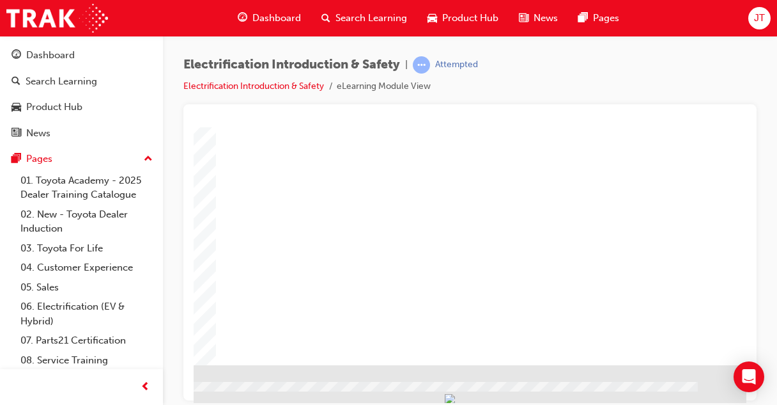
scroll to position [222, 288]
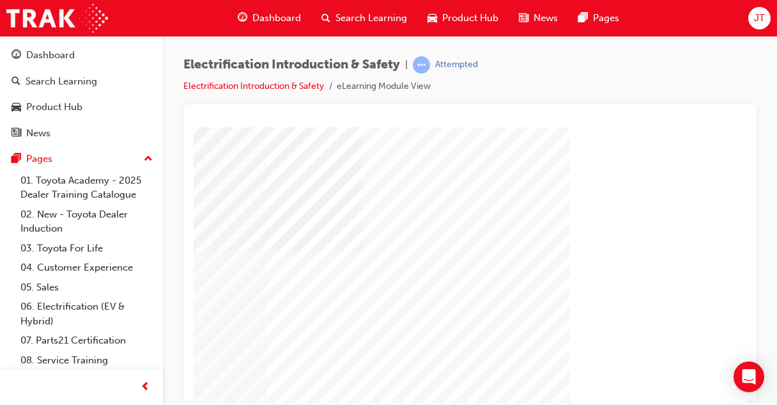
scroll to position [178, 327]
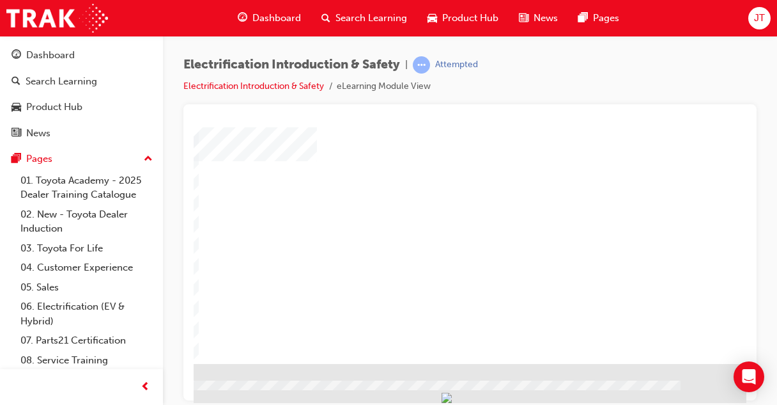
scroll to position [224, 327]
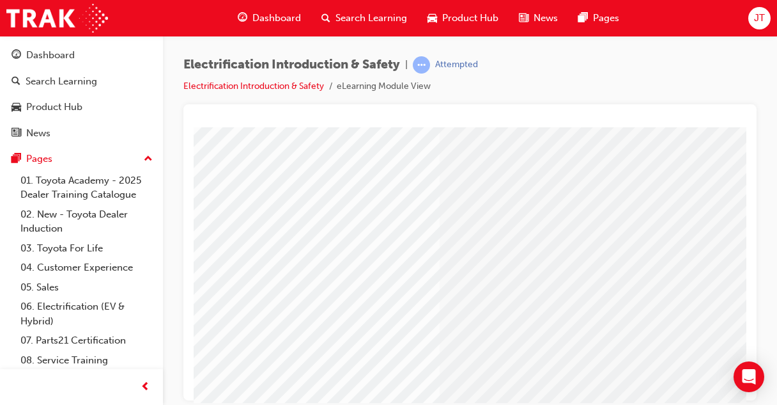
scroll to position [180, 327]
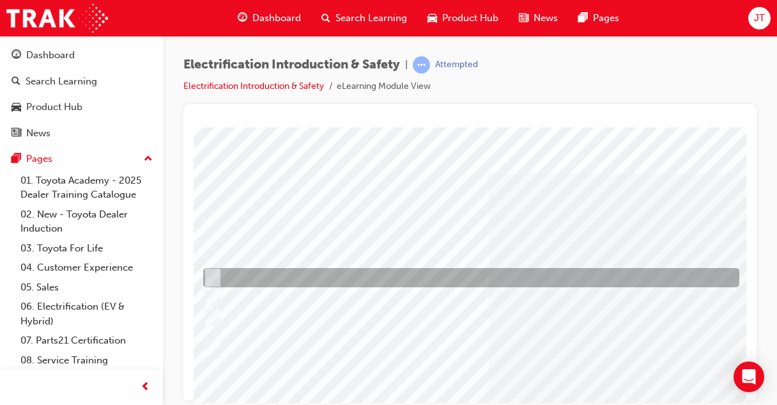
scroll to position [0, 33]
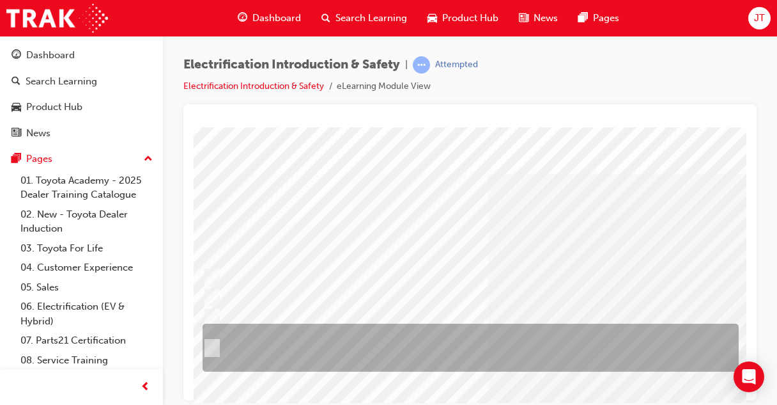
click at [254, 343] on div at bounding box center [467, 347] width 536 height 48
radio input "true"
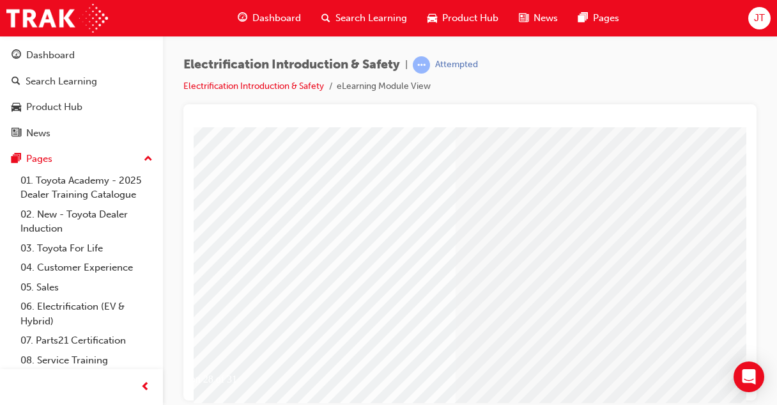
scroll to position [178, 66]
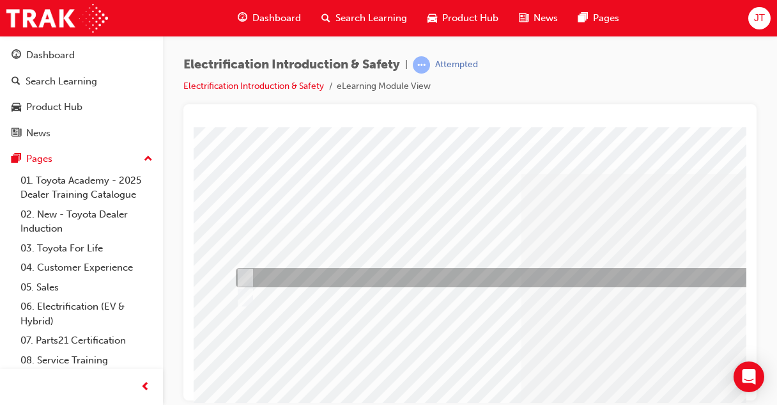
click at [275, 283] on div at bounding box center [501, 277] width 536 height 19
radio input "true"
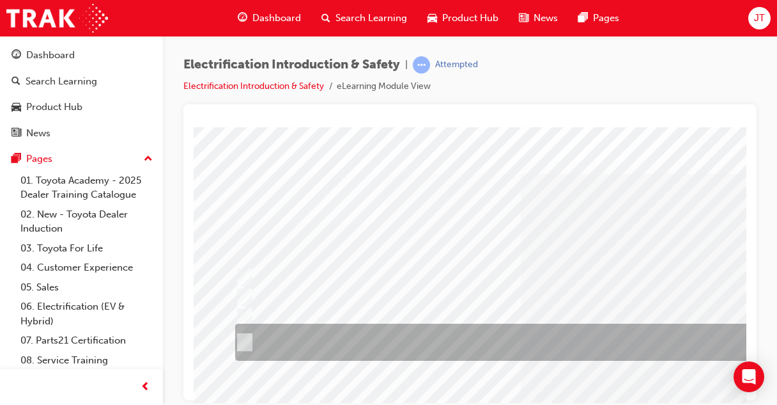
click at [436, 346] on div at bounding box center [500, 341] width 536 height 37
radio input "true"
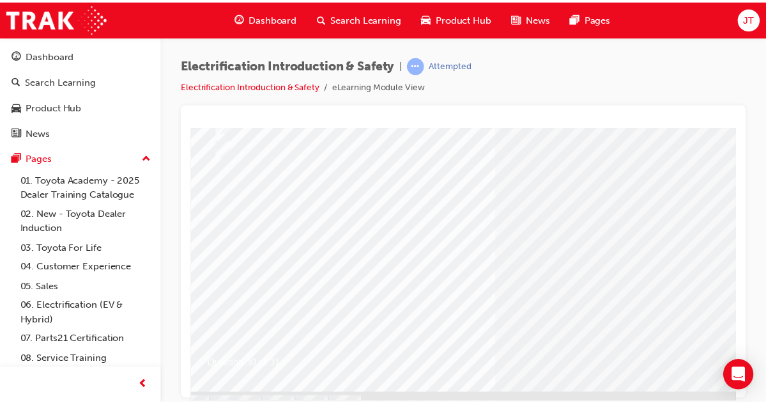
scroll to position [194, 19]
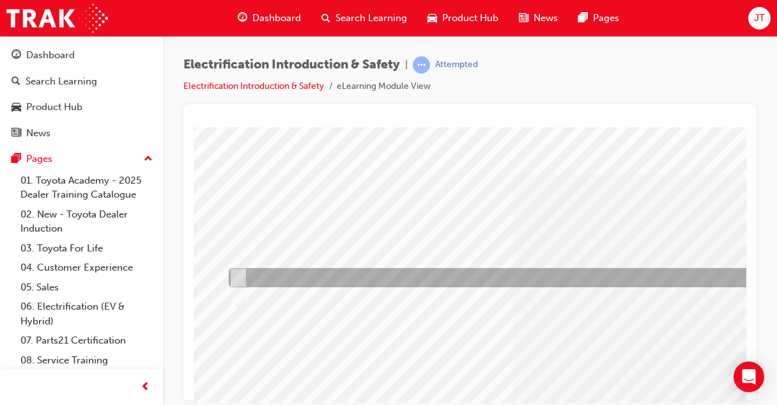
click at [296, 280] on div at bounding box center [494, 277] width 536 height 19
radio input "true"
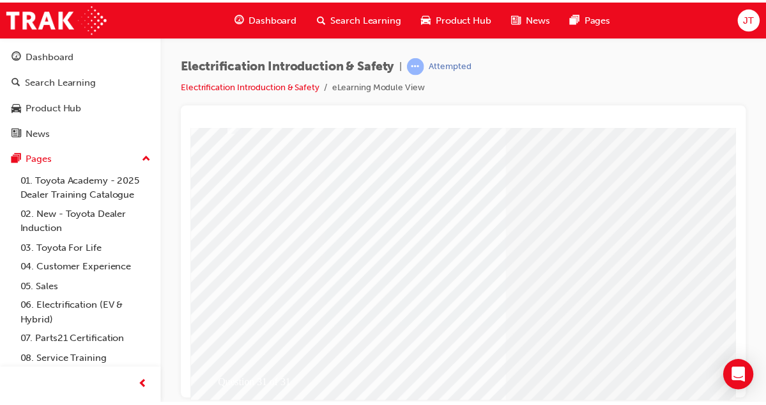
scroll to position [174, 8]
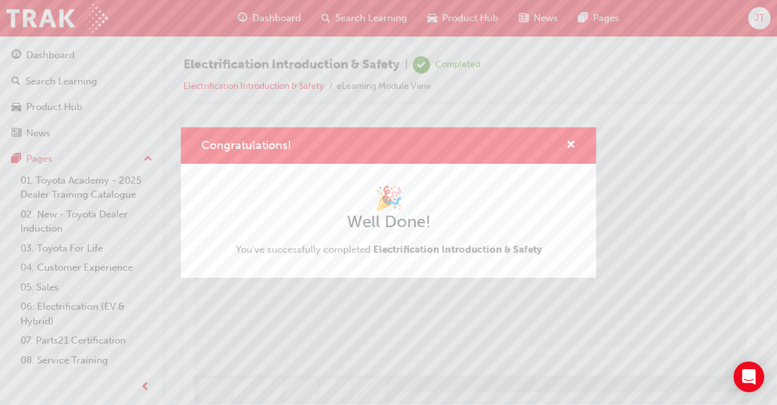
scroll to position [224, 0]
click at [571, 140] on span "cross-icon" at bounding box center [571, 146] width 10 height 12
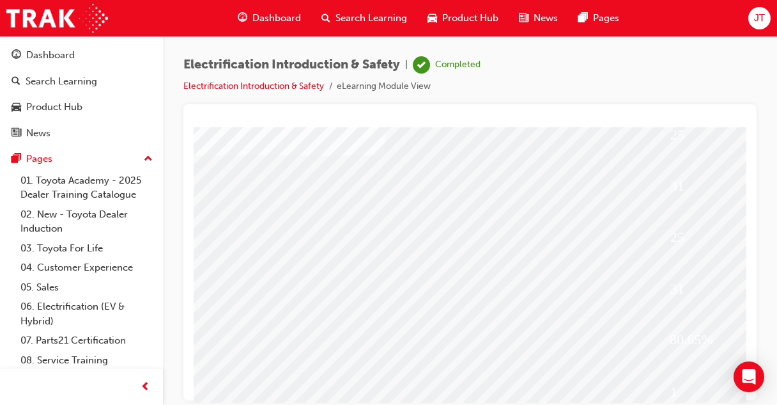
scroll to position [68, 0]
drag, startPoint x: 637, startPoint y: 259, endPoint x: 600, endPoint y: 288, distance: 46.9
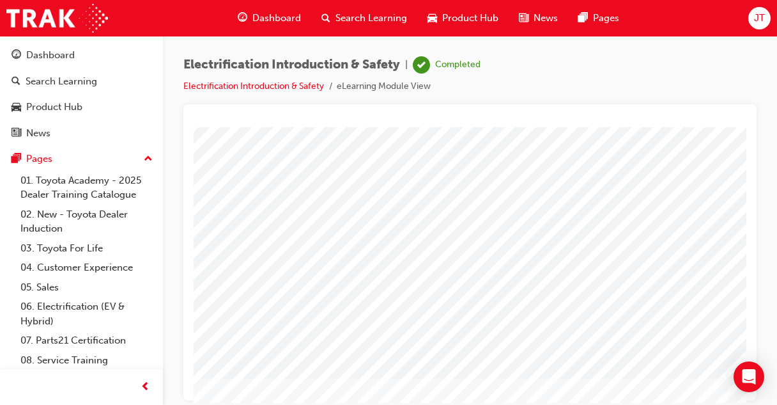
scroll to position [224, 291]
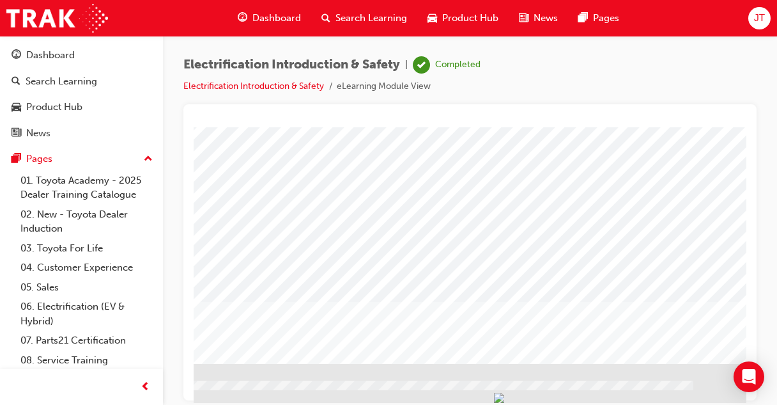
click at [349, 325] on div at bounding box center [336, 133] width 869 height 460
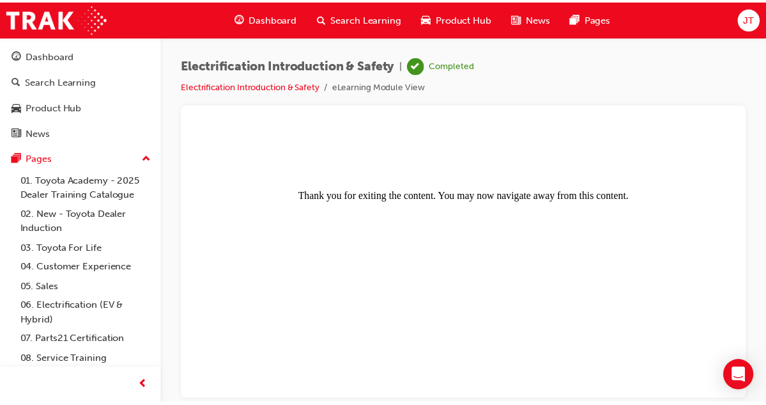
scroll to position [0, 0]
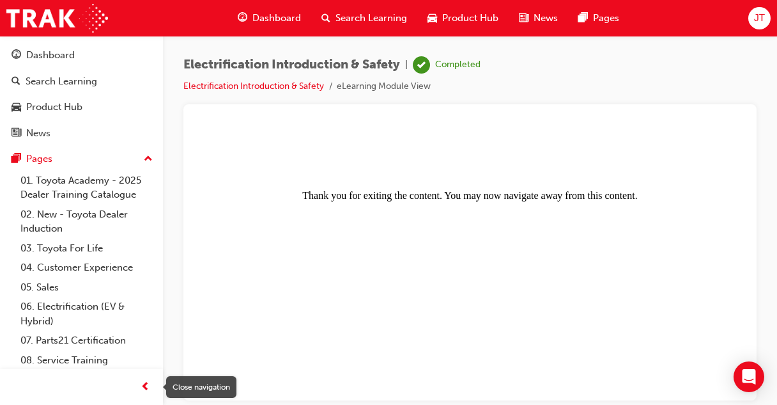
click at [148, 387] on span "prev-icon" at bounding box center [146, 387] width 10 height 16
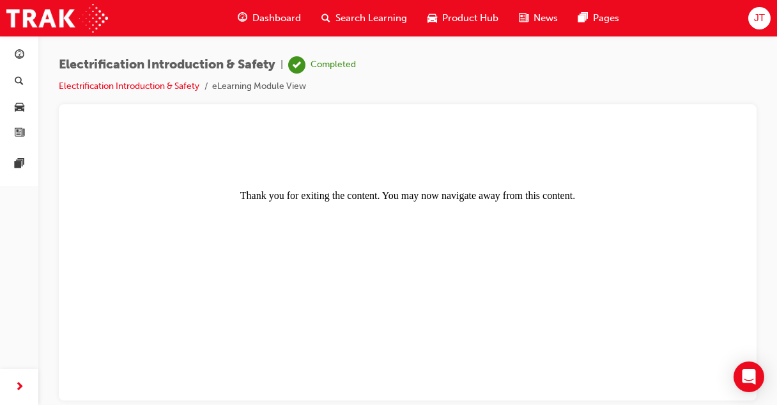
click at [340, 17] on span "Search Learning" at bounding box center [372, 18] width 72 height 15
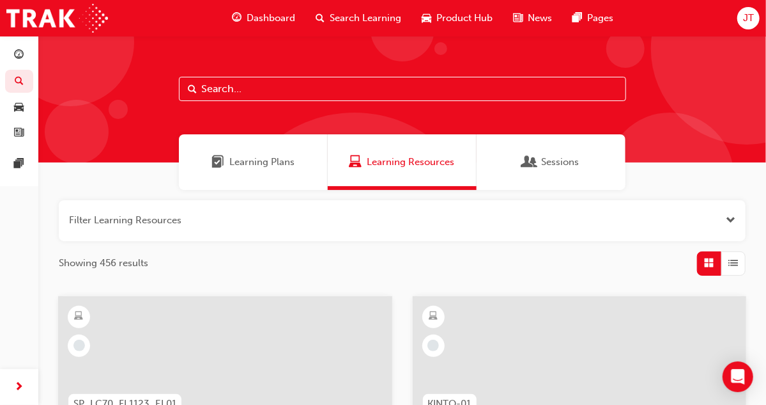
click at [253, 158] on span "Learning Plans" at bounding box center [261, 162] width 65 height 15
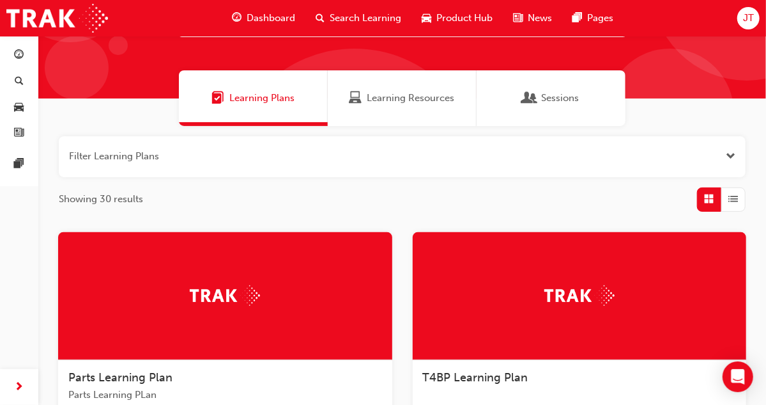
scroll to position [63, 0]
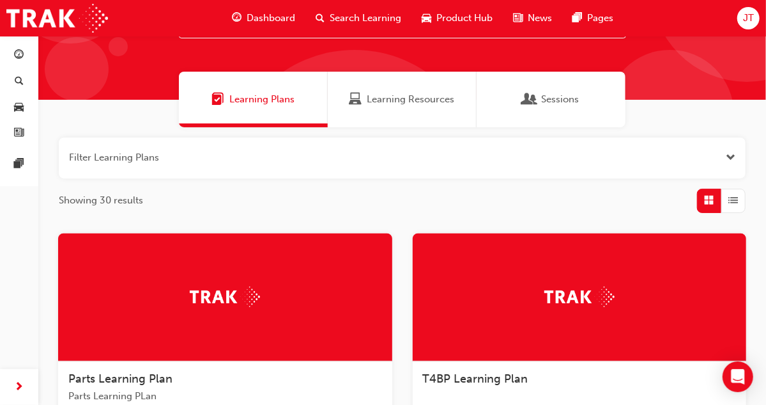
click at [392, 96] on span "Learning Resources" at bounding box center [411, 99] width 88 height 15
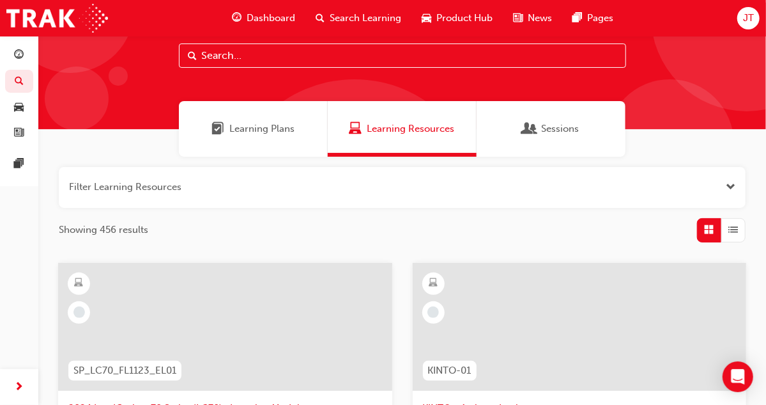
scroll to position [33, 0]
click at [564, 127] on span "Sessions" at bounding box center [560, 128] width 38 height 15
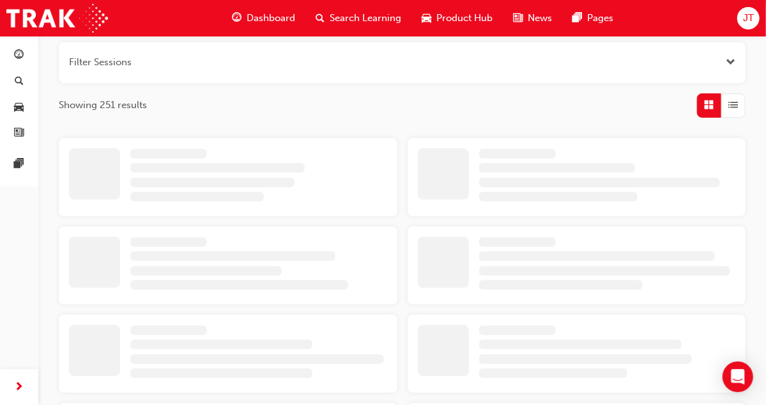
scroll to position [160, 0]
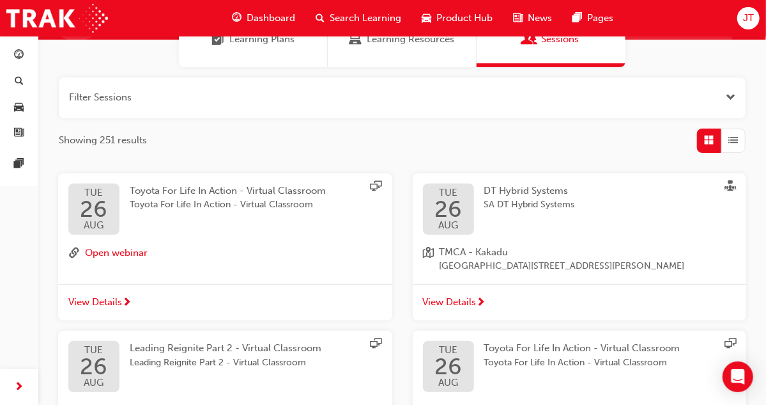
scroll to position [127, 0]
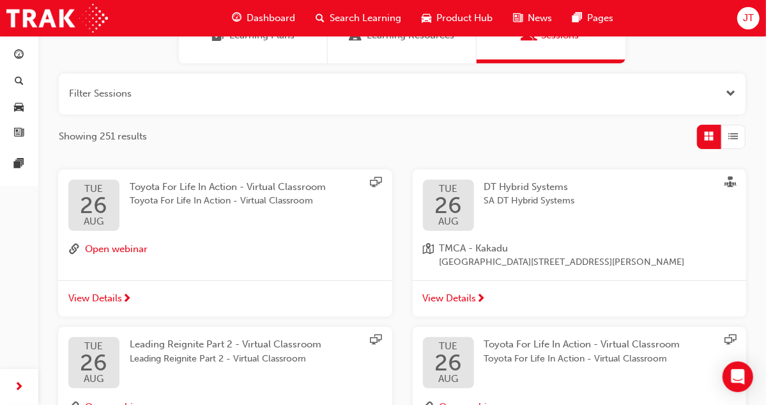
click at [477, 305] on span "next-icon" at bounding box center [482, 299] width 10 height 12
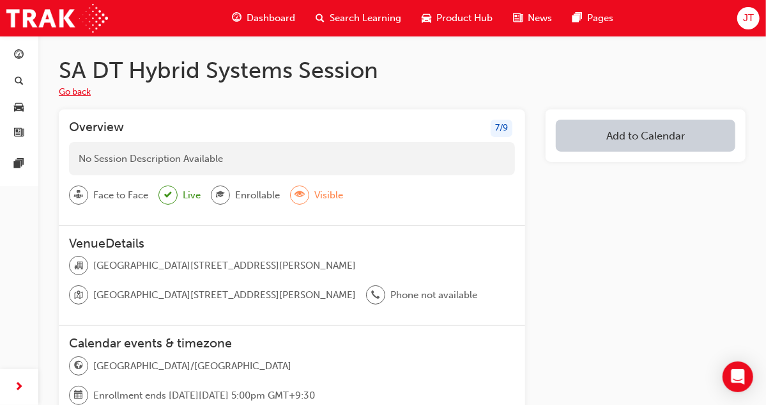
click at [72, 87] on button "Go back" at bounding box center [75, 92] width 32 height 15
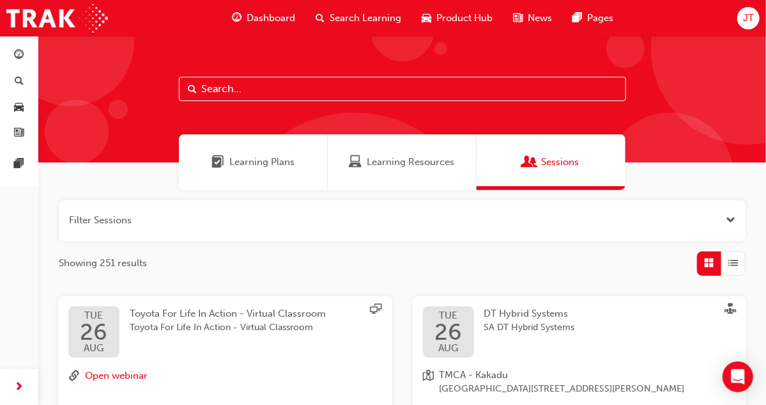
click at [412, 151] on div "Learning Resources" at bounding box center [402, 162] width 149 height 56
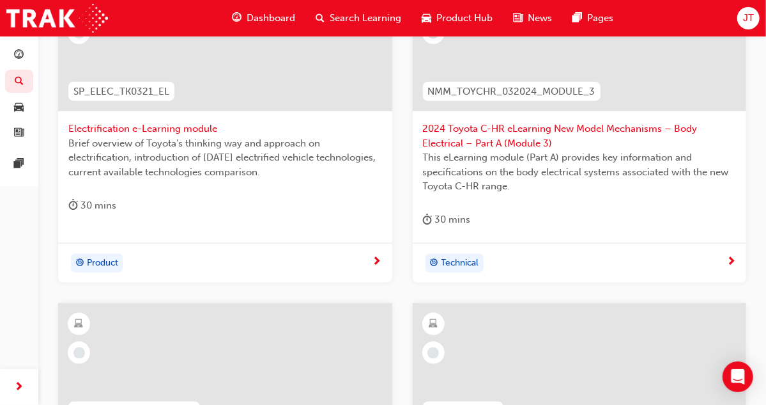
scroll to position [618, 0]
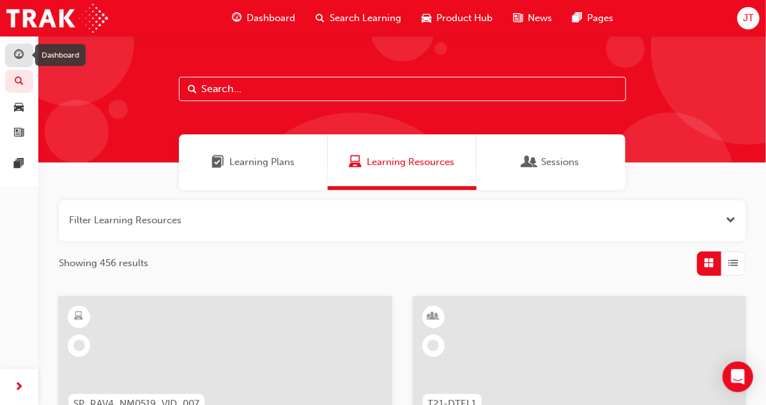
click at [19, 52] on span "guage-icon" at bounding box center [20, 56] width 10 height 12
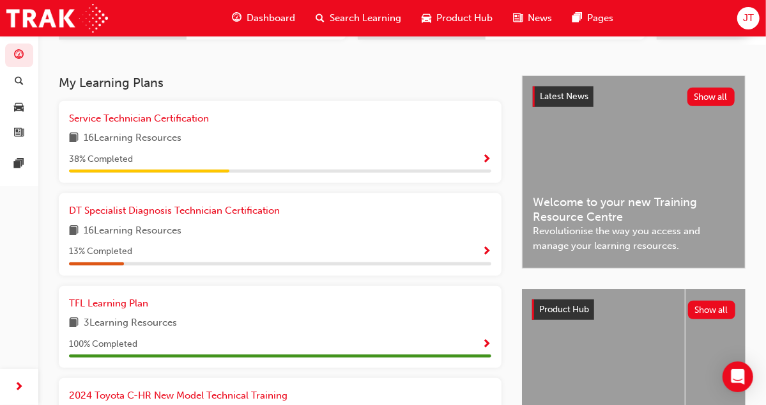
scroll to position [251, 0]
click at [488, 157] on span "Show Progress" at bounding box center [487, 159] width 10 height 12
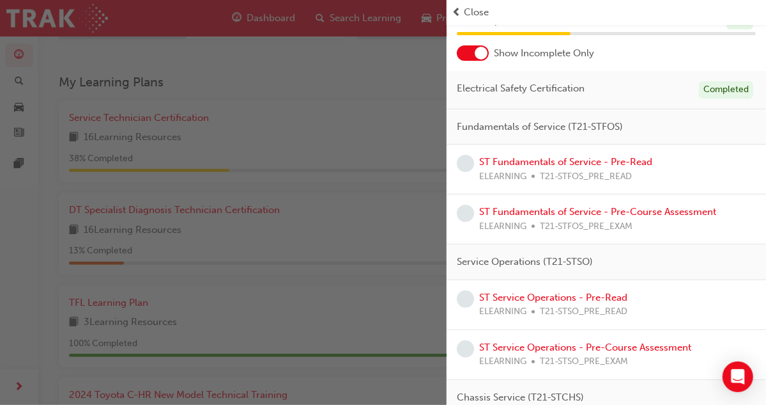
scroll to position [0, 0]
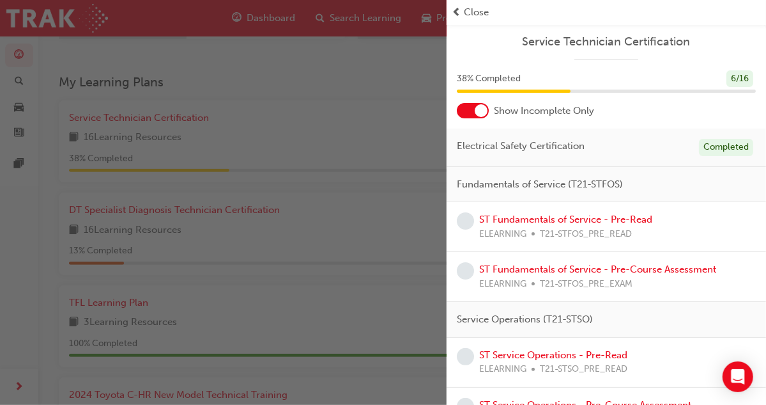
click at [381, 111] on div "button" at bounding box center [223, 202] width 447 height 405
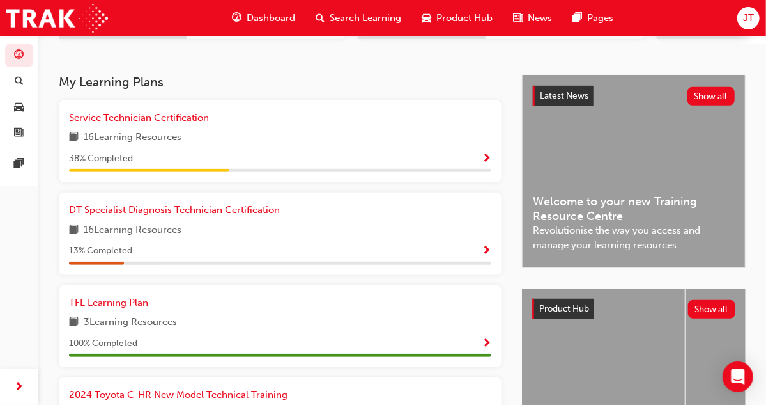
click at [381, 111] on div "Service Technician Certification 16 Learning Resources 38 % Completed" at bounding box center [280, 141] width 443 height 82
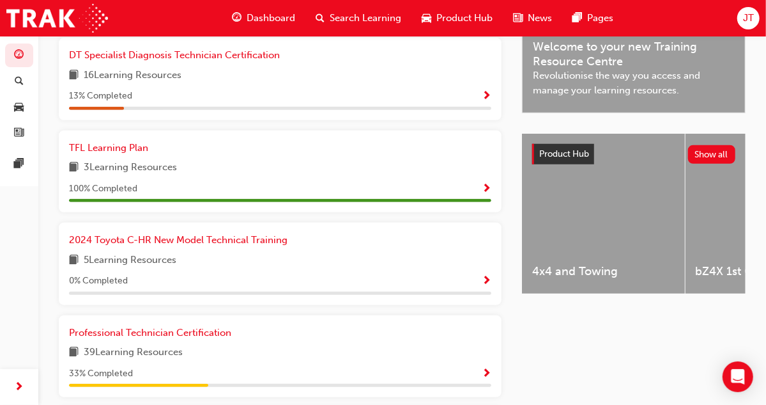
scroll to position [405, 0]
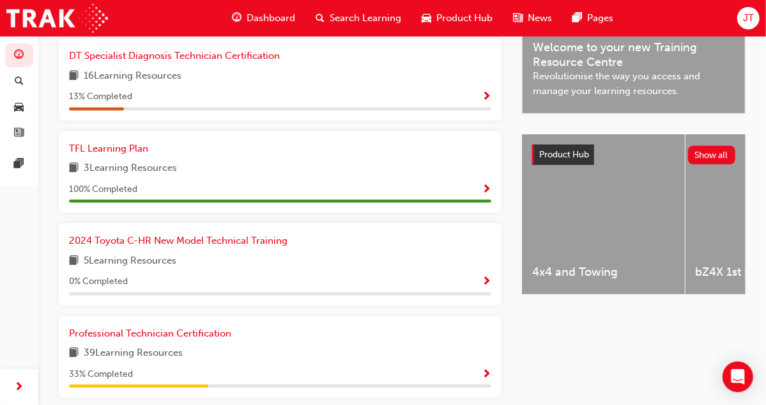
click at [484, 196] on span "Show Progress" at bounding box center [487, 190] width 10 height 12
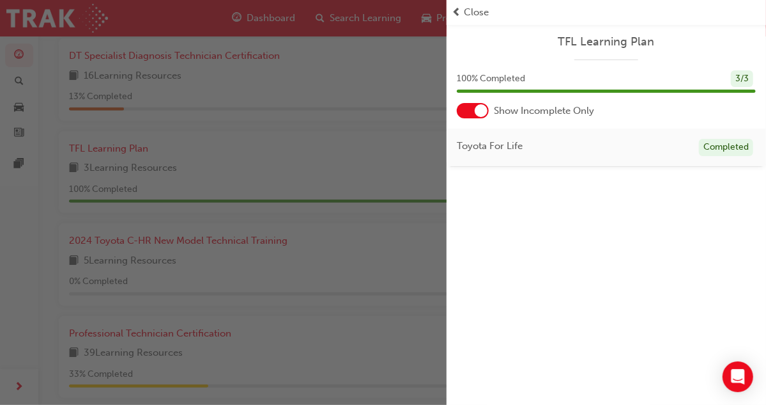
click at [387, 144] on div "button" at bounding box center [223, 202] width 447 height 405
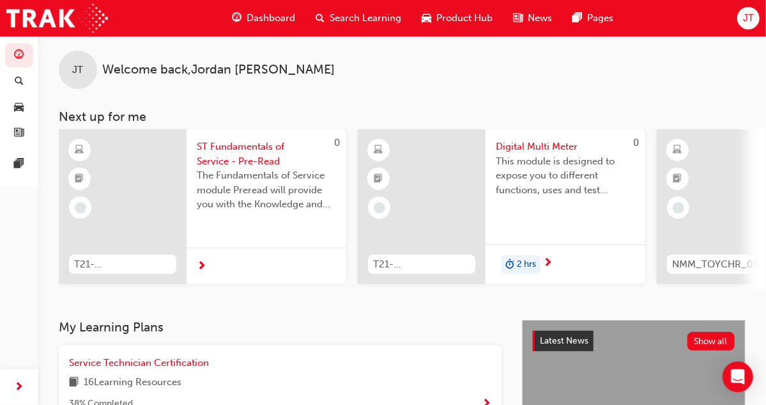
scroll to position [0, 0]
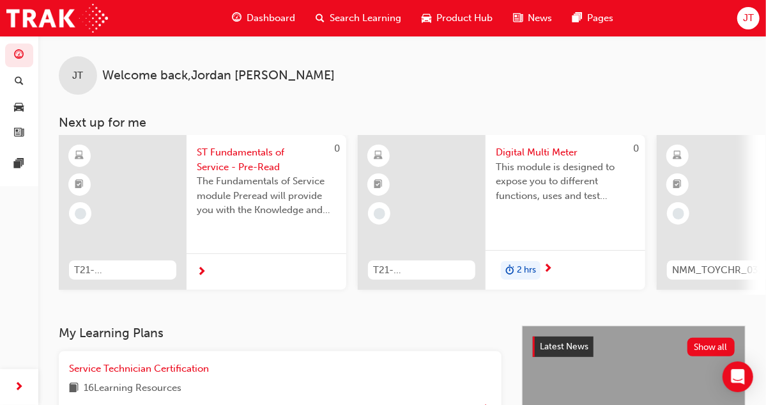
click at [233, 190] on span "The Fundamentals of Service module Preread will provide you with the Knowledge …" at bounding box center [266, 195] width 139 height 43
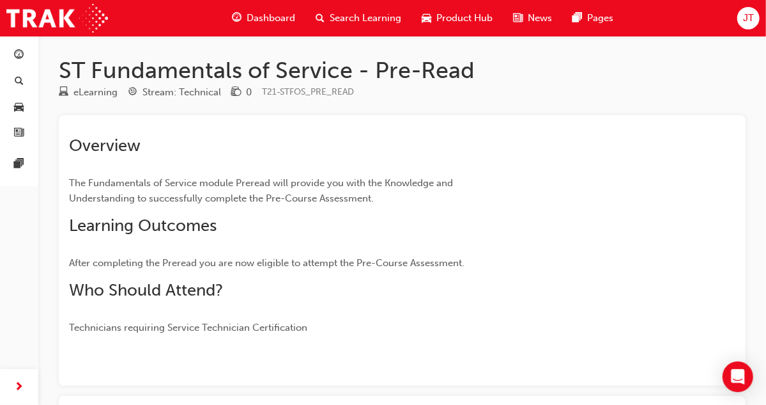
click at [275, 13] on span "Dashboard" at bounding box center [271, 18] width 49 height 15
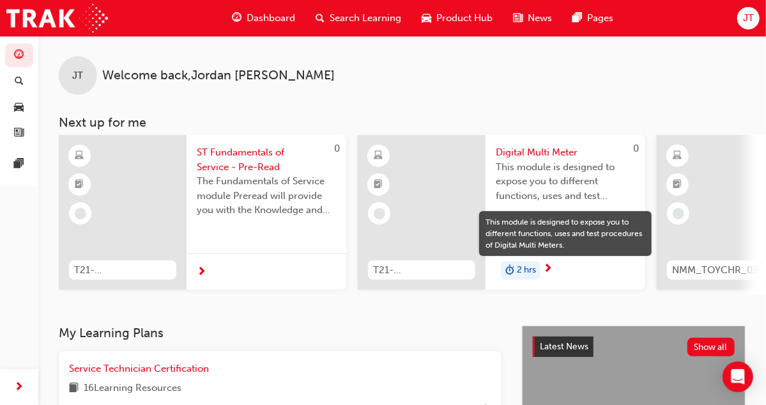
click at [555, 186] on span "This module is designed to expose you to different functions, uses and test pro…" at bounding box center [565, 181] width 139 height 43
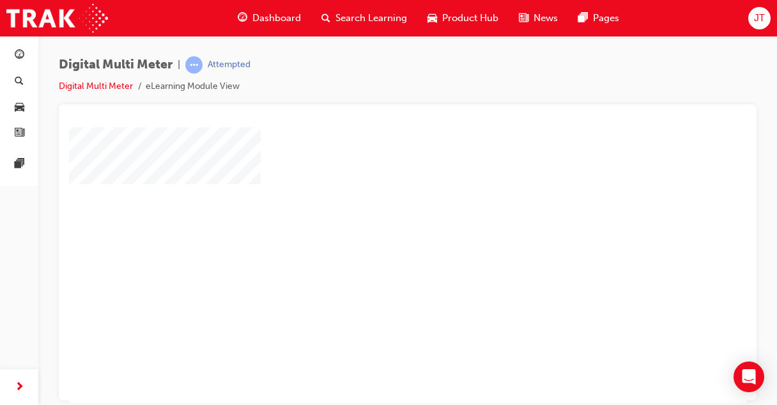
scroll to position [37, 0]
click at [371, 190] on div "play" at bounding box center [371, 190] width 0 height 0
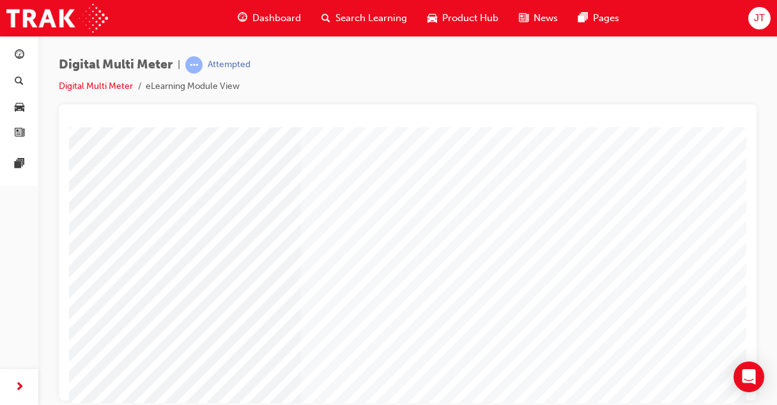
scroll to position [214, 202]
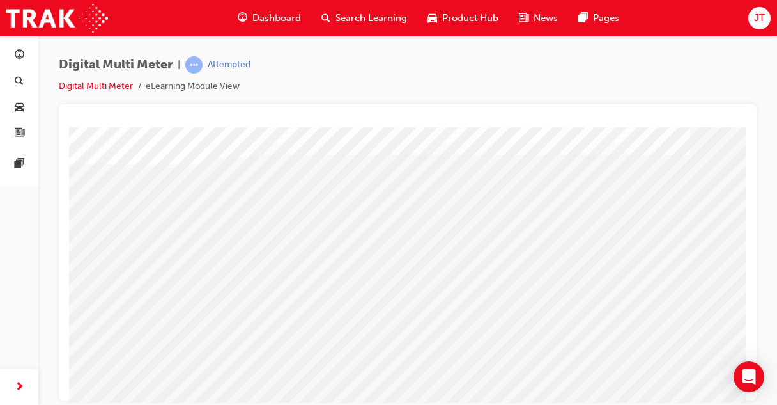
scroll to position [66, 0]
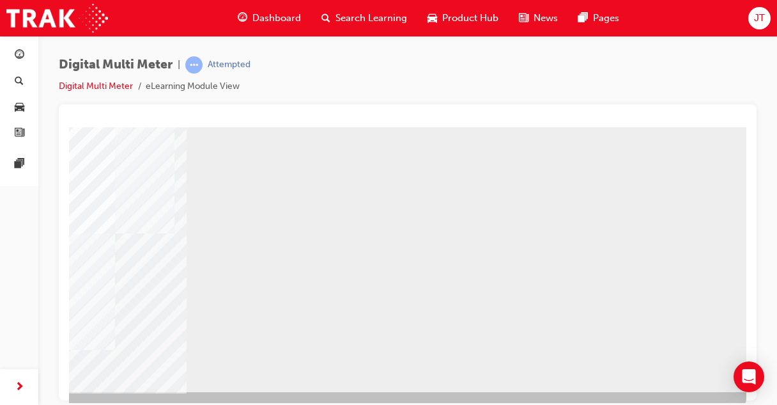
scroll to position [196, 202]
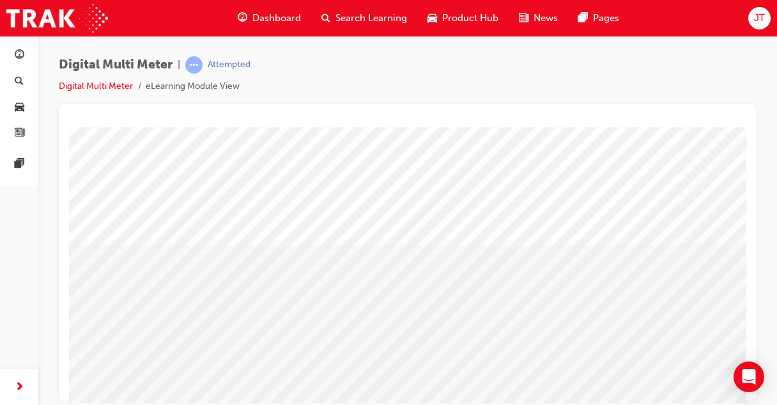
scroll to position [115, 0]
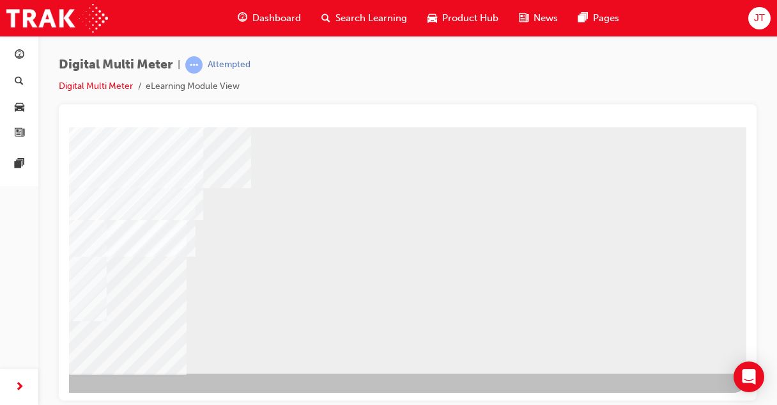
scroll to position [213, 202]
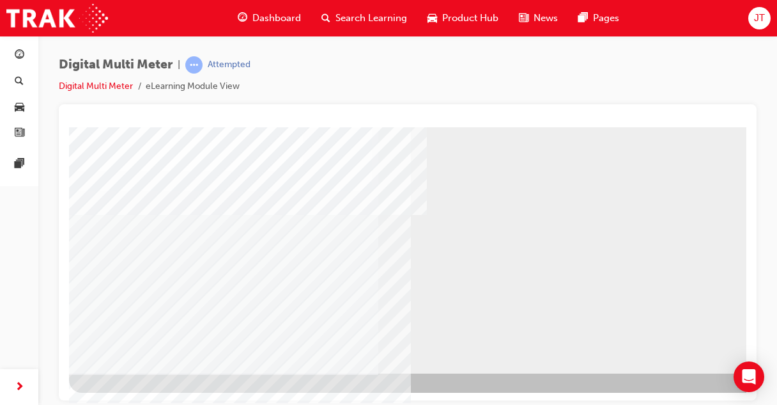
scroll to position [214, 202]
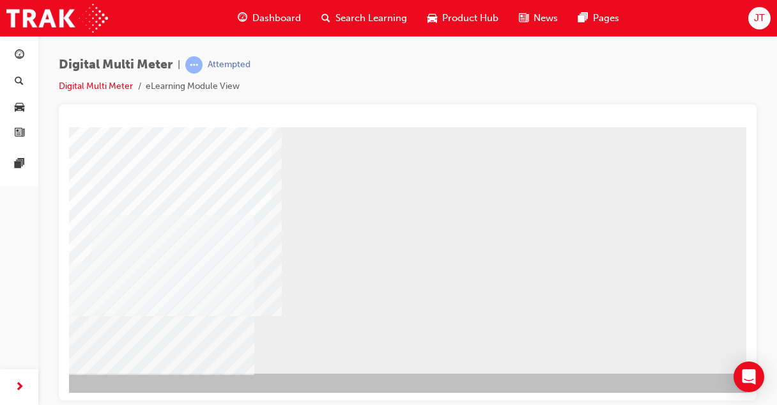
scroll to position [214, 132]
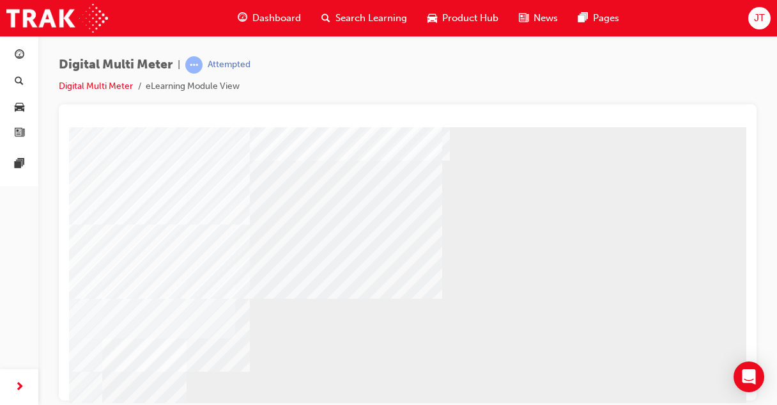
scroll to position [214, 202]
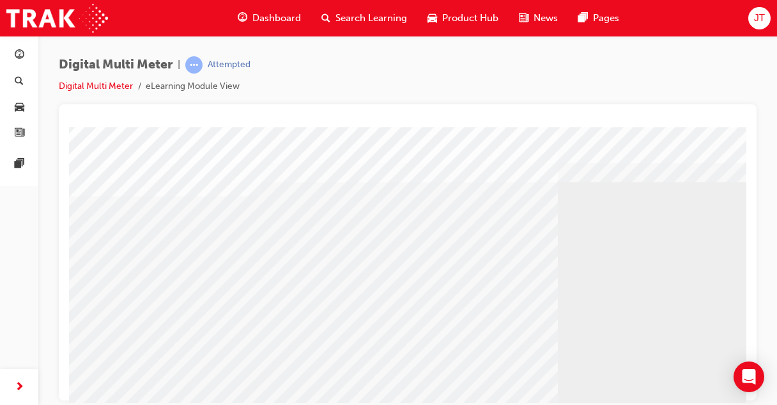
scroll to position [0, 0]
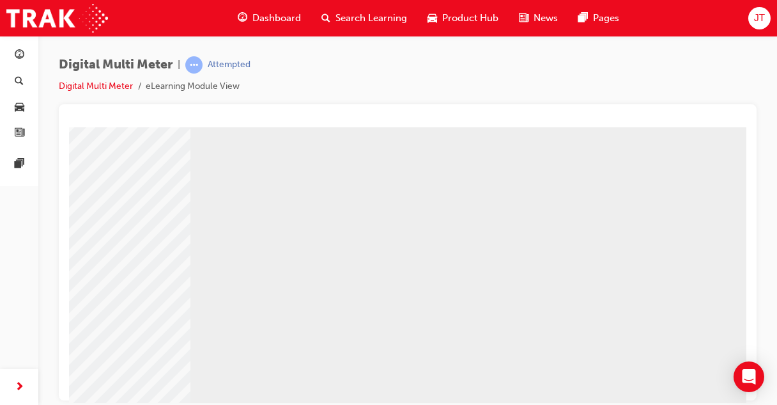
scroll to position [98, 0]
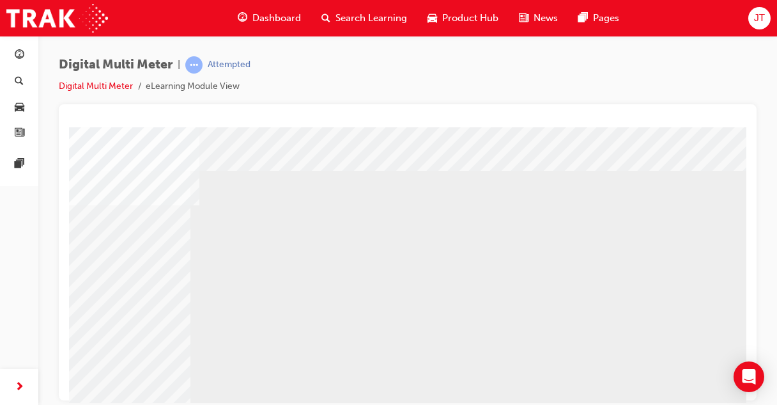
scroll to position [0, 202]
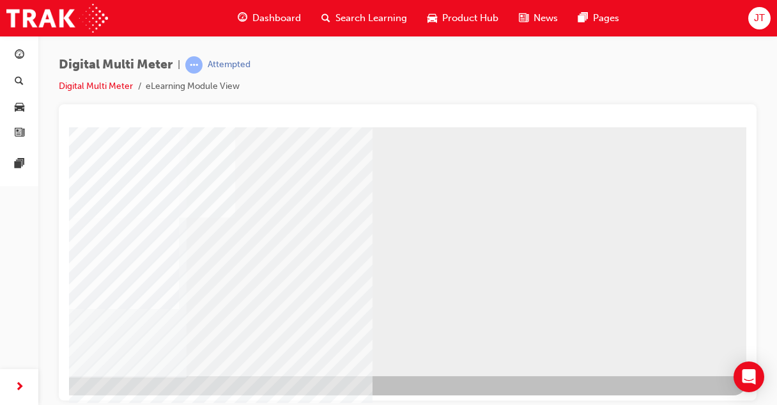
scroll to position [208, 202]
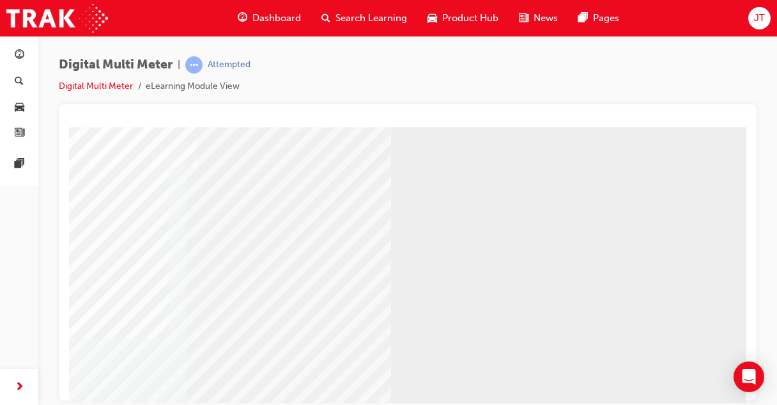
scroll to position [214, 202]
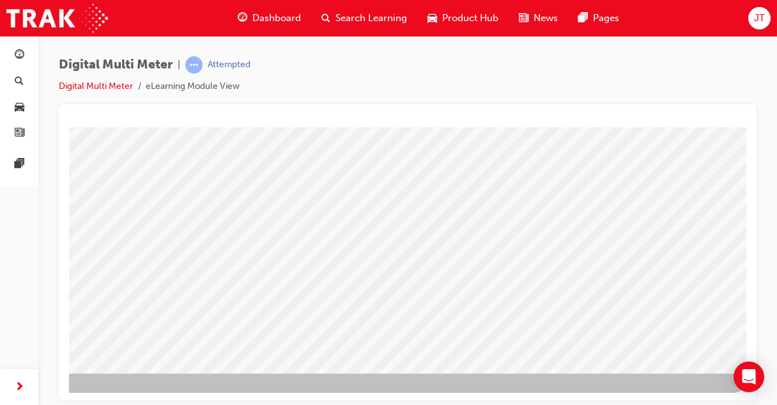
select select
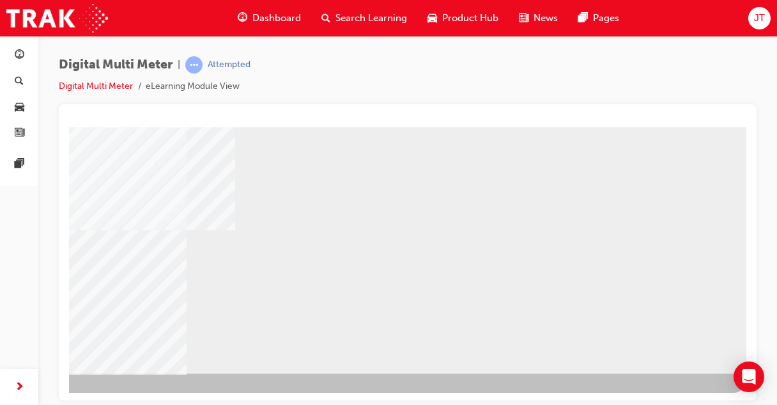
select select
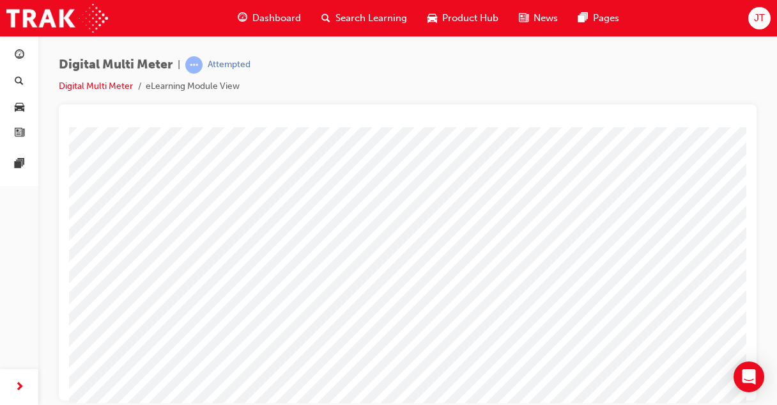
click at [534, 201] on span at bounding box center [530, 202] width 8 height 11
click at [552, 290] on img at bounding box center [572, 285] width 41 height 17
select select "3.233"
click at [511, 235] on span at bounding box center [507, 234] width 8 height 11
click at [529, 321] on img at bounding box center [545, 317] width 32 height 17
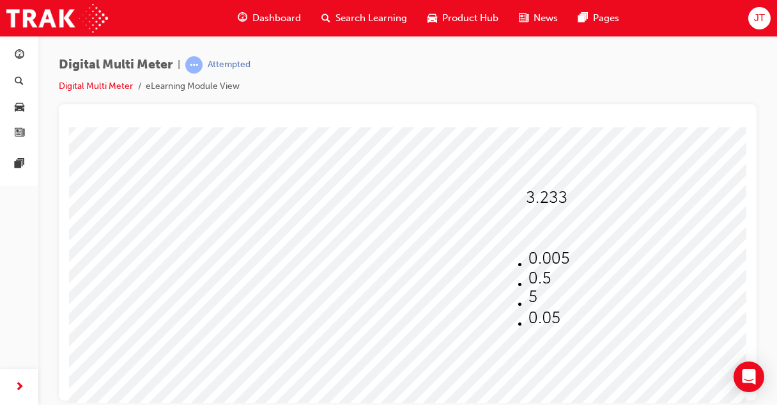
select select "0.05"
click at [541, 261] on span at bounding box center [537, 266] width 8 height 11
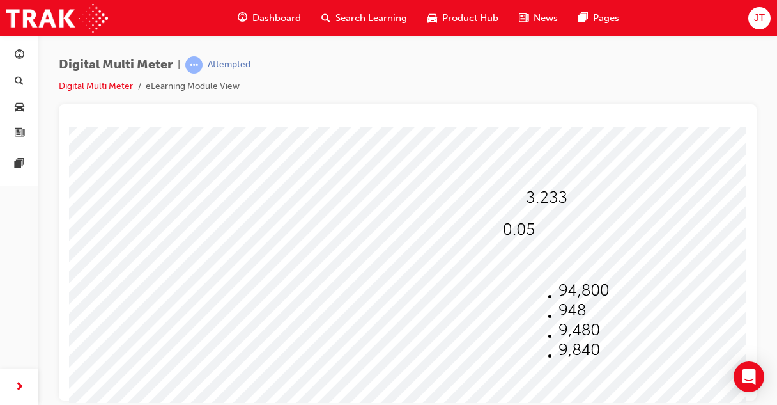
click at [582, 326] on li at bounding box center [584, 331] width 50 height 20
select select "9,480"
click at [541, 292] on img at bounding box center [537, 292] width 8 height 17
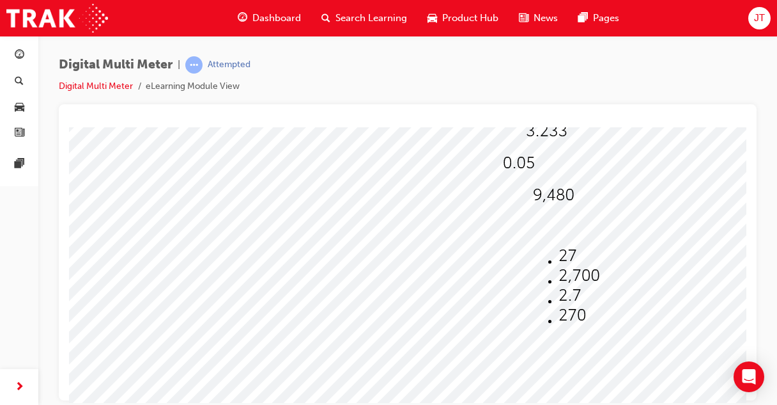
scroll to position [139, 0]
click at [559, 314] on img at bounding box center [572, 309] width 27 height 17
select select "270"
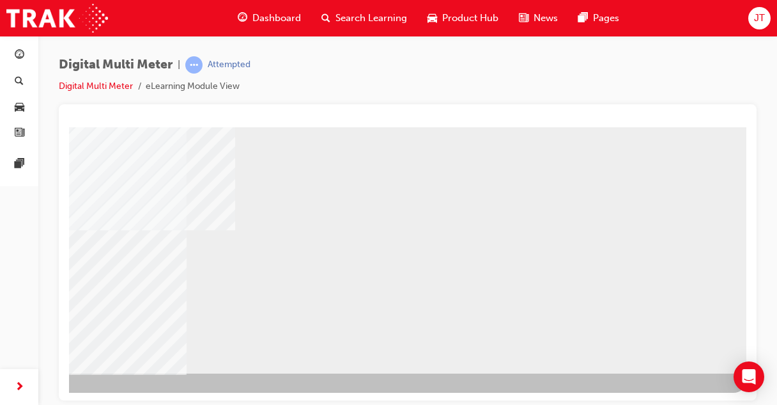
select select
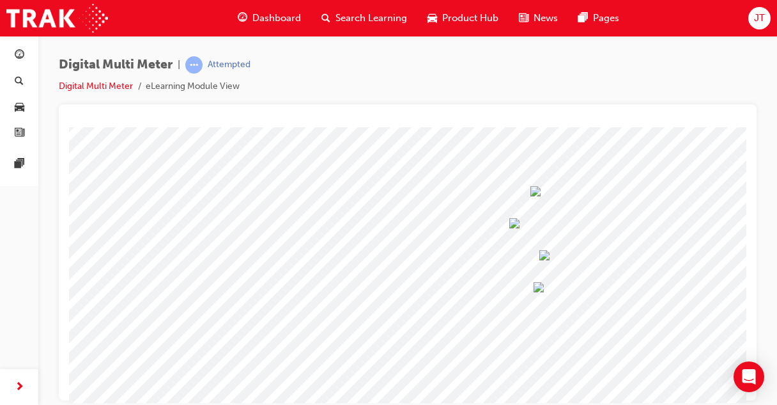
scroll to position [71, 0]
click at [530, 196] on span at bounding box center [530, 191] width 0 height 11
click at [557, 213] on img at bounding box center [575, 221] width 39 height 17
select select "9.416"
click at [509, 228] on span at bounding box center [509, 223] width 0 height 11
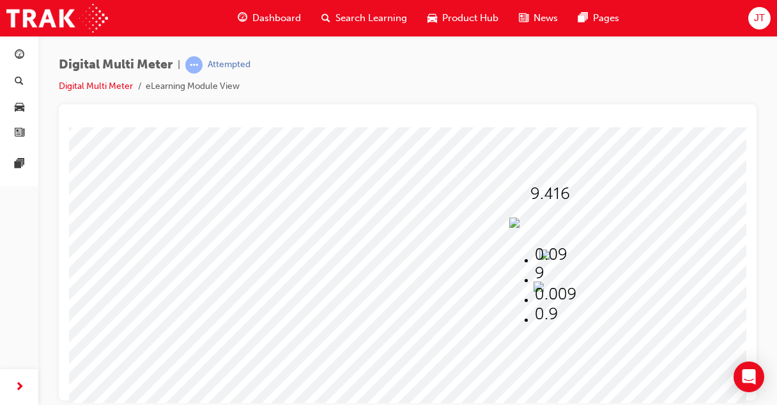
click at [545, 245] on img at bounding box center [551, 253] width 32 height 17
select select "0.09"
click at [536, 231] on div at bounding box center [526, 226] width 35 height 19
click at [539, 254] on img at bounding box center [551, 253] width 32 height 17
click at [578, 261] on div at bounding box center [561, 258] width 45 height 19
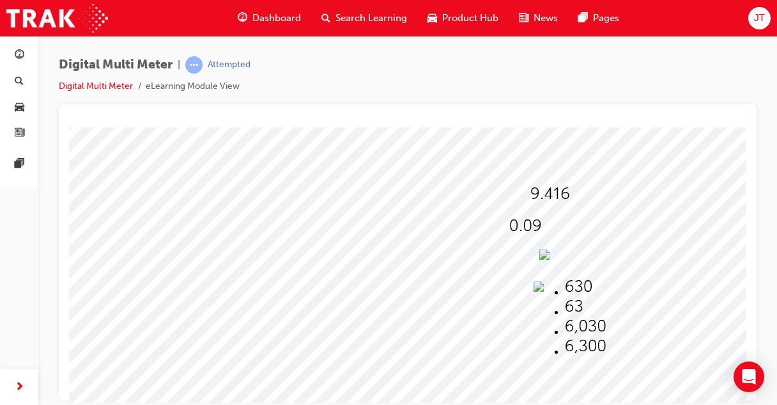
click at [577, 348] on img at bounding box center [585, 345] width 41 height 17
select select "6,300"
click at [534, 287] on span at bounding box center [534, 287] width 0 height 11
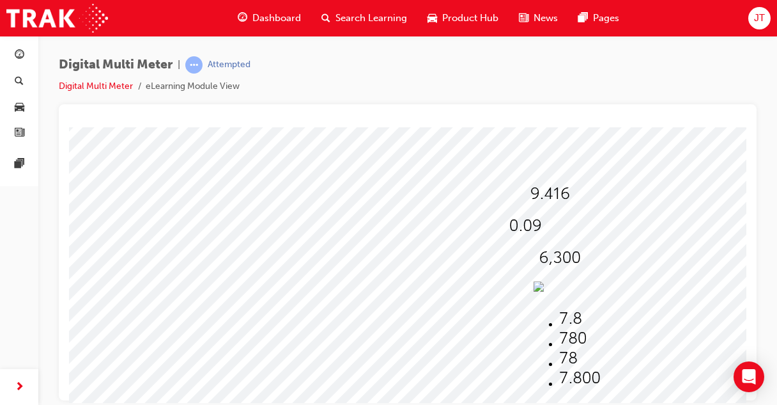
click at [534, 287] on span at bounding box center [534, 287] width 0 height 11
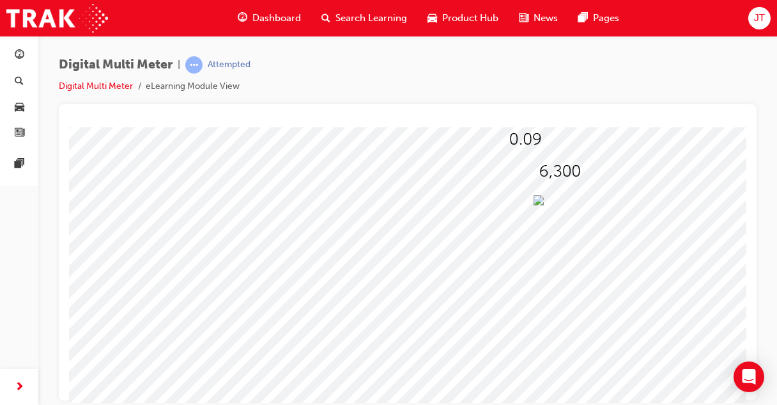
scroll to position [158, 0]
click at [557, 207] on div at bounding box center [549, 203] width 31 height 19
click at [559, 247] on img at bounding box center [572, 250] width 27 height 17
select select "780"
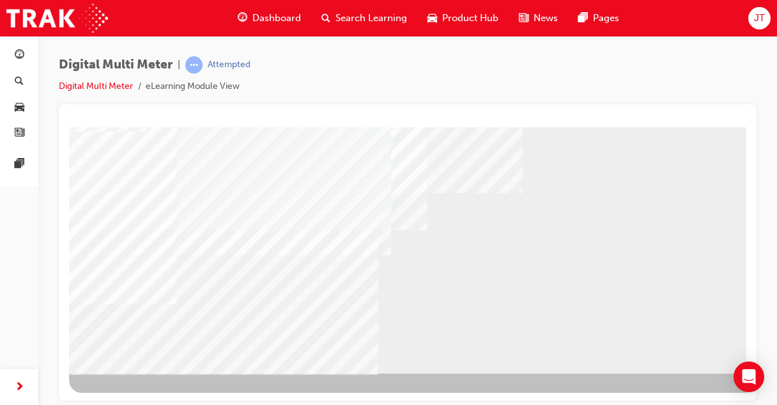
scroll to position [214, 202]
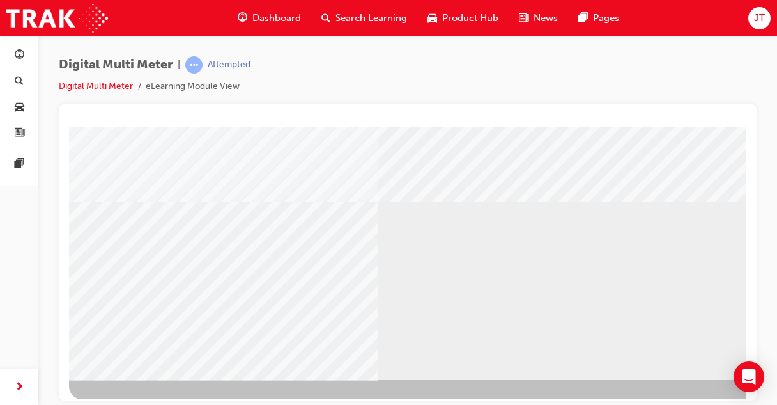
scroll to position [208, 202]
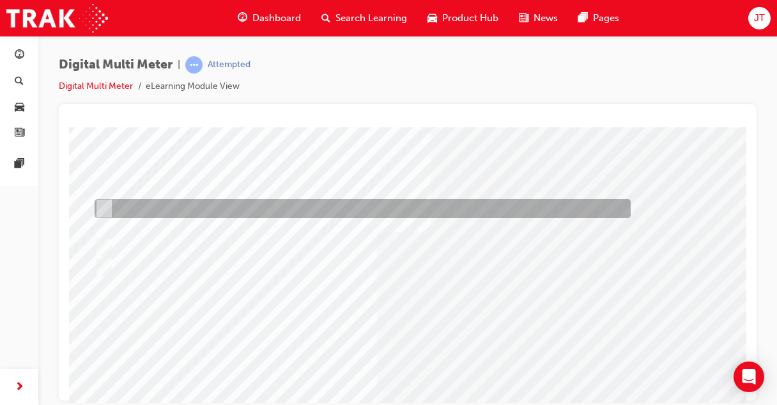
click at [173, 212] on div at bounding box center [359, 208] width 536 height 19
radio input "true"
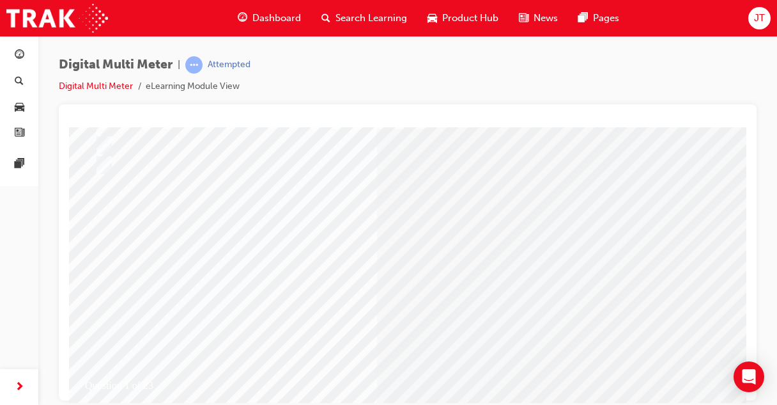
scroll to position [175, 20]
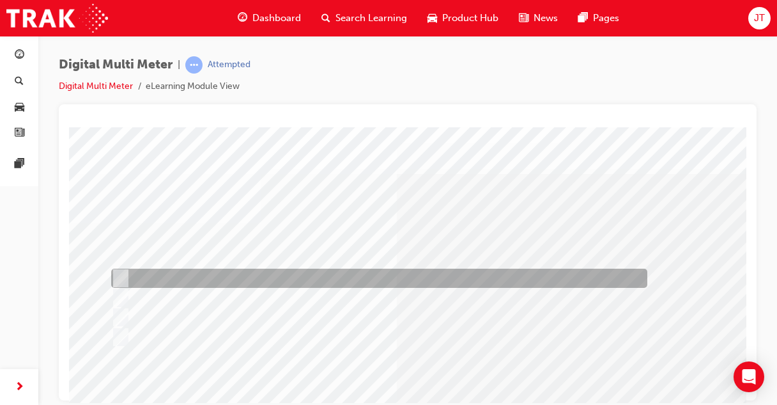
scroll to position [0, 0]
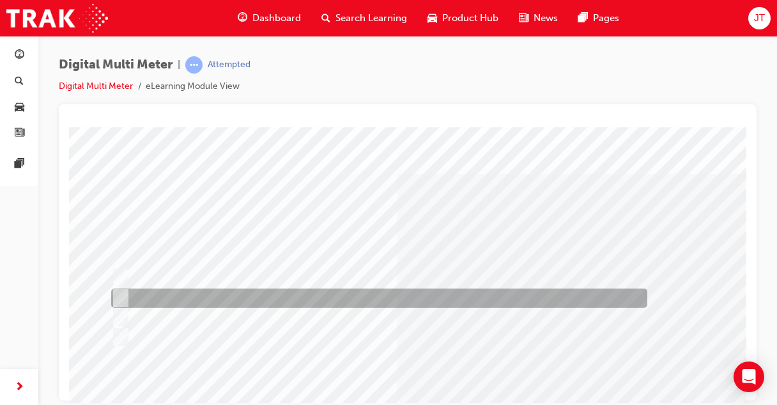
click at [264, 300] on div at bounding box center [376, 297] width 536 height 19
radio input "true"
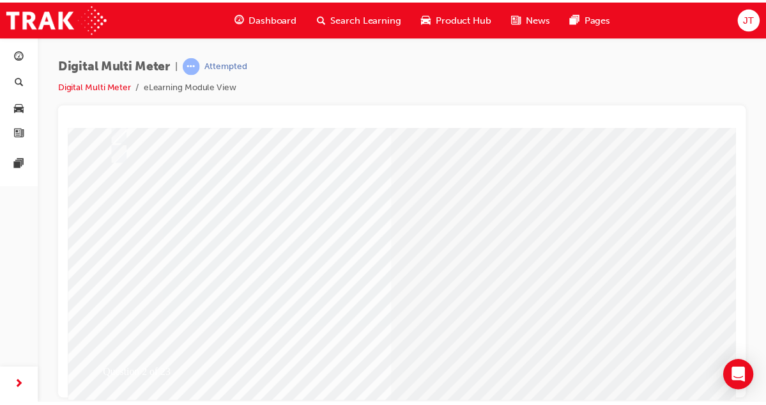
scroll to position [184, 0]
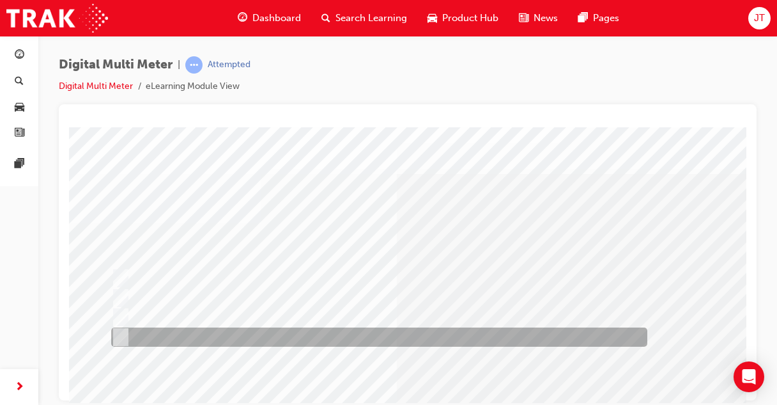
scroll to position [0, 0]
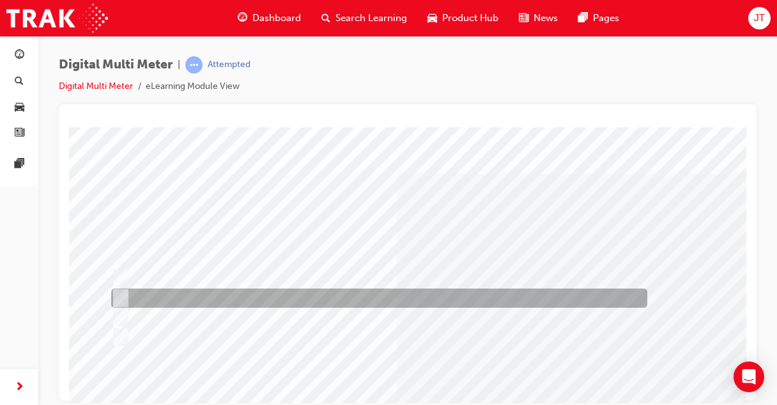
click at [298, 300] on div at bounding box center [376, 297] width 536 height 19
radio input "true"
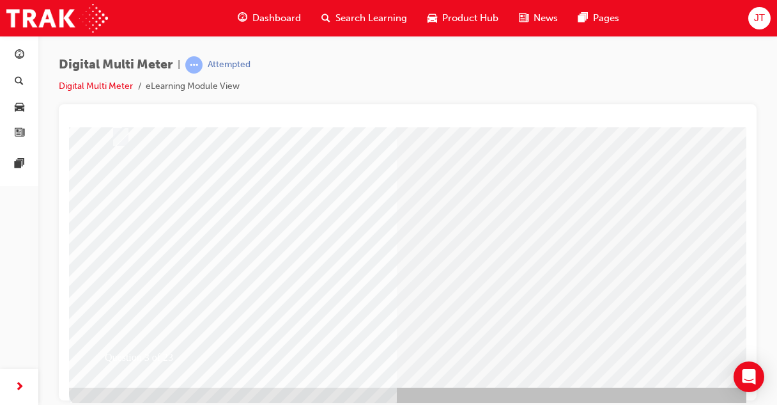
scroll to position [201, 0]
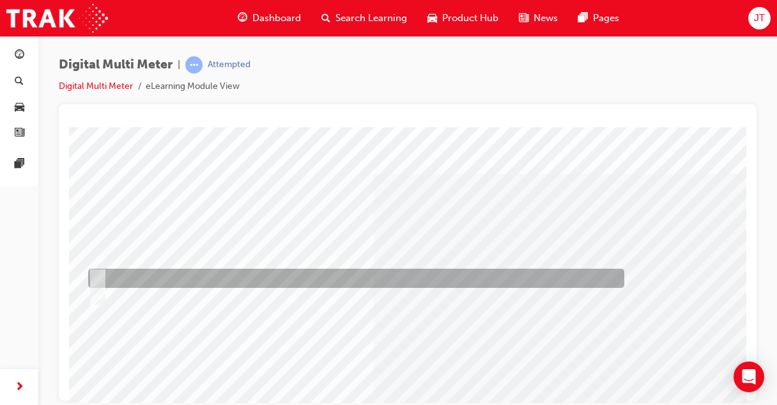
scroll to position [0, 22]
click at [135, 271] on div at bounding box center [354, 277] width 536 height 19
radio input "true"
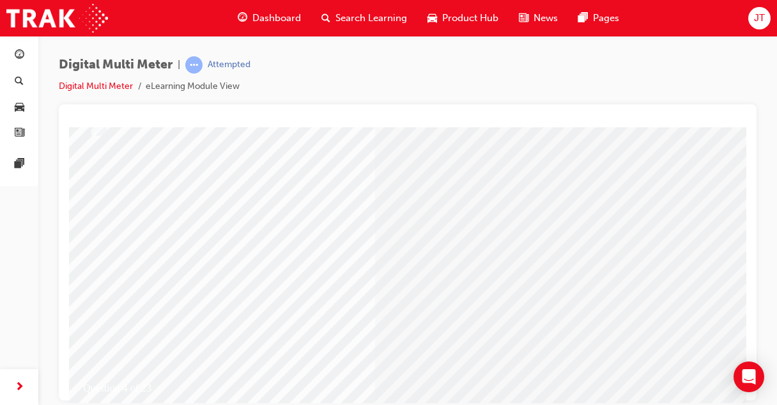
scroll to position [170, 22]
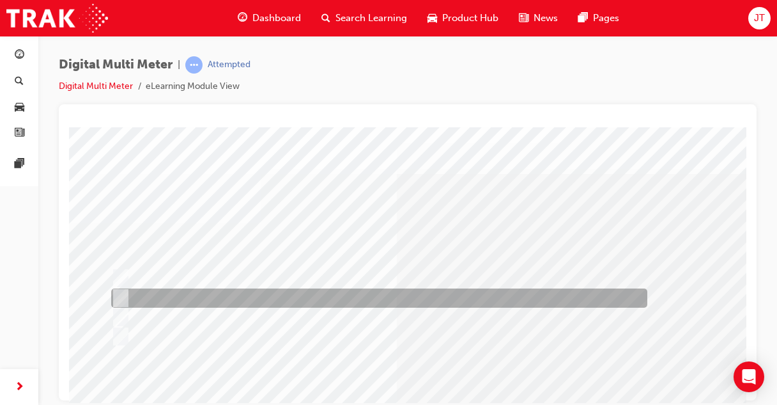
click at [176, 297] on div at bounding box center [376, 297] width 536 height 19
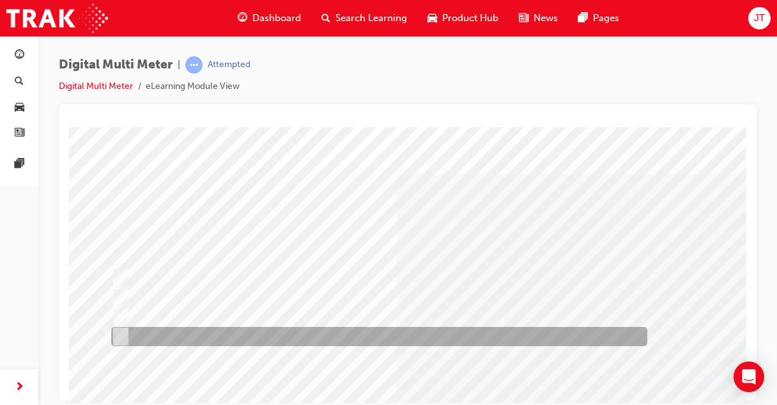
click at [263, 337] on div at bounding box center [376, 336] width 536 height 19
radio input "false"
radio input "true"
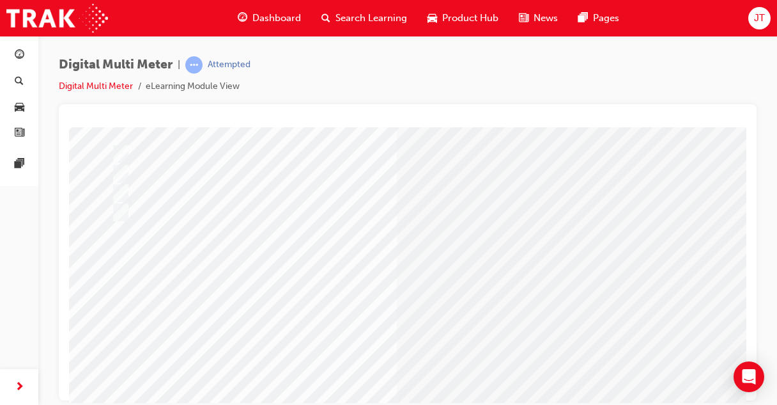
scroll to position [214, 0]
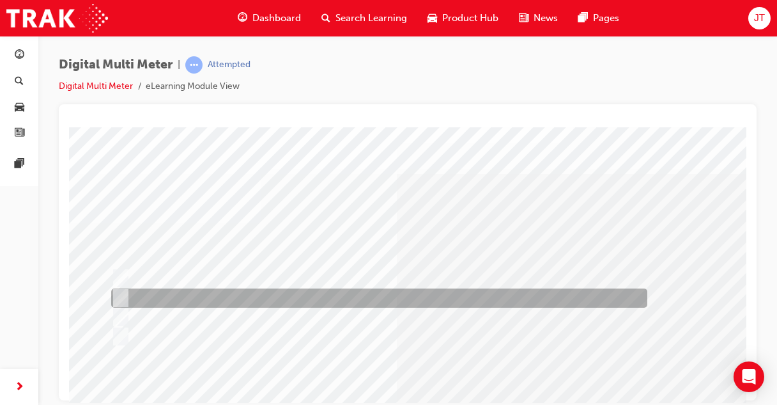
scroll to position [0, 0]
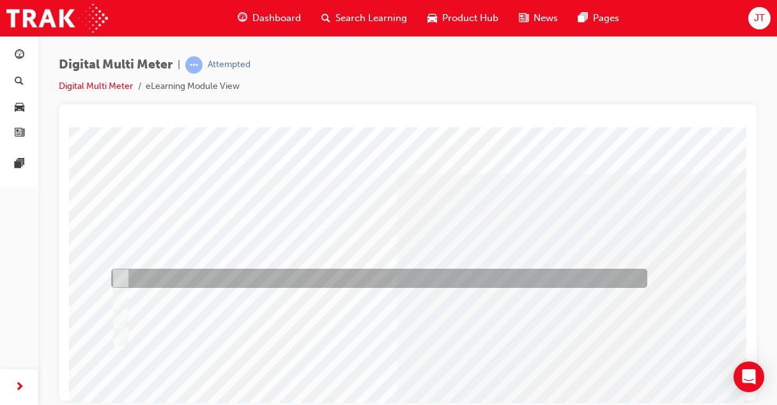
click at [231, 278] on div at bounding box center [376, 277] width 536 height 19
radio input "true"
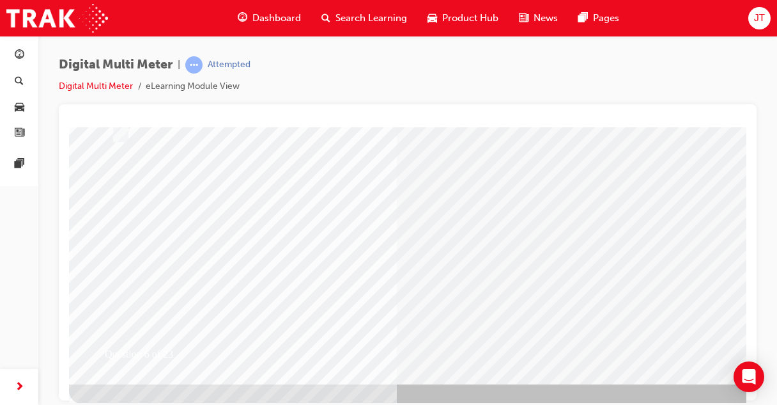
scroll to position [214, 0]
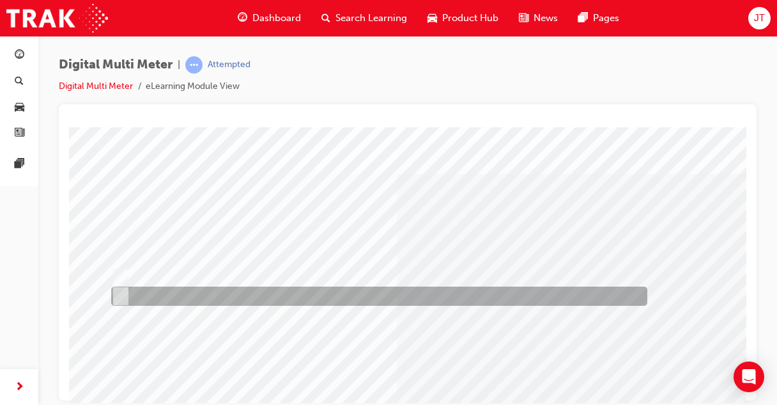
scroll to position [0, 0]
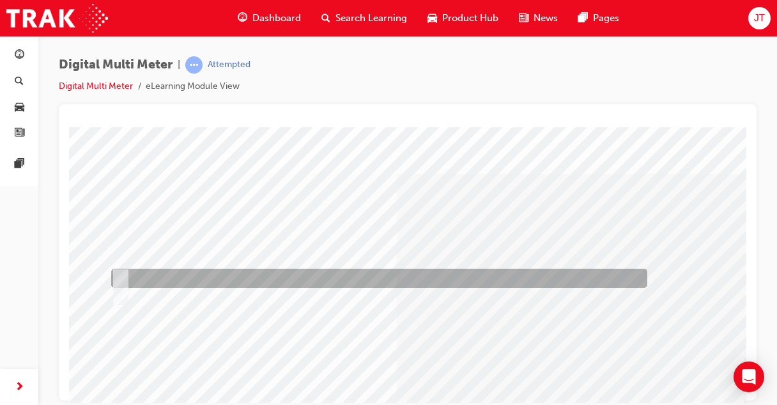
click at [160, 276] on div at bounding box center [376, 277] width 536 height 19
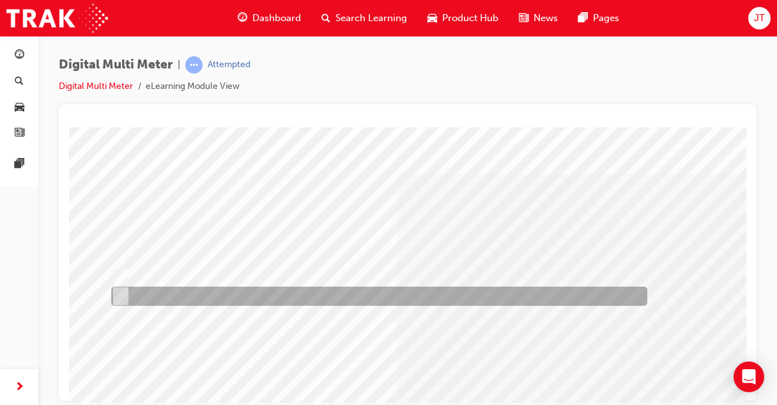
click at [314, 300] on div at bounding box center [376, 295] width 536 height 19
radio input "false"
radio input "true"
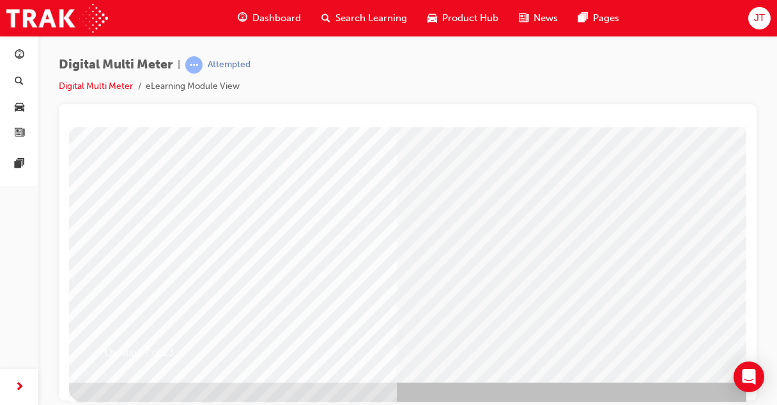
scroll to position [214, 0]
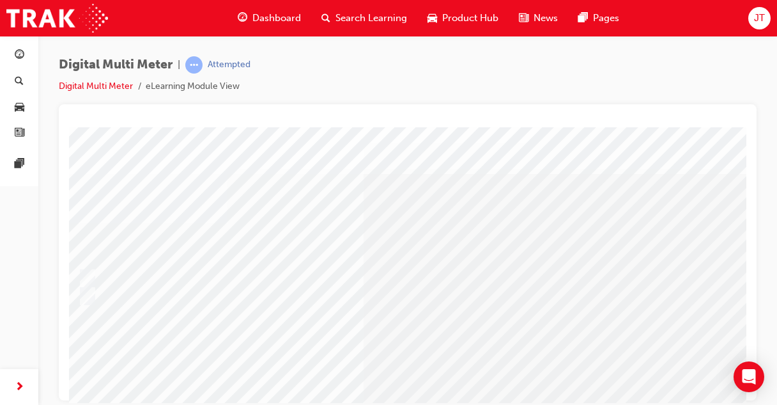
scroll to position [0, 34]
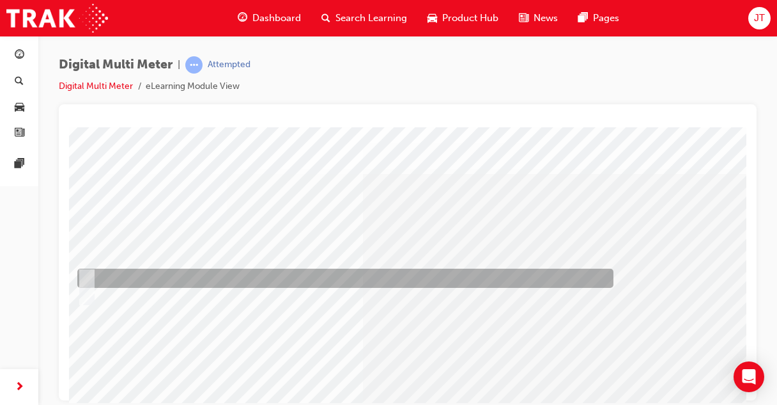
click at [85, 271] on input "True" at bounding box center [84, 278] width 14 height 14
radio input "true"
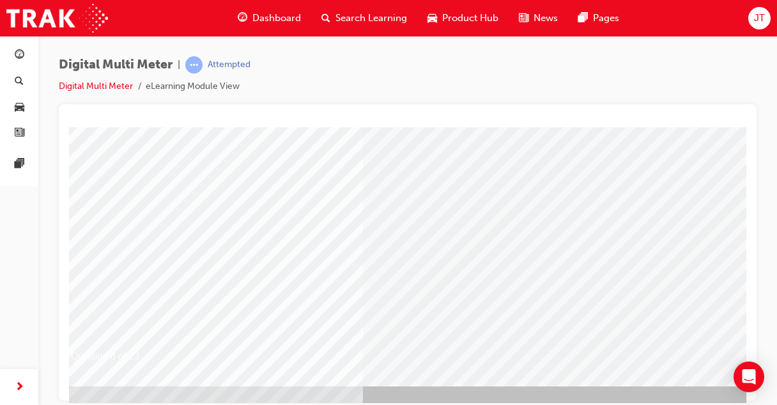
scroll to position [203, 34]
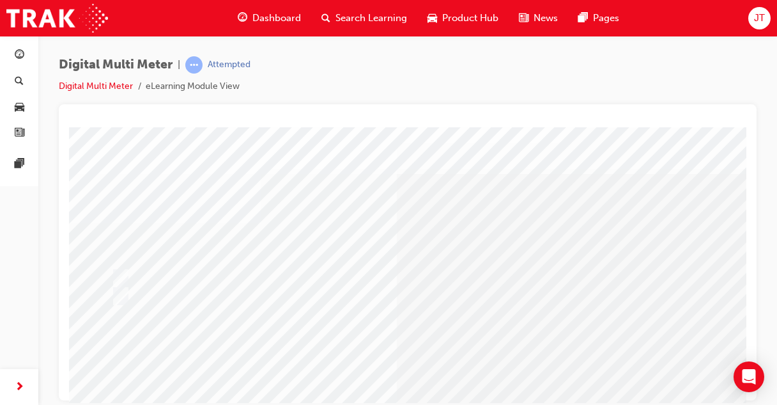
scroll to position [0, 0]
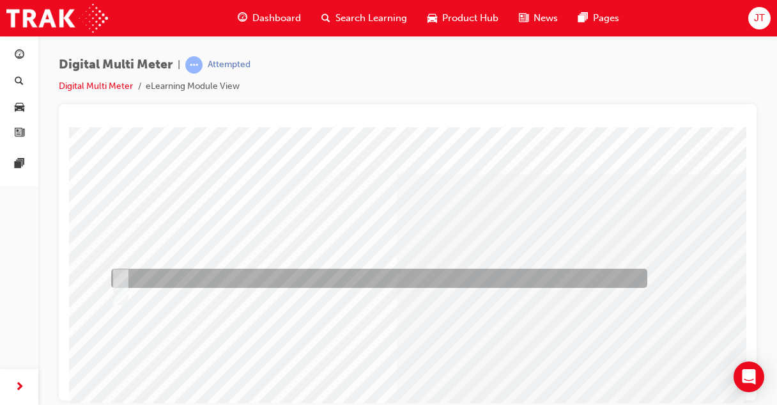
click at [153, 268] on div at bounding box center [376, 277] width 536 height 19
radio input "true"
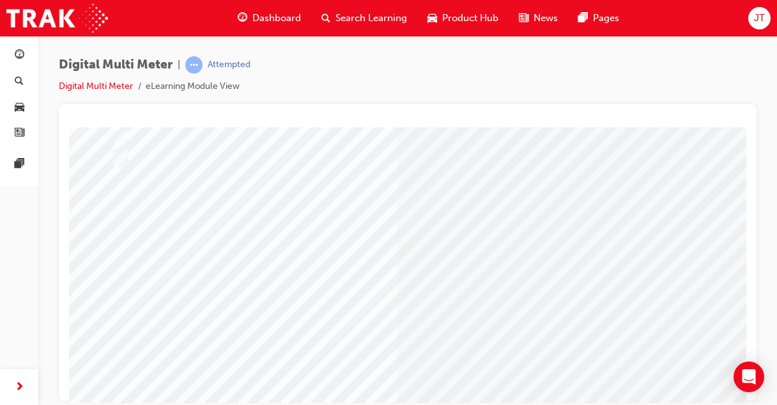
scroll to position [143, 0]
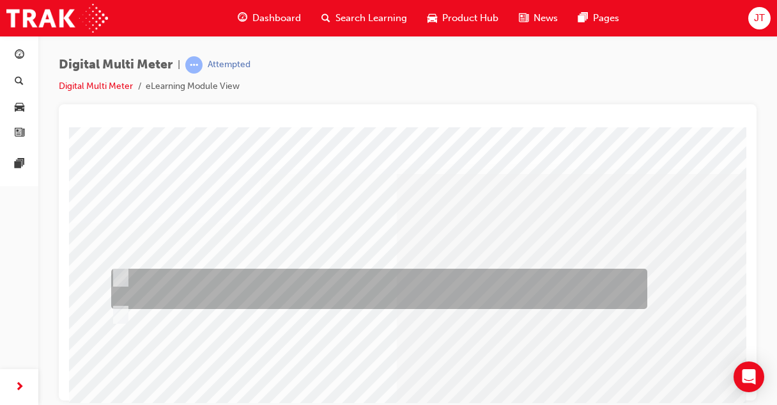
click at [320, 282] on div at bounding box center [376, 288] width 536 height 40
radio input "true"
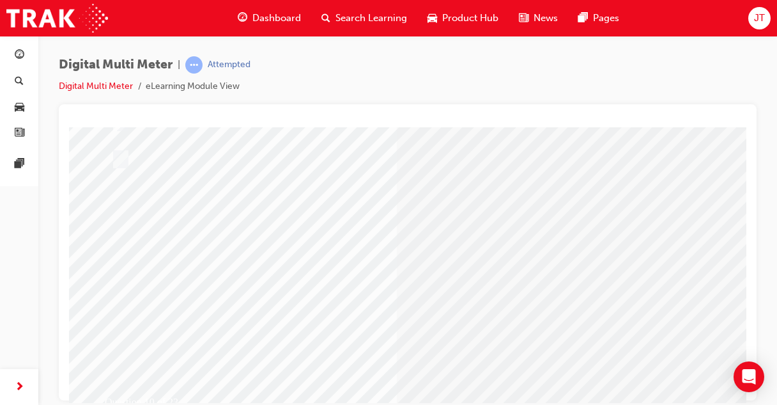
scroll to position [157, 0]
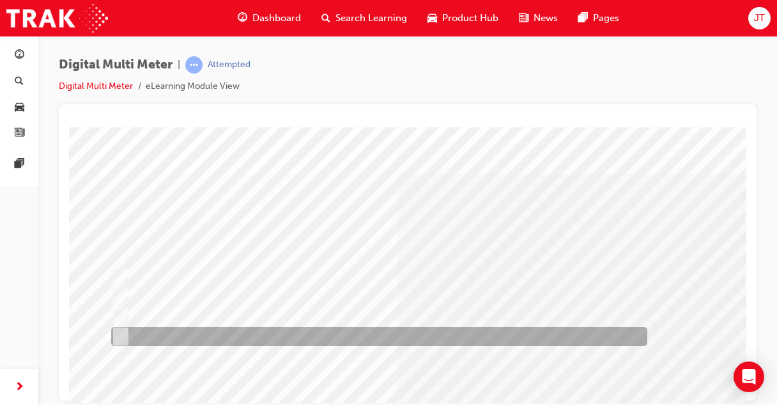
click at [212, 337] on div at bounding box center [376, 336] width 536 height 19
radio input "true"
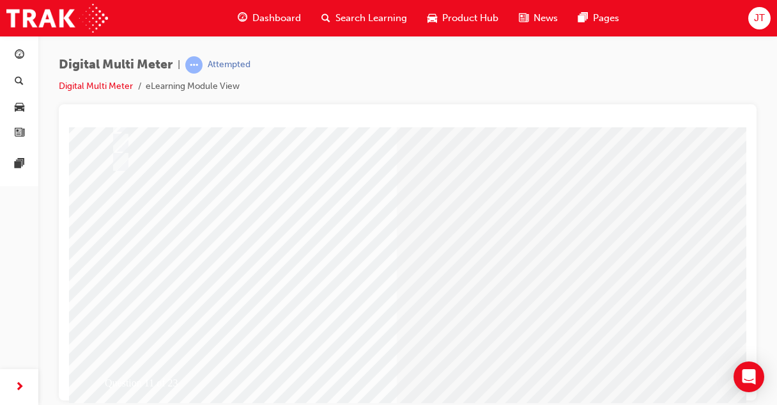
scroll to position [176, 0]
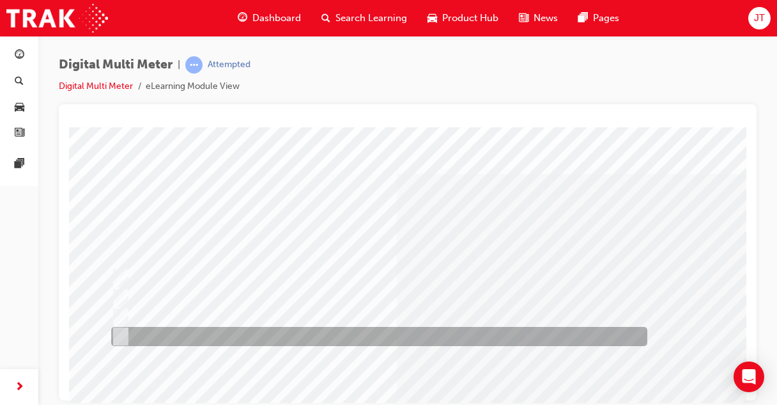
scroll to position [0, 0]
click at [196, 329] on div at bounding box center [376, 336] width 536 height 19
radio input "true"
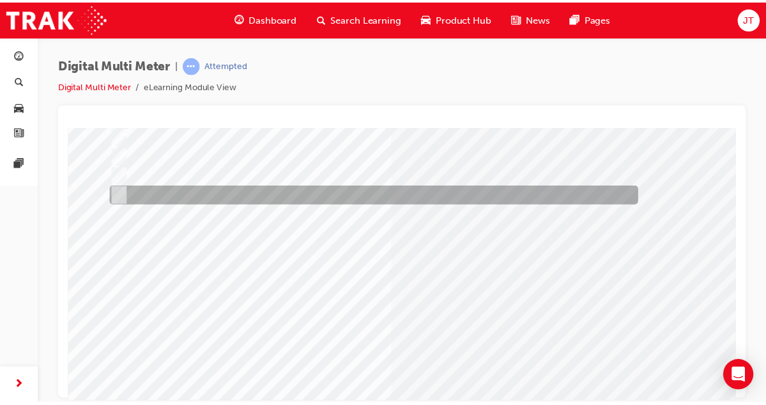
scroll to position [144, 0]
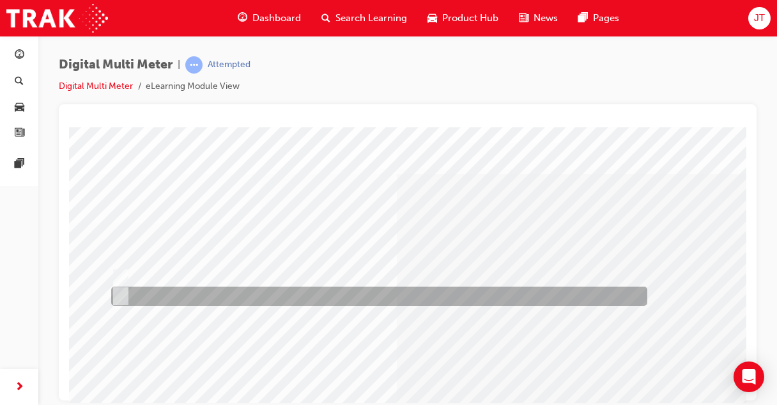
scroll to position [0, 0]
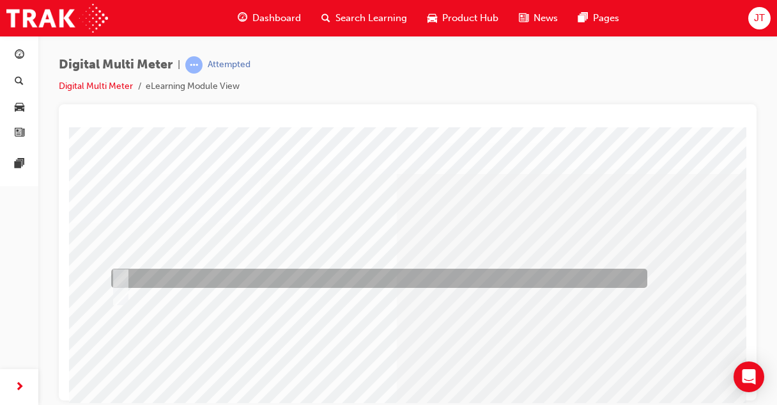
click at [174, 274] on div at bounding box center [376, 277] width 536 height 19
radio input "true"
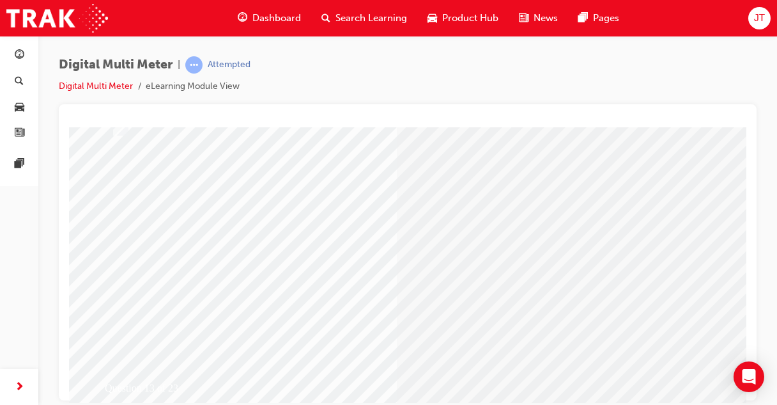
scroll to position [170, 0]
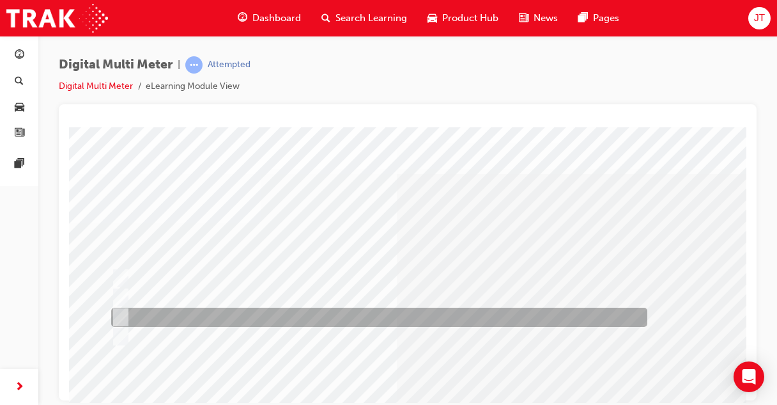
scroll to position [0, 0]
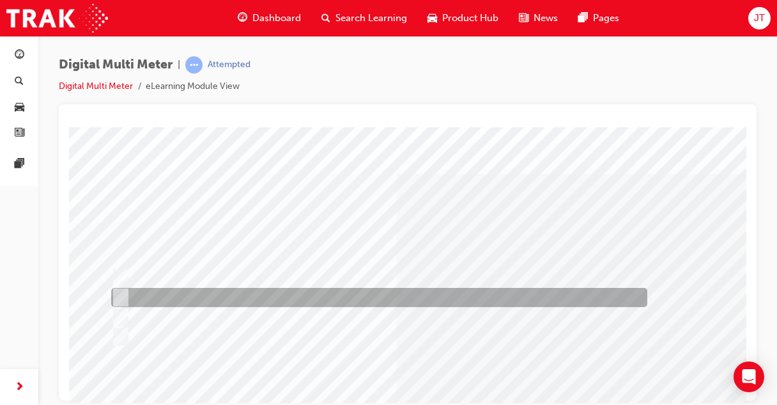
click at [155, 302] on div at bounding box center [376, 297] width 536 height 19
radio input "true"
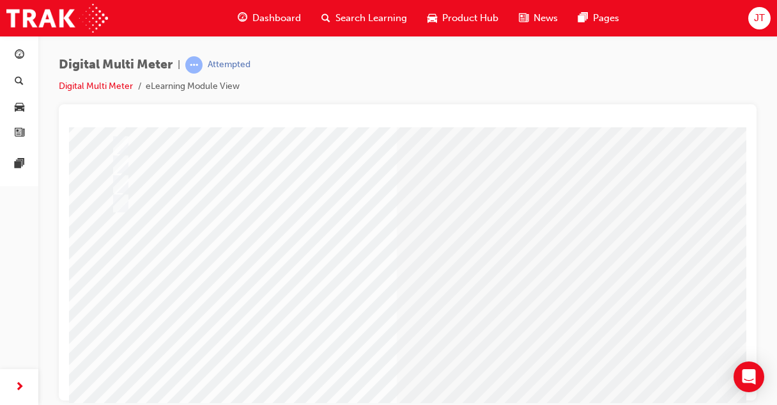
scroll to position [129, 0]
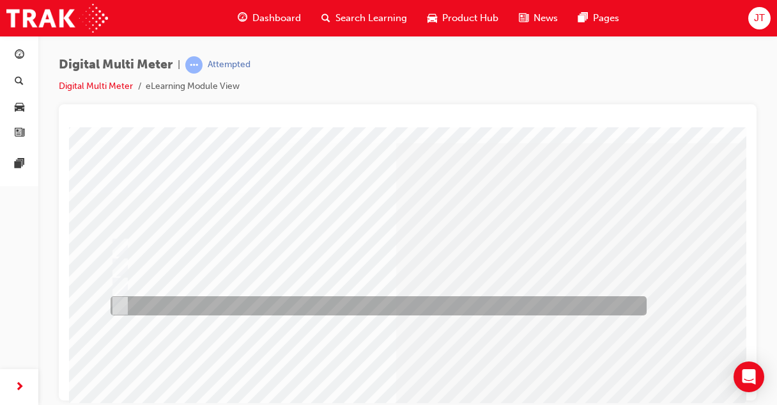
click at [204, 301] on div at bounding box center [375, 305] width 536 height 19
radio input "true"
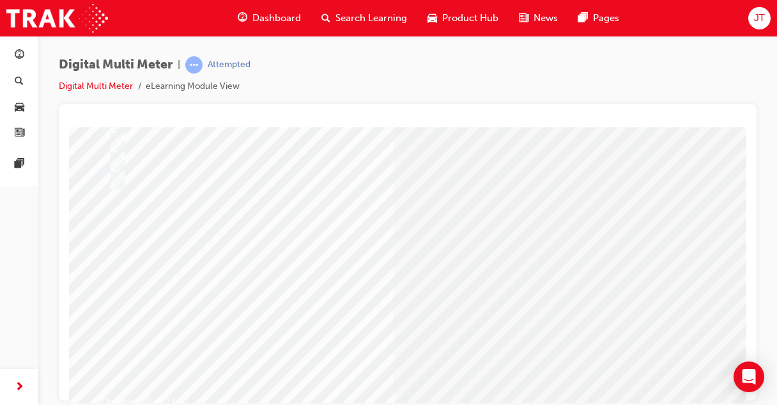
scroll to position [157, 3]
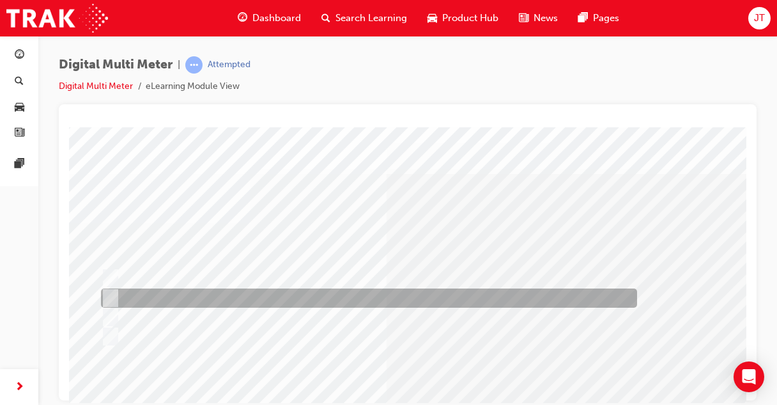
click at [197, 301] on div at bounding box center [366, 297] width 536 height 19
radio input "true"
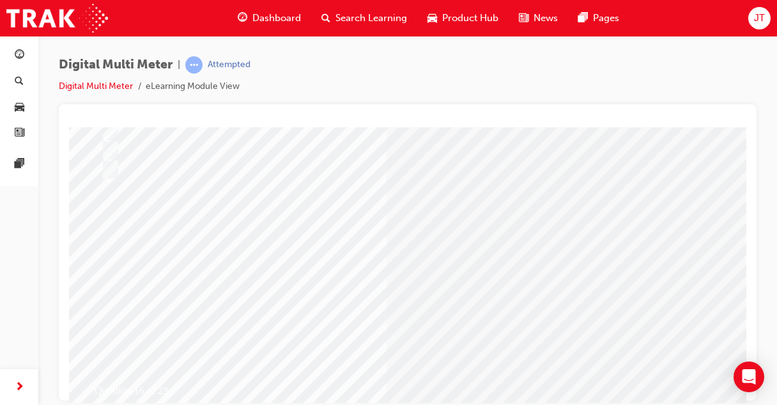
scroll to position [170, 10]
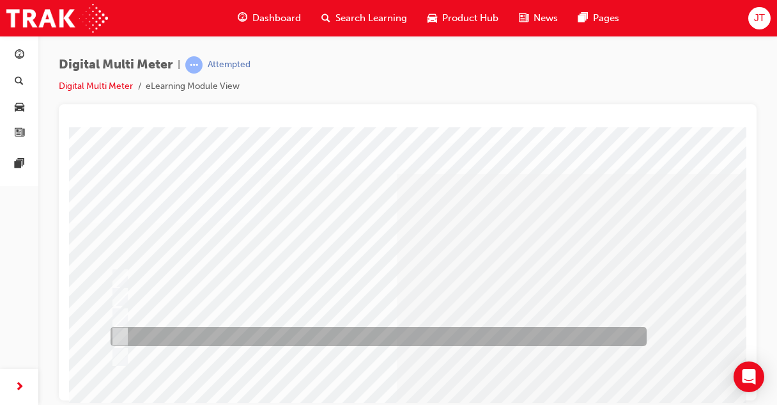
scroll to position [0, 0]
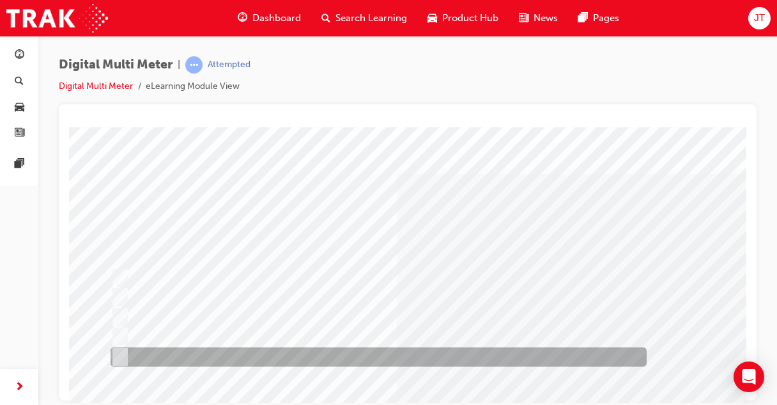
click at [194, 362] on div at bounding box center [375, 356] width 536 height 19
radio input "true"
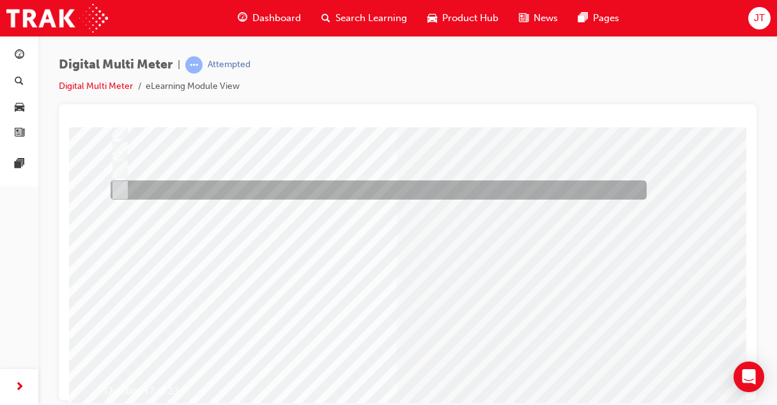
scroll to position [168, 0]
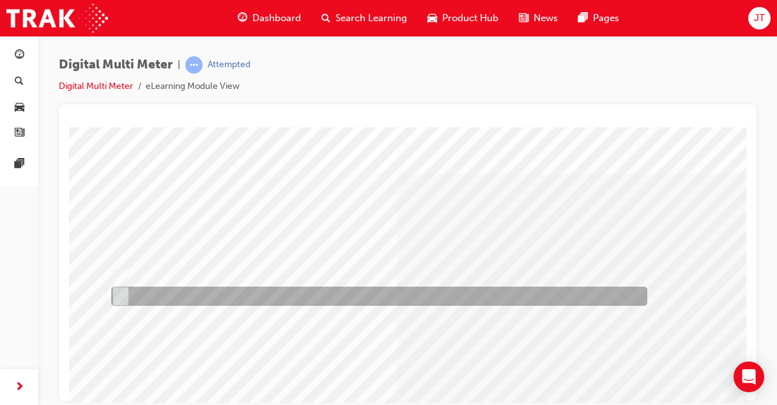
scroll to position [0, 0]
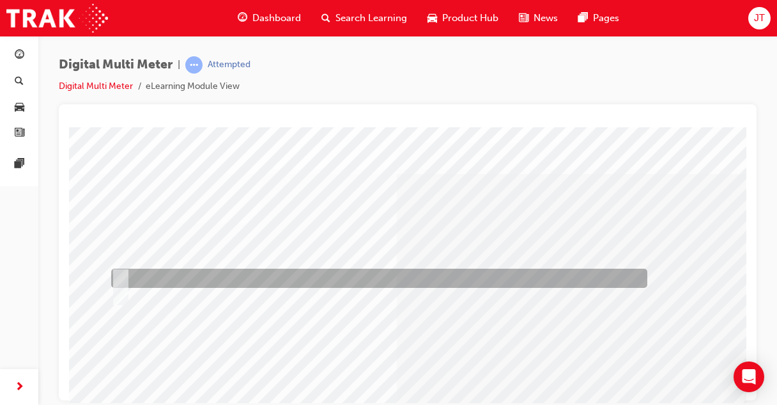
click at [157, 279] on div at bounding box center [376, 277] width 536 height 19
radio input "true"
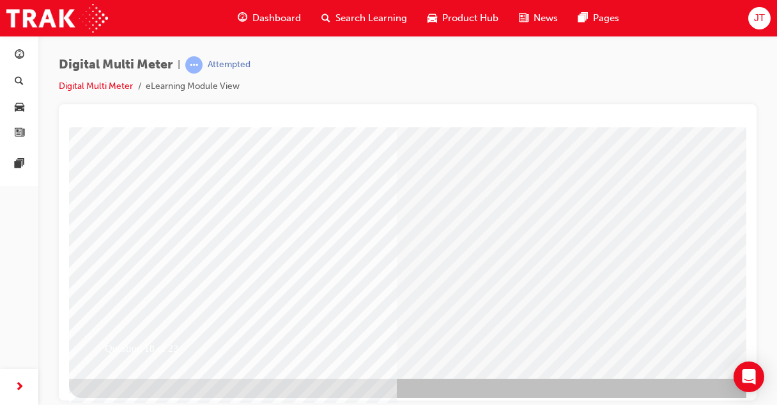
scroll to position [214, 0]
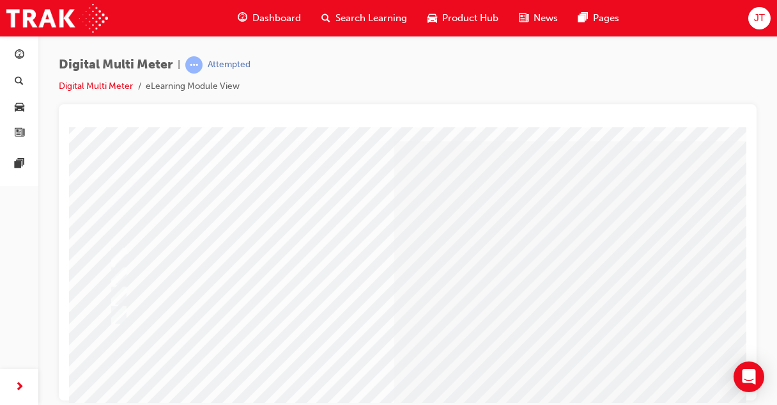
scroll to position [45, 0]
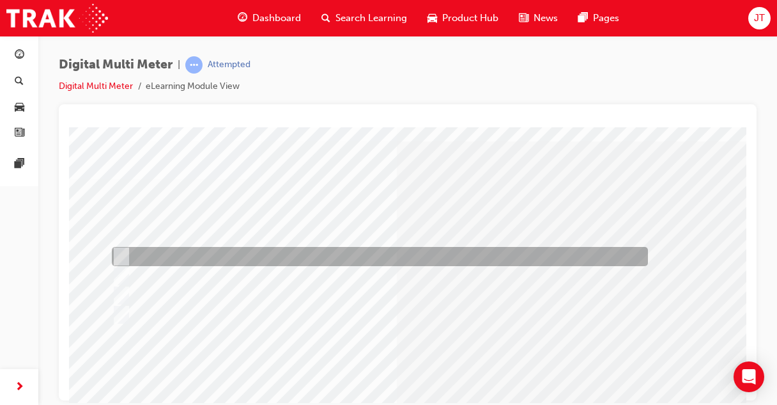
click at [229, 260] on div at bounding box center [377, 256] width 536 height 19
radio input "true"
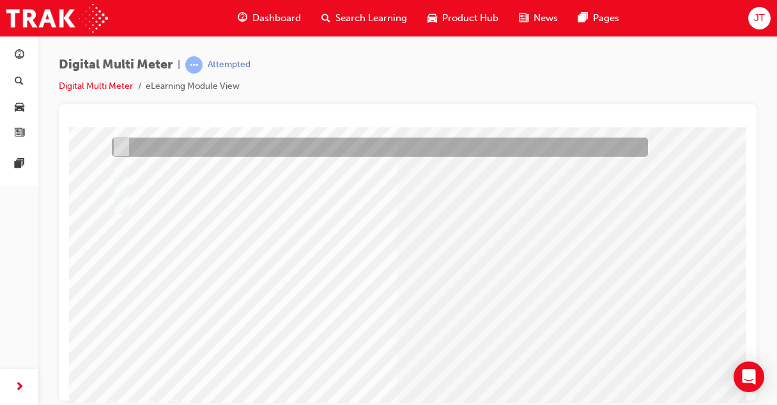
scroll to position [168, 0]
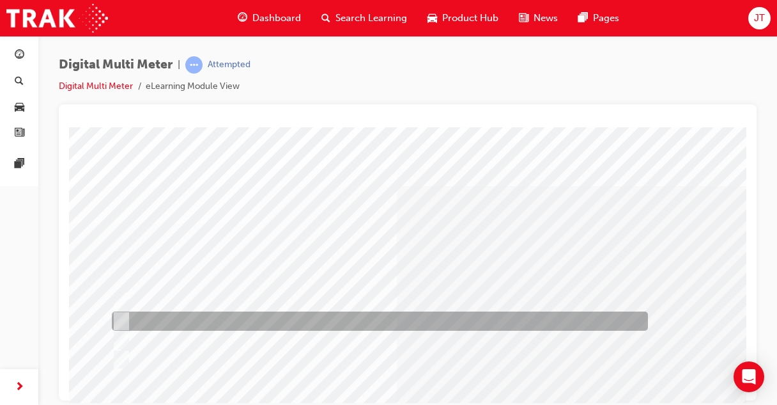
scroll to position [0, 0]
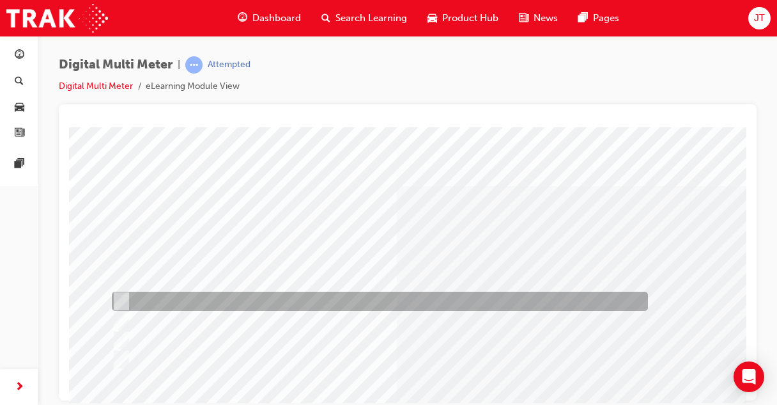
click at [161, 300] on div at bounding box center [377, 300] width 536 height 19
radio input "true"
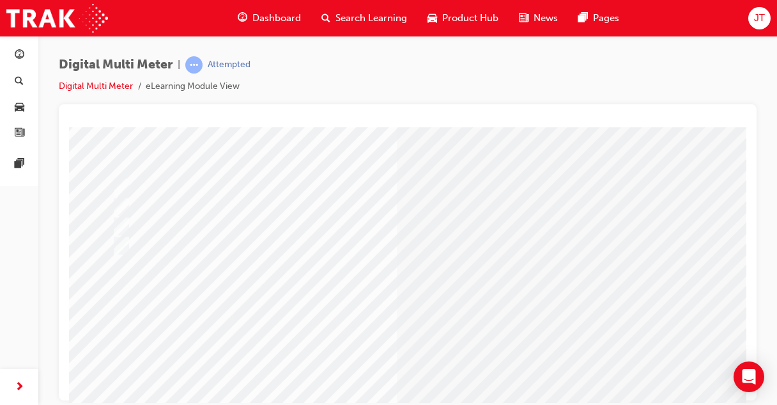
scroll to position [116, 0]
drag, startPoint x: 382, startPoint y: 219, endPoint x: 424, endPoint y: 336, distance: 125.1
click at [424, 336] on div "Question 20 of 23" at bounding box center [503, 240] width 869 height 460
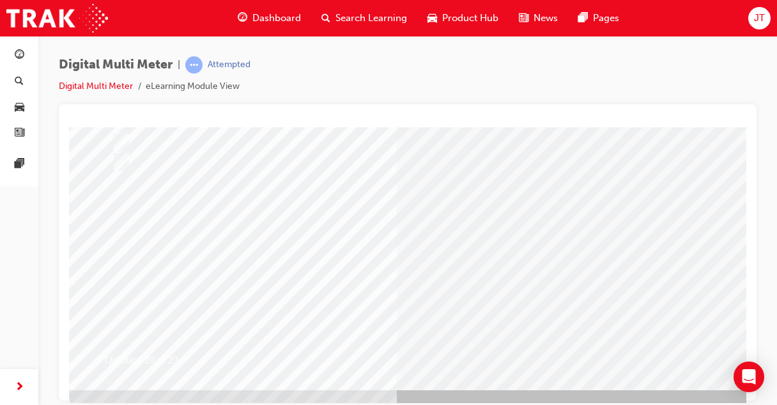
scroll to position [199, 0]
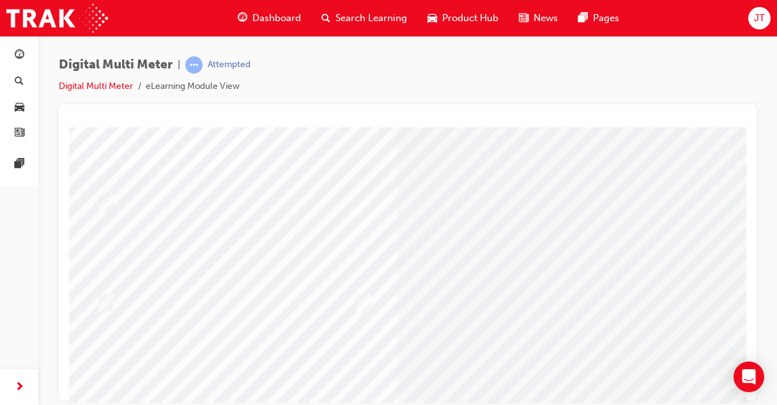
scroll to position [70, 0]
click at [102, 291] on div at bounding box center [122, 299] width 58 height 19
radio input "true"
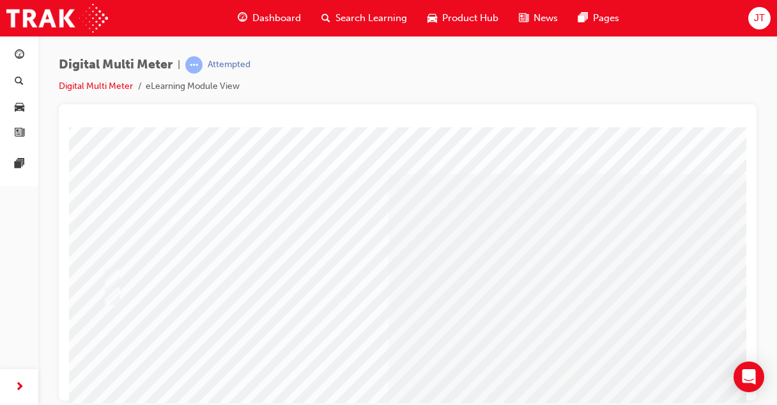
scroll to position [0, 5]
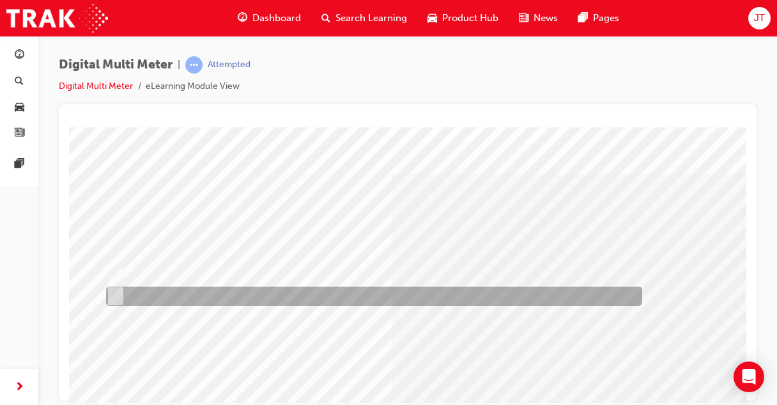
click at [157, 289] on div at bounding box center [371, 295] width 536 height 19
radio input "true"
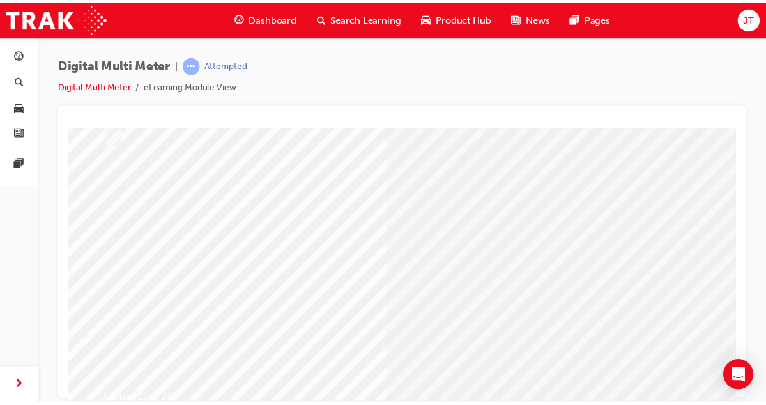
scroll to position [160, 5]
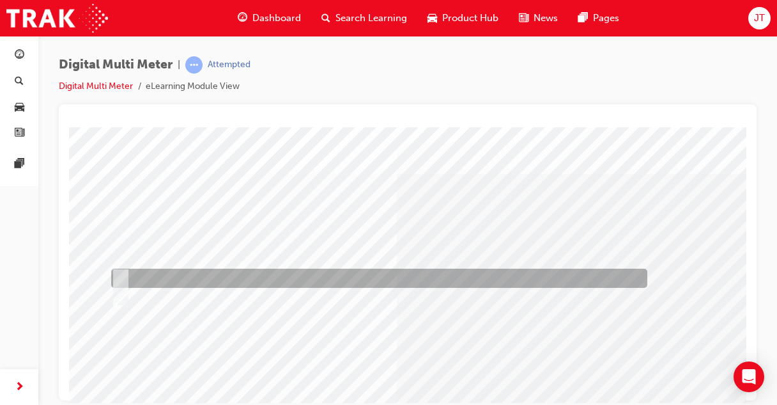
click at [150, 274] on div at bounding box center [376, 277] width 536 height 19
radio input "true"
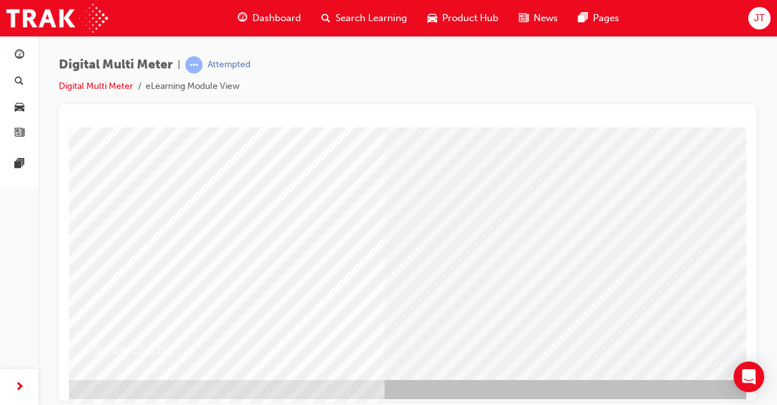
scroll to position [208, 12]
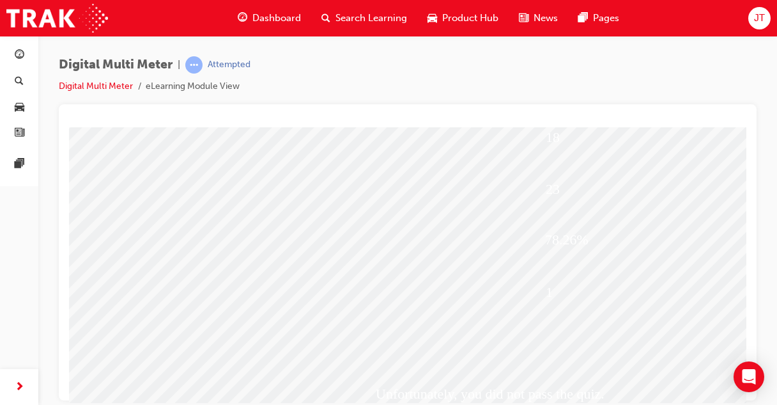
scroll to position [167, 0]
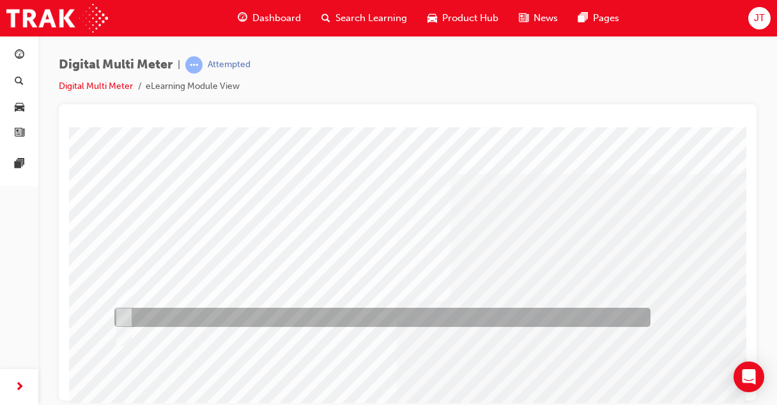
scroll to position [0, 0]
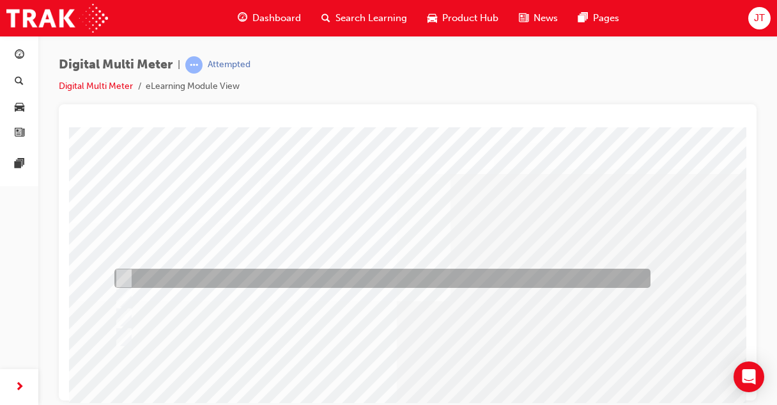
click at [182, 279] on div at bounding box center [379, 277] width 536 height 19
radio input "true"
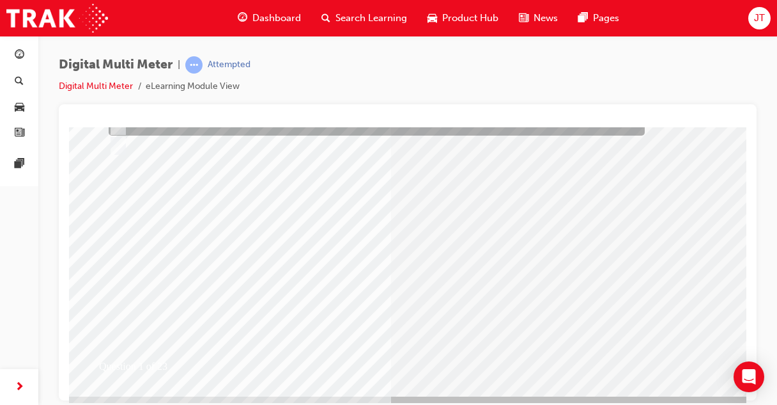
scroll to position [214, 1]
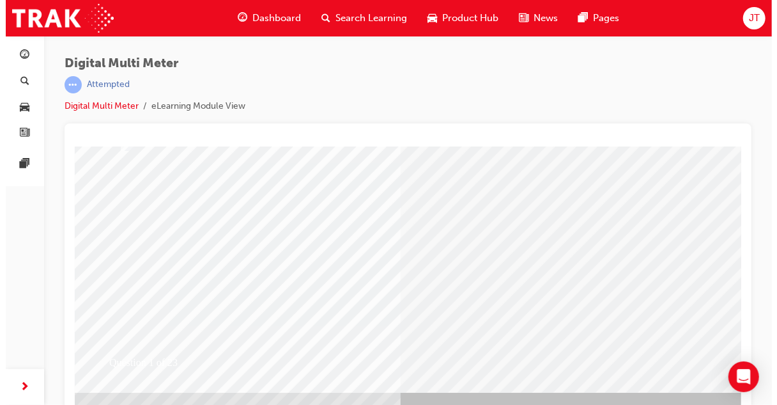
scroll to position [0, 0]
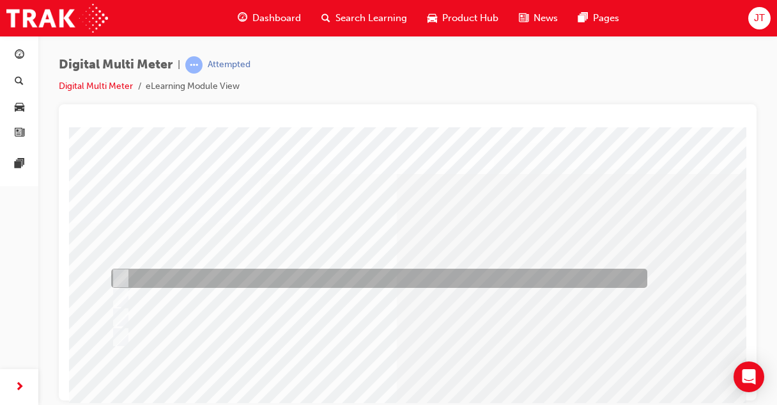
click at [175, 276] on div at bounding box center [376, 277] width 536 height 19
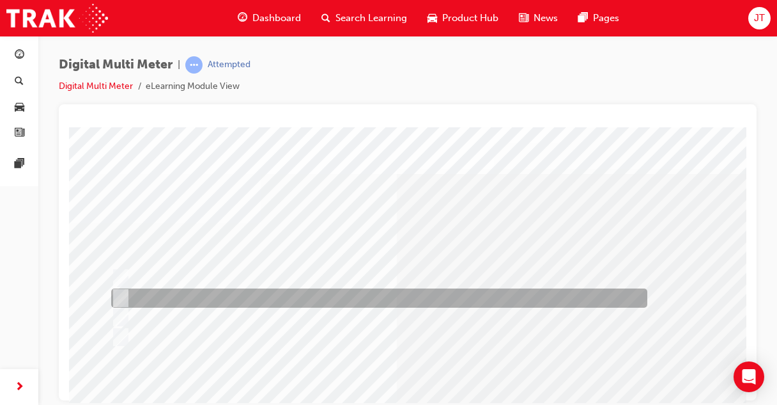
click at [240, 302] on div at bounding box center [376, 297] width 536 height 19
radio input "false"
radio input "true"
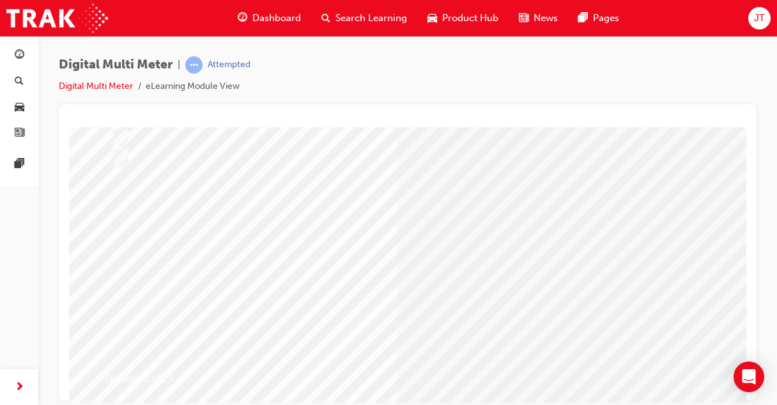
scroll to position [190, 0]
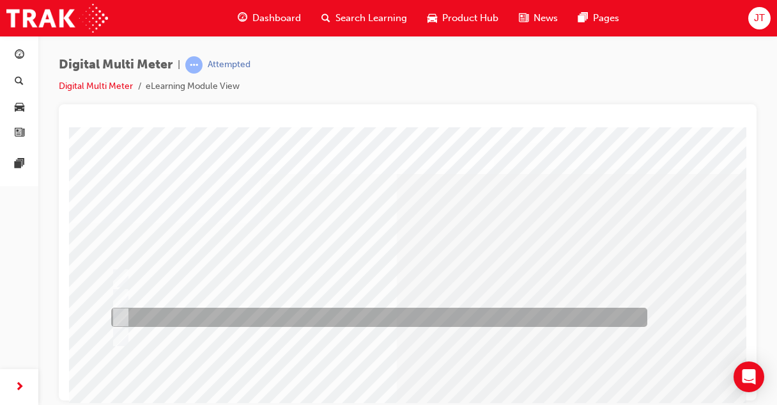
scroll to position [0, 0]
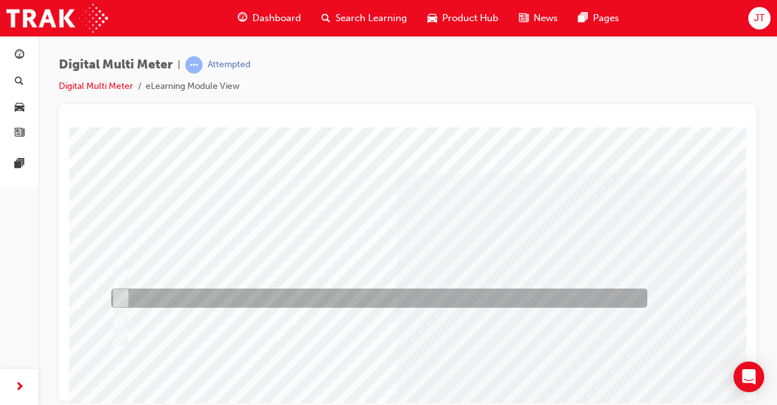
click at [255, 298] on div at bounding box center [376, 297] width 536 height 19
radio input "true"
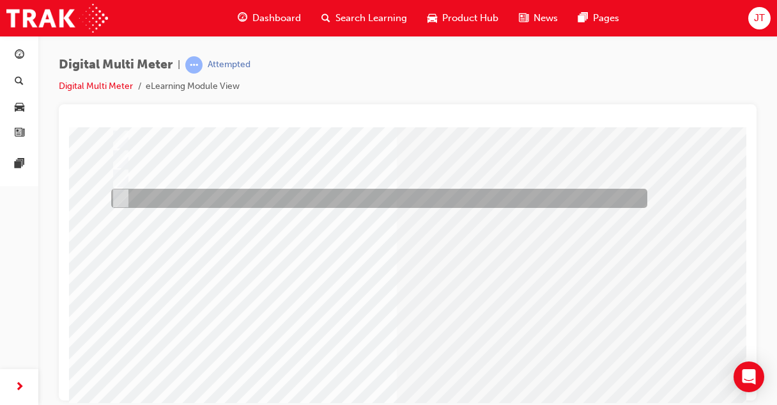
scroll to position [139, 0]
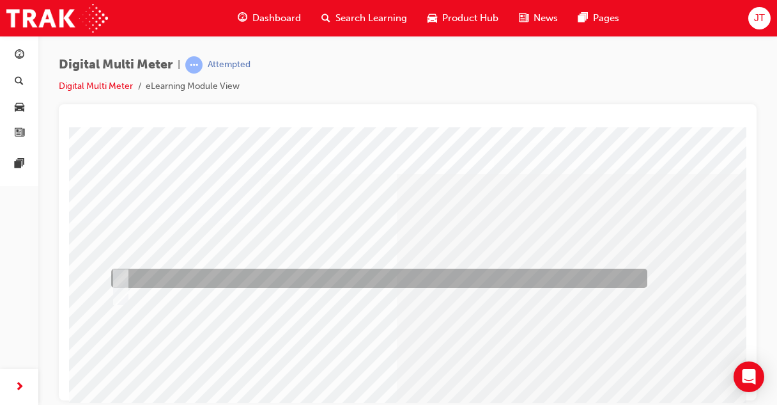
click at [142, 272] on div at bounding box center [376, 277] width 536 height 19
radio input "true"
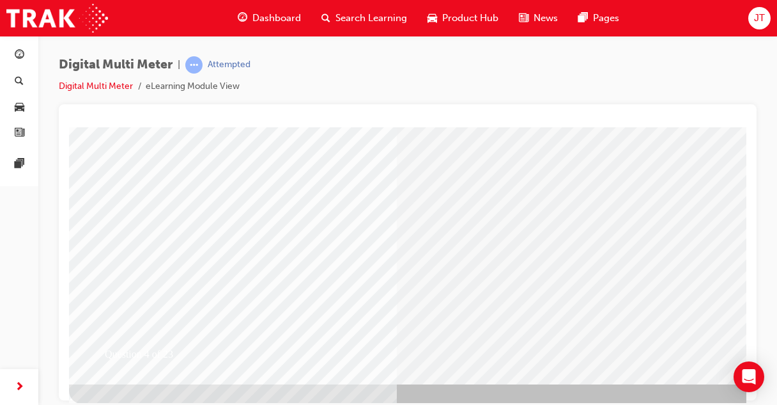
scroll to position [214, 0]
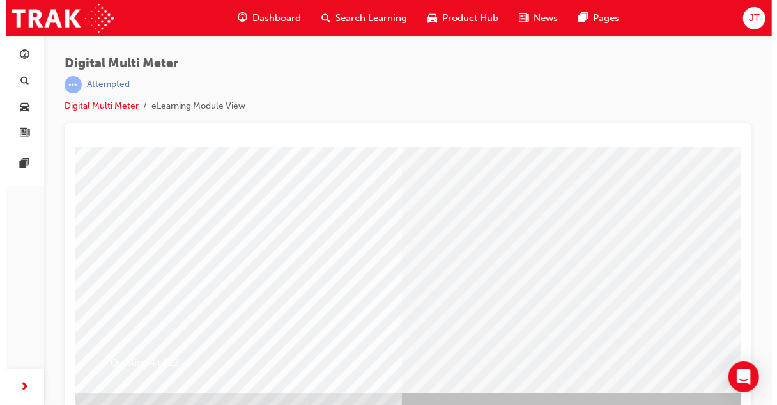
scroll to position [0, 0]
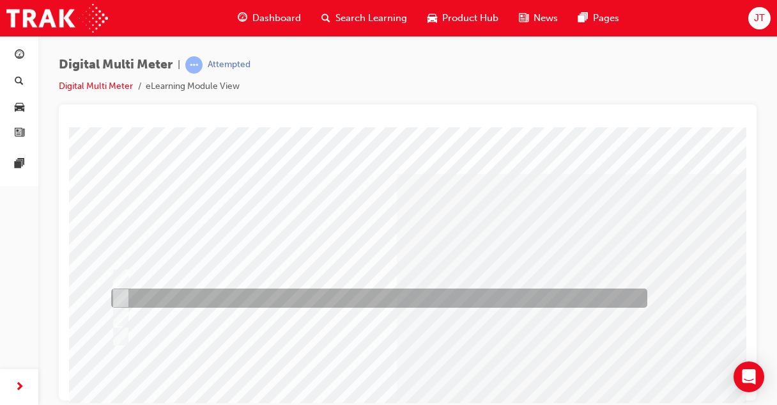
click at [185, 300] on div at bounding box center [376, 297] width 536 height 19
radio input "true"
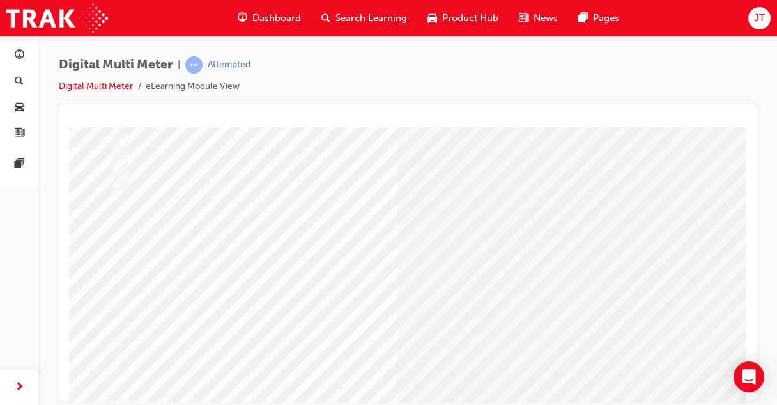
scroll to position [156, 0]
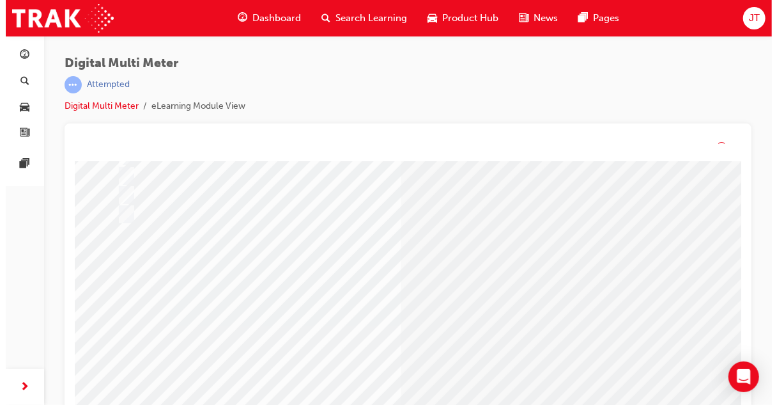
scroll to position [0, 0]
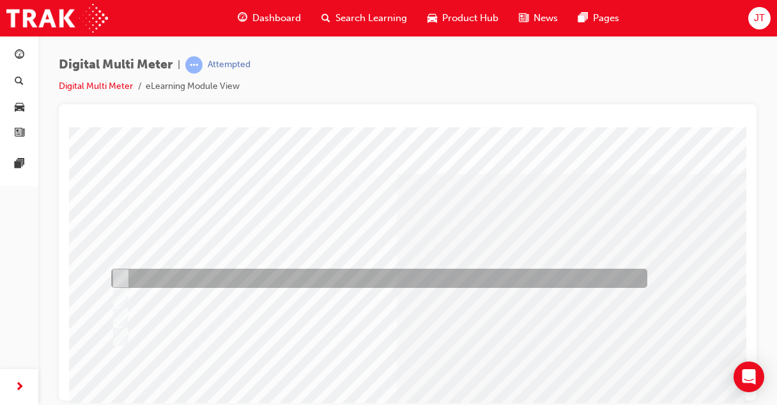
click at [173, 285] on div at bounding box center [376, 277] width 536 height 19
radio input "true"
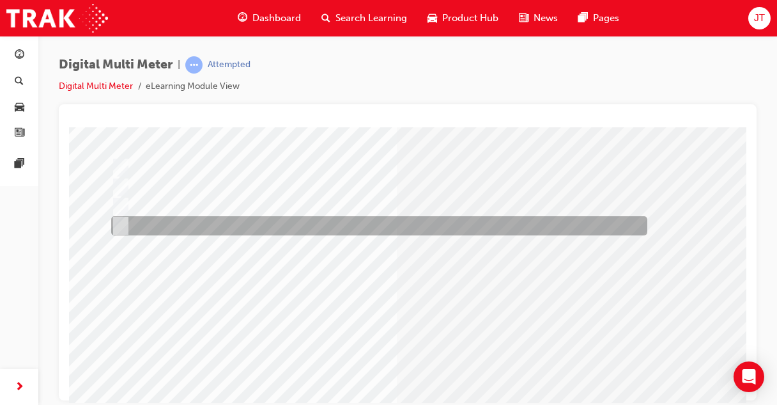
scroll to position [140, 0]
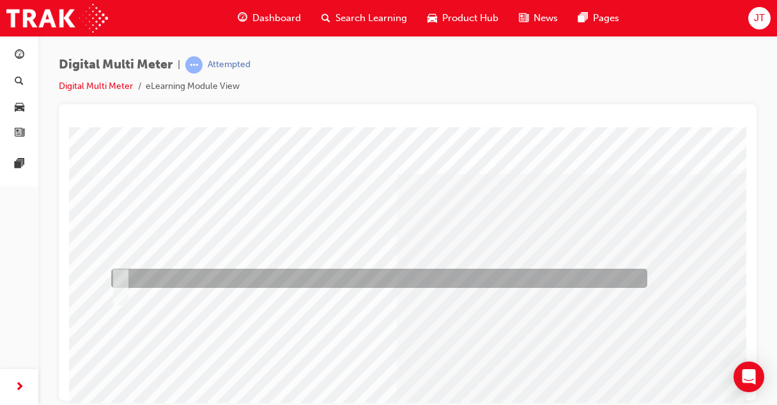
click at [167, 274] on div at bounding box center [376, 277] width 536 height 19
radio input "true"
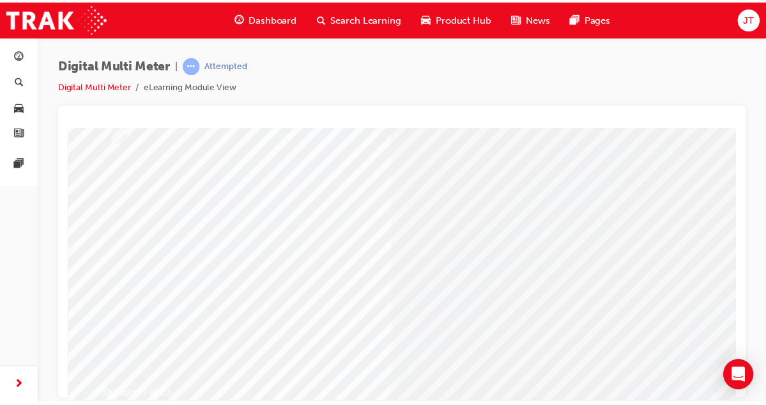
scroll to position [164, 0]
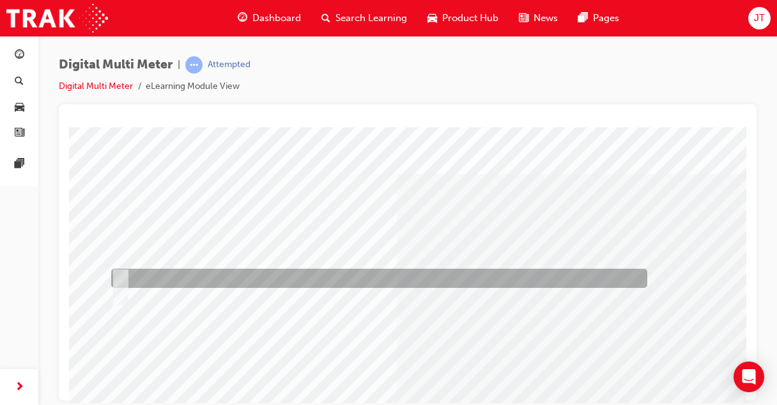
click at [153, 271] on div at bounding box center [376, 277] width 536 height 19
radio input "true"
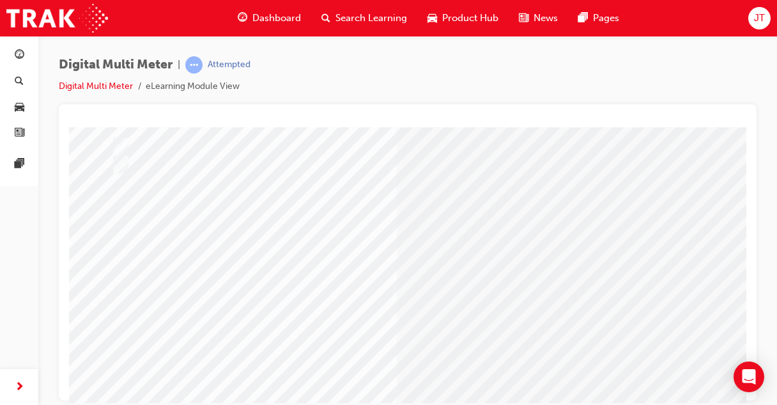
scroll to position [143, 0]
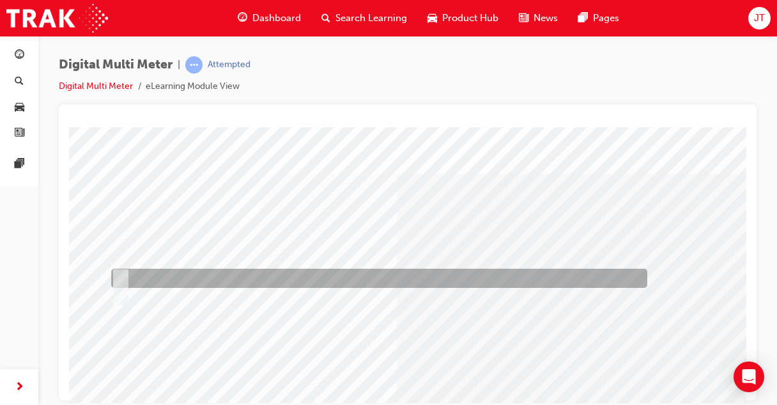
click at [157, 276] on div at bounding box center [376, 277] width 536 height 19
radio input "true"
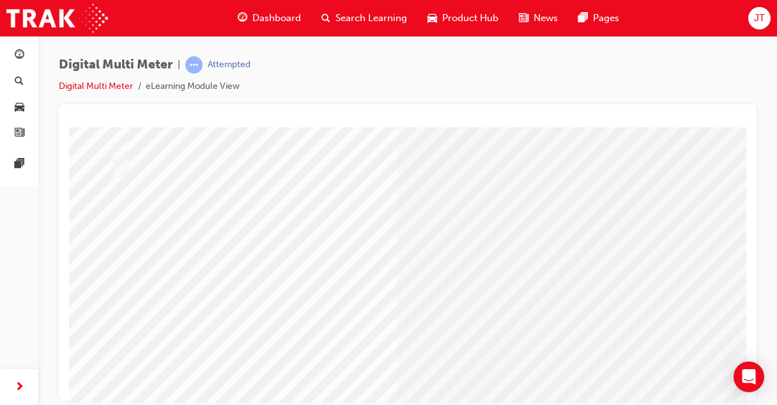
scroll to position [129, 0]
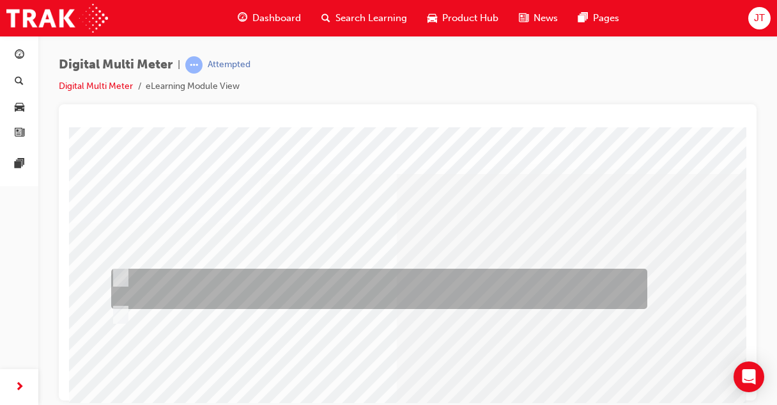
click at [236, 279] on div at bounding box center [376, 288] width 536 height 40
radio input "true"
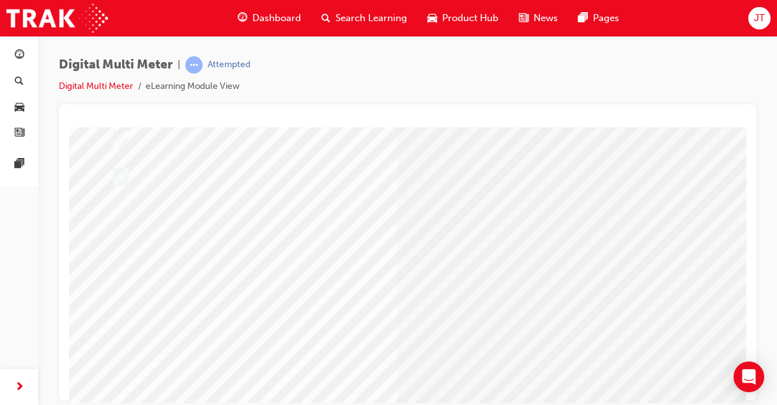
scroll to position [139, 0]
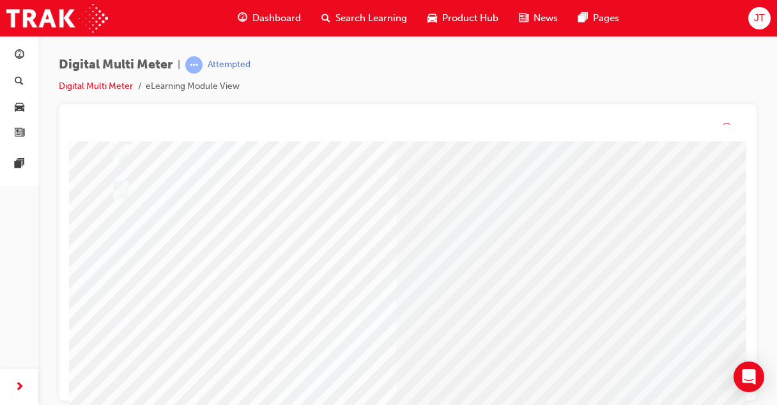
scroll to position [0, 0]
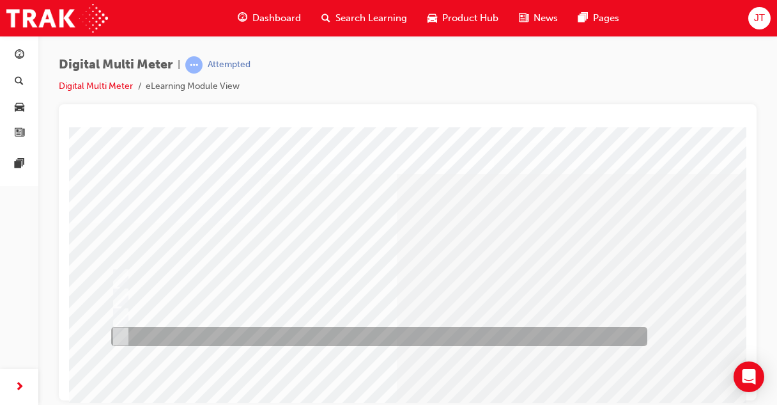
click at [210, 332] on div at bounding box center [376, 336] width 536 height 19
radio input "true"
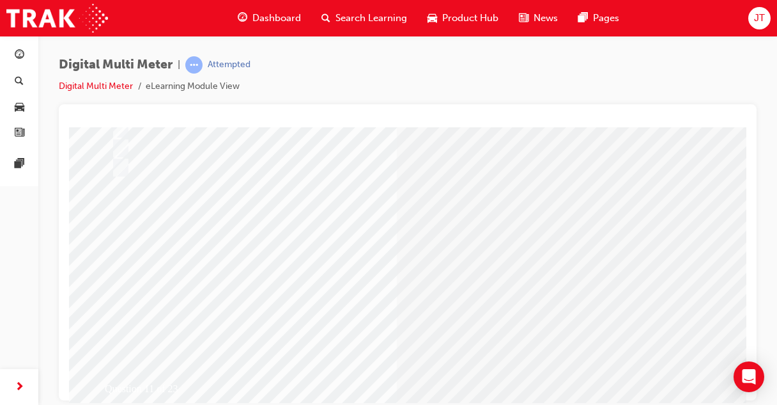
scroll to position [171, 0]
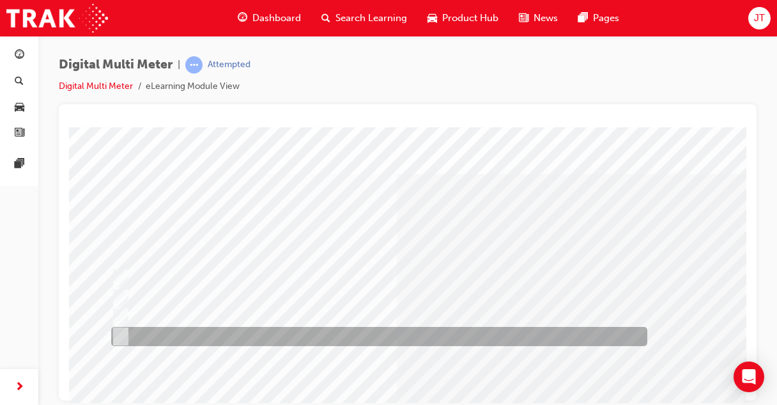
scroll to position [0, 0]
click at [194, 339] on div at bounding box center [376, 336] width 536 height 19
radio input "true"
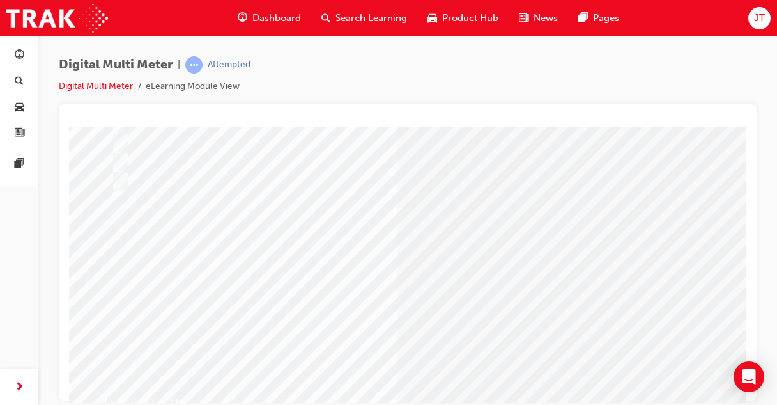
scroll to position [156, 0]
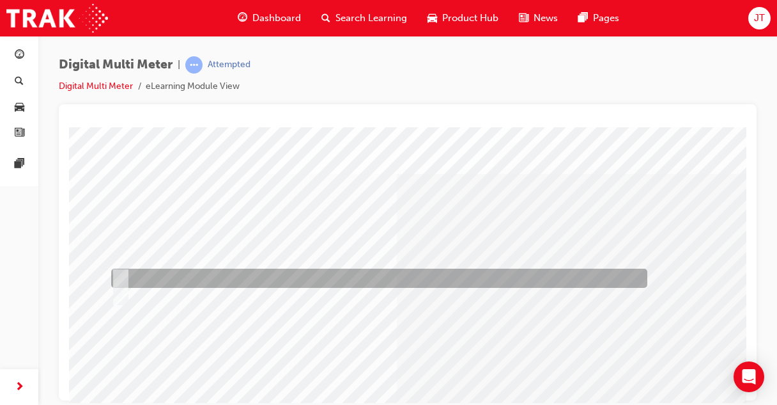
scroll to position [0, 0]
click at [169, 274] on div at bounding box center [376, 277] width 536 height 19
radio input "true"
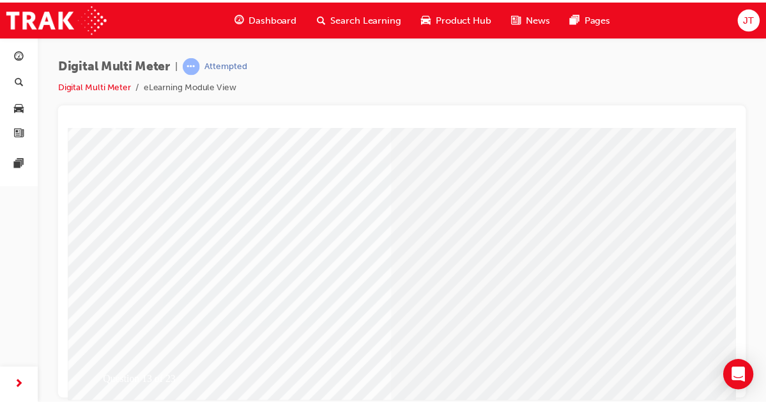
scroll to position [179, 0]
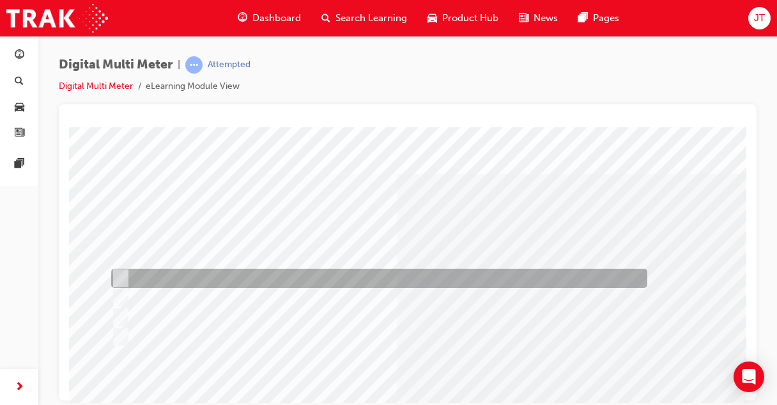
scroll to position [0, 0]
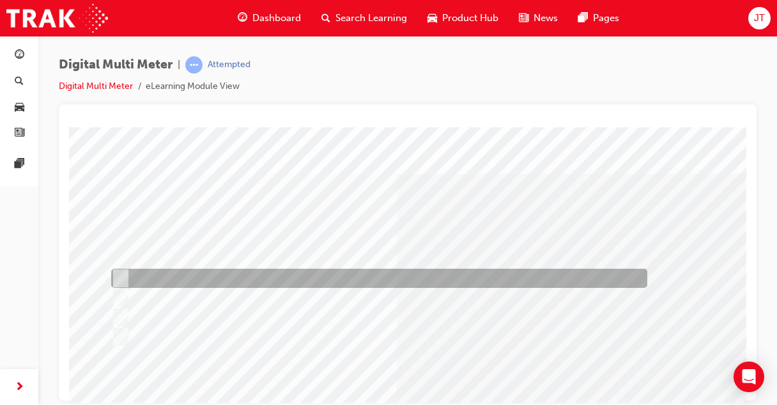
click at [182, 273] on div at bounding box center [376, 277] width 536 height 19
radio input "true"
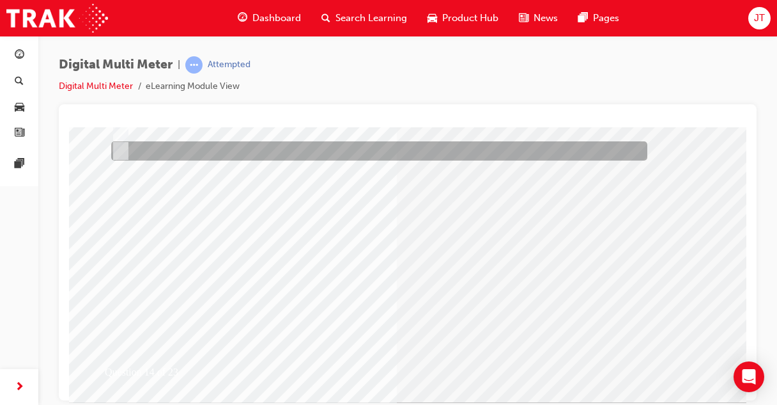
scroll to position [186, 0]
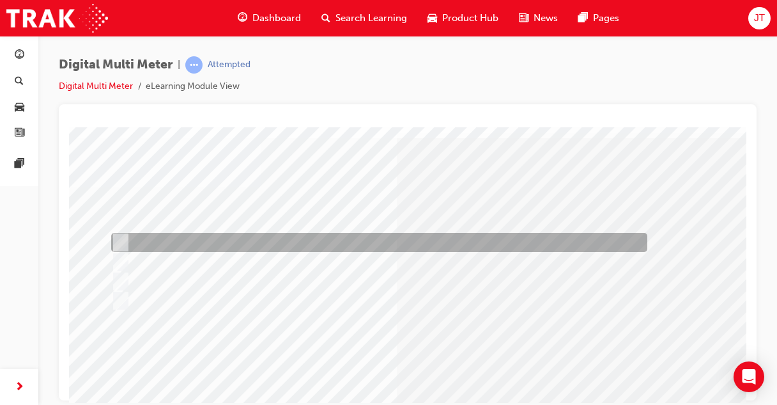
click at [275, 242] on div at bounding box center [376, 242] width 536 height 19
radio input "true"
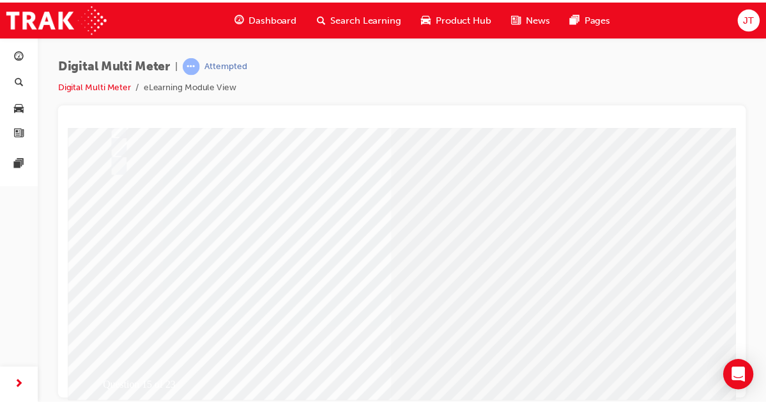
scroll to position [171, 0]
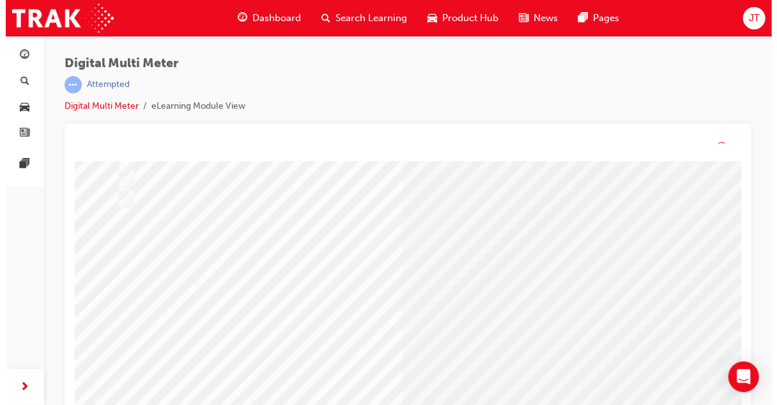
scroll to position [0, 0]
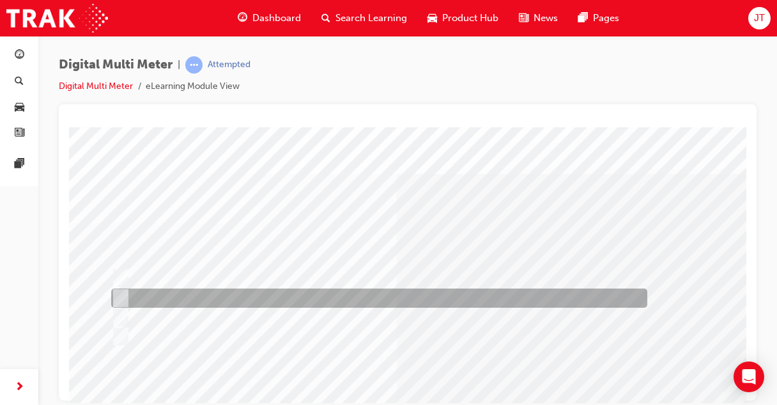
click at [222, 302] on div at bounding box center [376, 297] width 536 height 19
radio input "true"
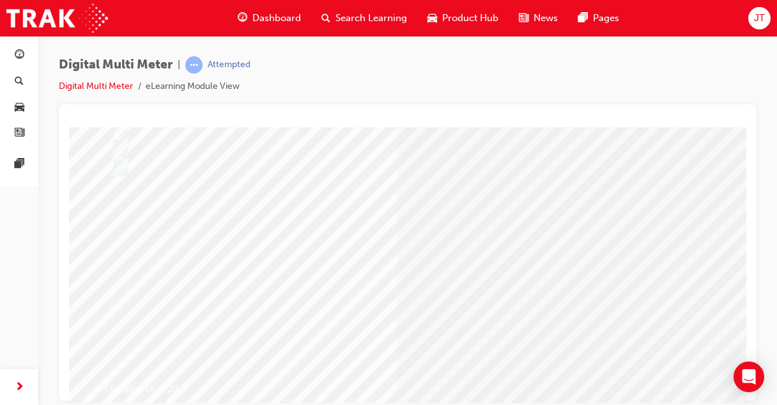
scroll to position [170, 0]
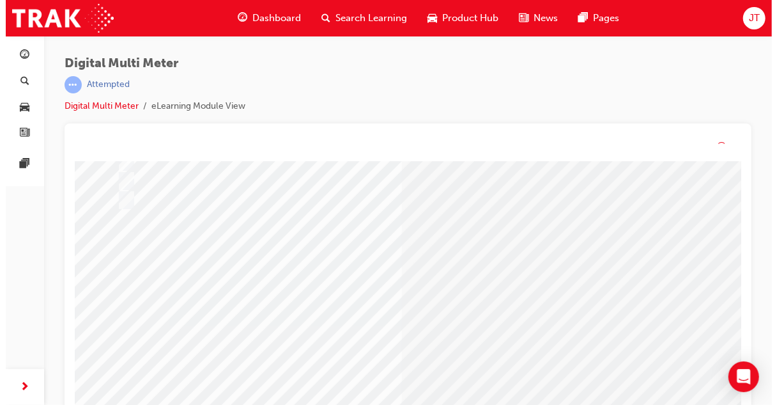
scroll to position [0, 0]
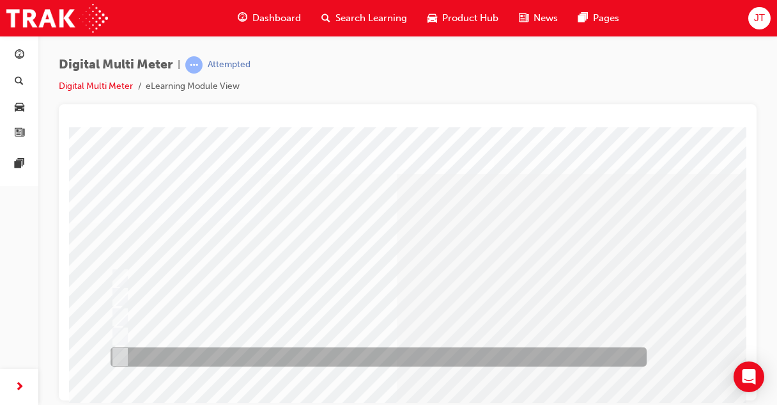
click at [164, 350] on div at bounding box center [375, 356] width 536 height 19
radio input "true"
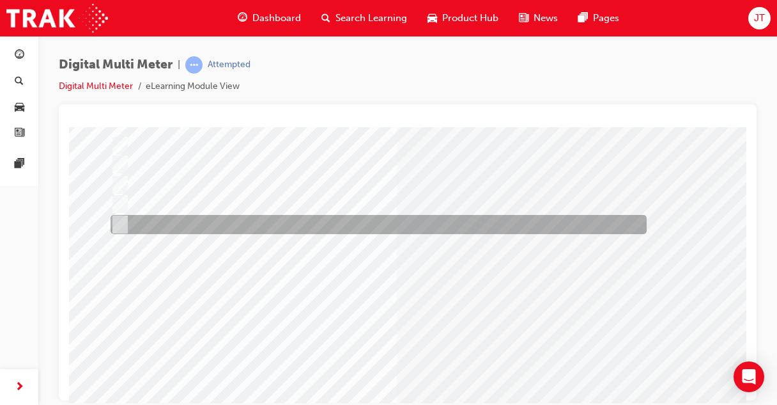
scroll to position [139, 0]
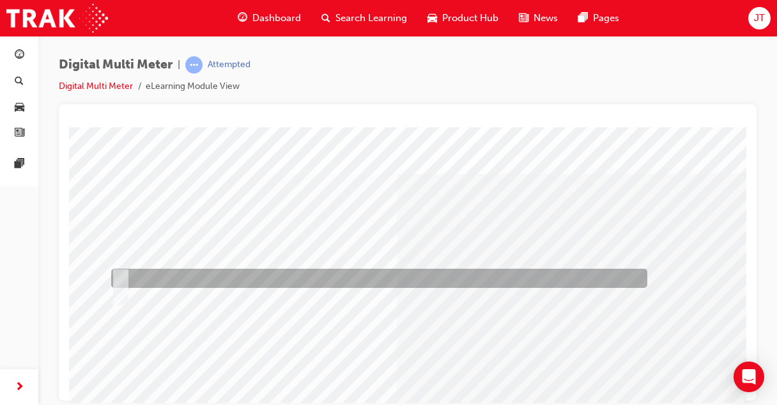
click at [165, 279] on div at bounding box center [376, 277] width 536 height 19
radio input "true"
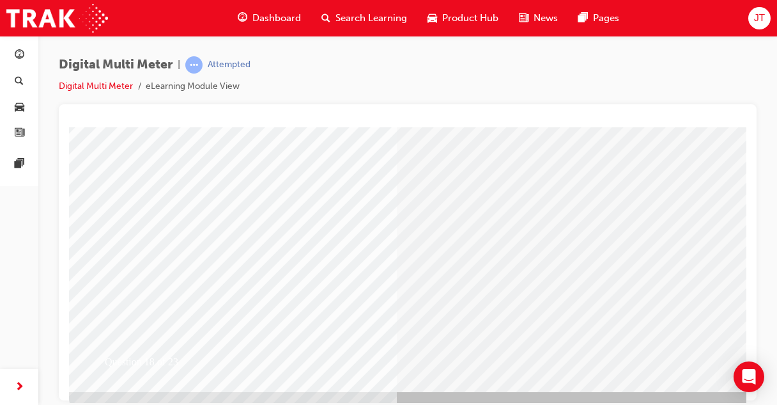
scroll to position [198, 0]
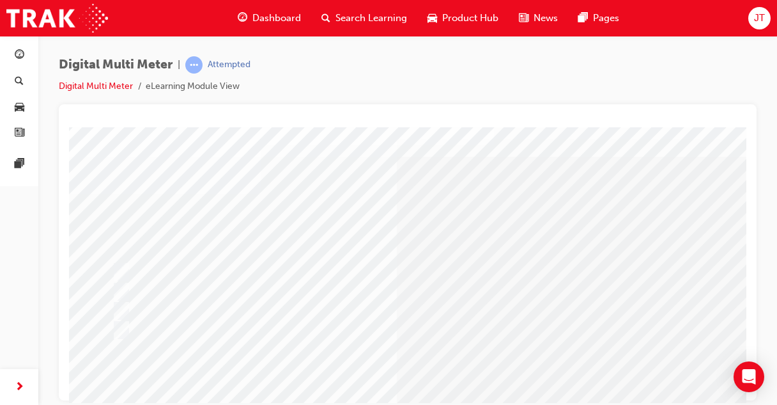
scroll to position [33, 0]
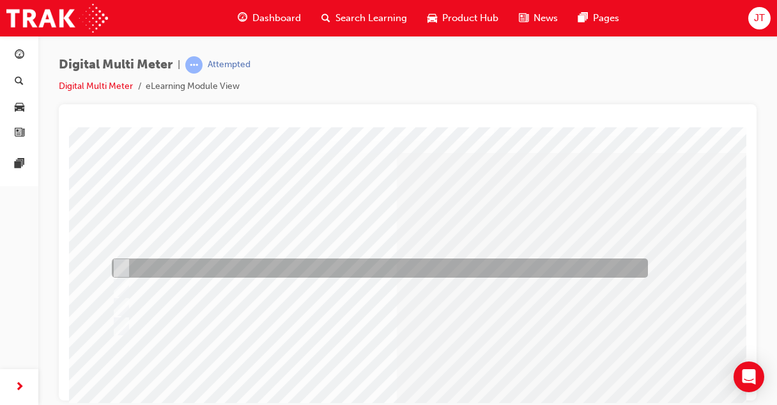
click at [171, 274] on div at bounding box center [377, 267] width 536 height 19
radio input "true"
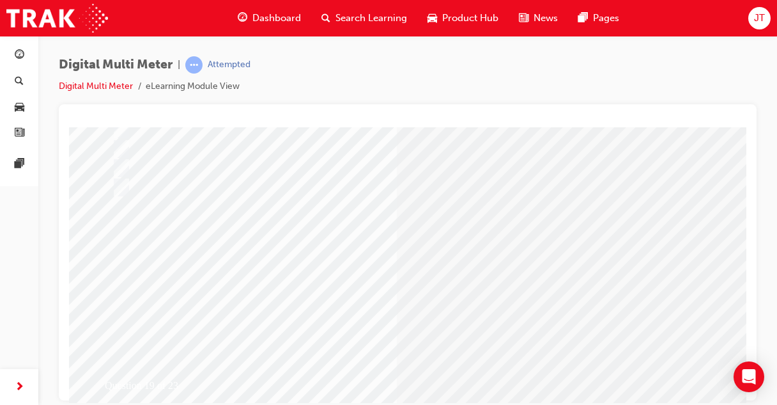
scroll to position [178, 0]
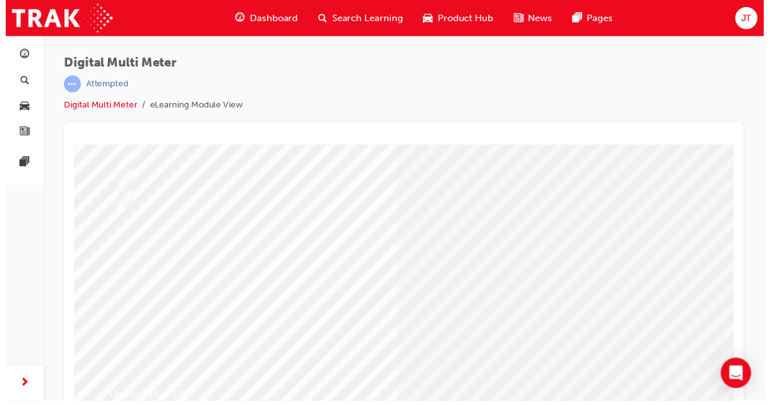
scroll to position [0, 0]
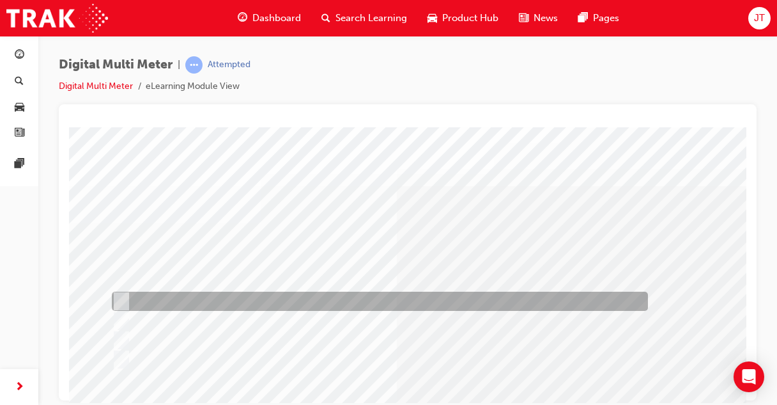
click at [208, 299] on div at bounding box center [377, 300] width 536 height 19
radio input "true"
click at [178, 300] on div at bounding box center [377, 300] width 536 height 19
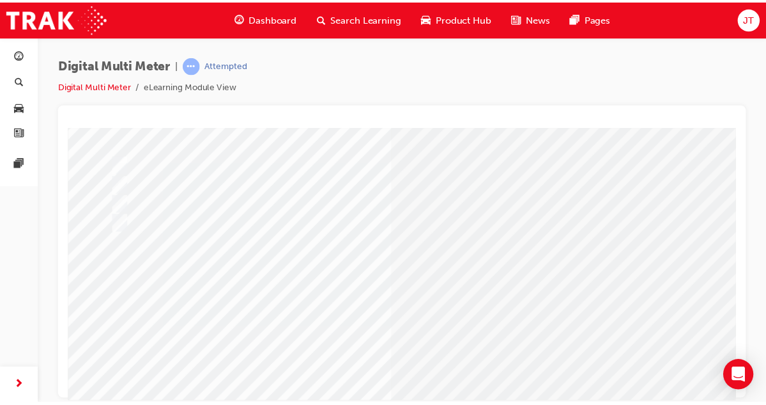
scroll to position [139, 0]
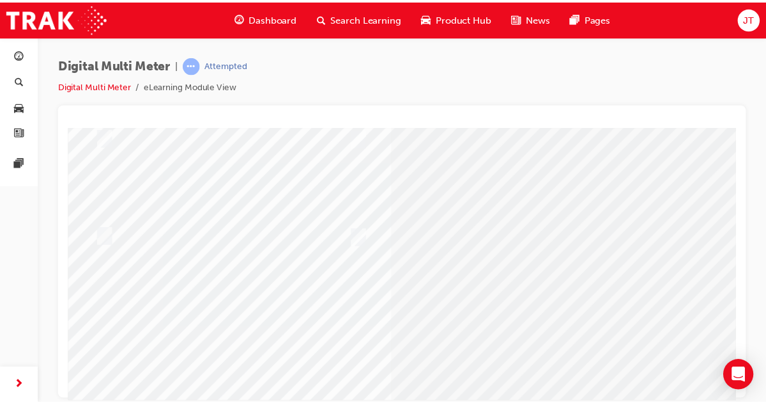
scroll to position [135, 0]
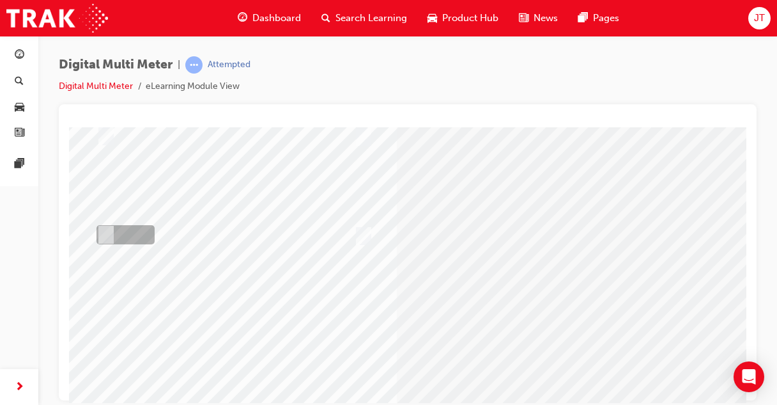
click at [105, 234] on input "radio" at bounding box center [103, 235] width 14 height 14
radio input "true"
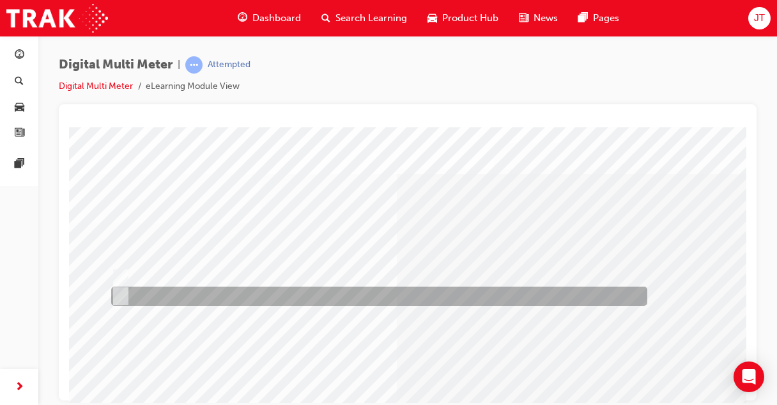
click at [157, 291] on div at bounding box center [376, 295] width 536 height 19
radio input "true"
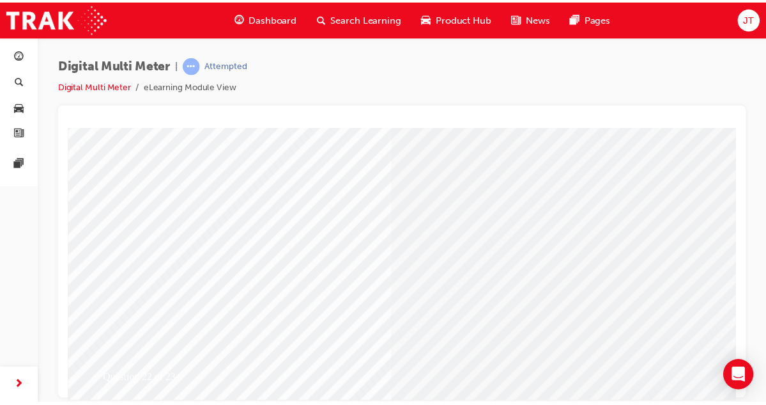
scroll to position [183, 0]
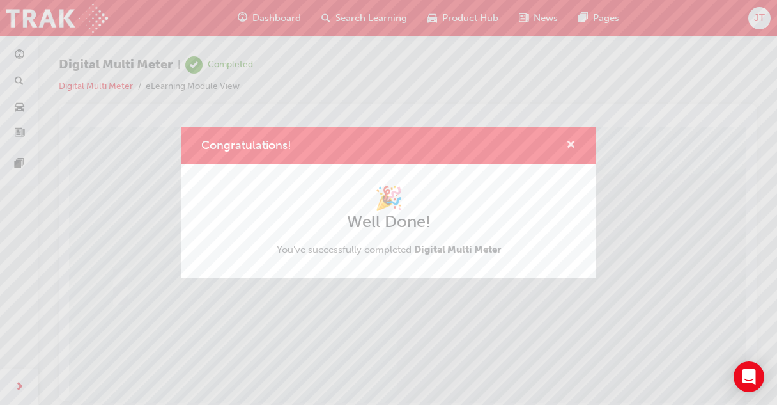
click at [566, 146] on span "cross-icon" at bounding box center [571, 146] width 10 height 12
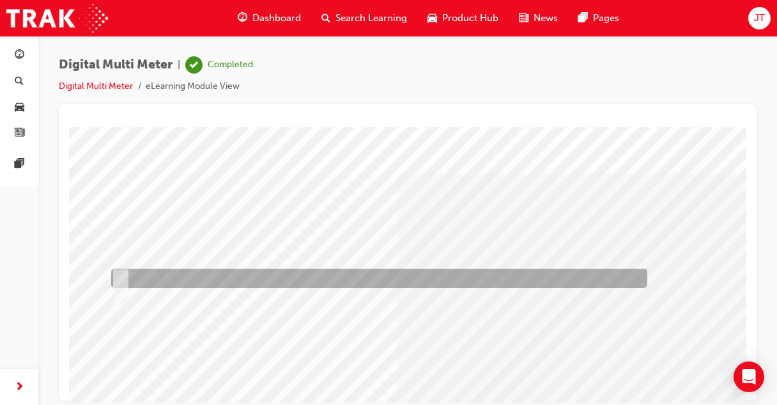
click at [148, 279] on div at bounding box center [376, 277] width 536 height 19
radio input "true"
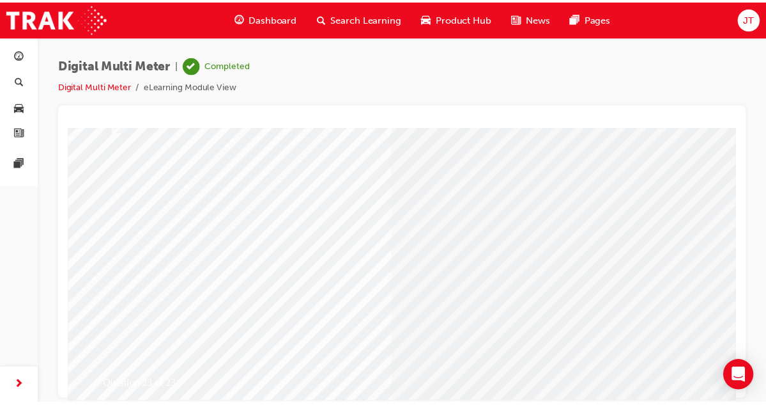
scroll to position [180, 0]
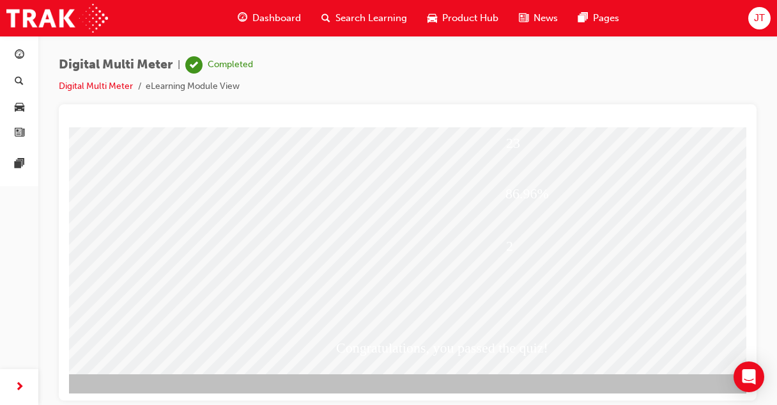
scroll to position [212, 42]
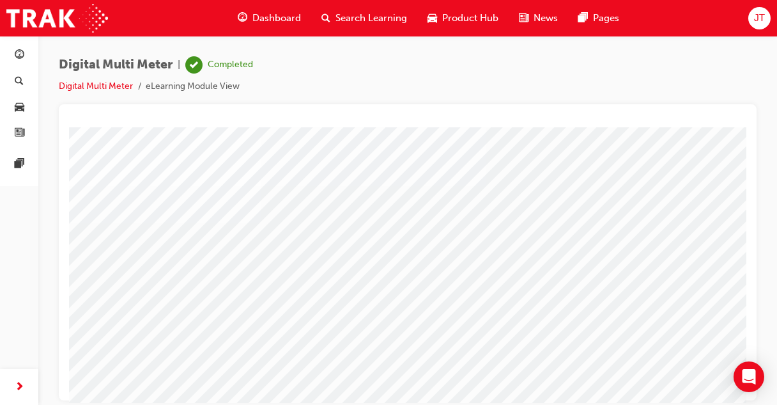
scroll to position [214, 0]
